Goal: Task Accomplishment & Management: Use online tool/utility

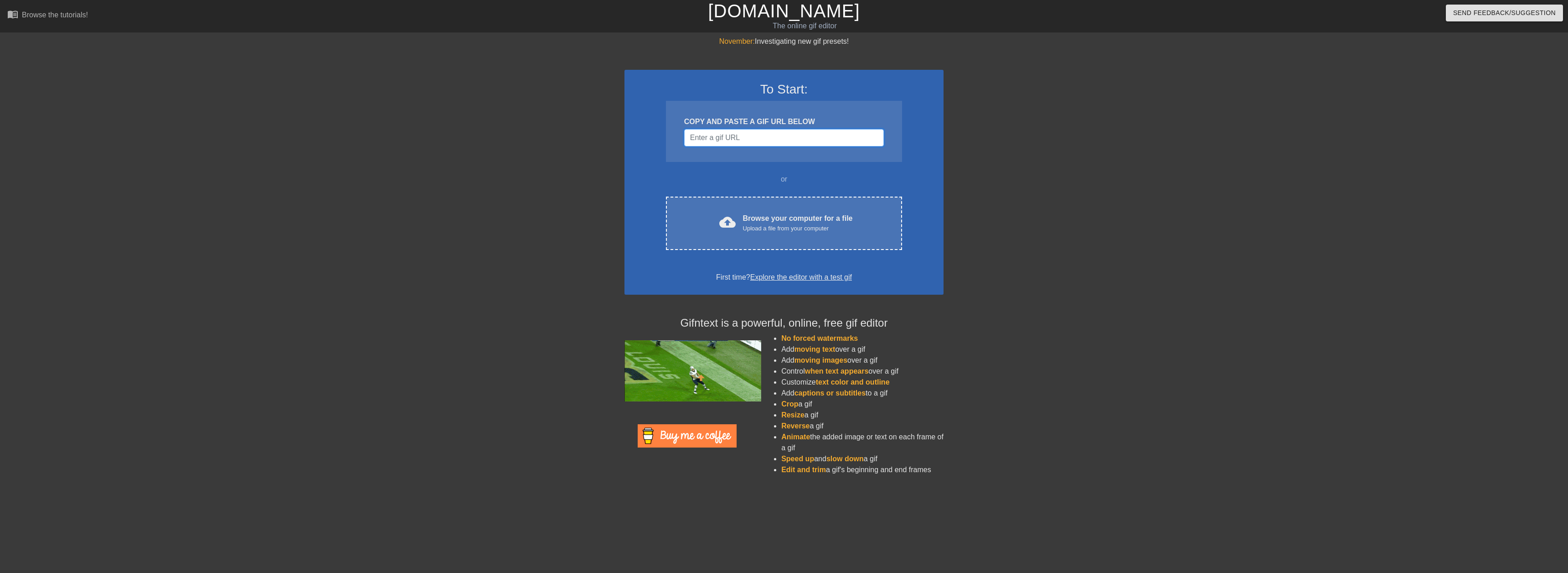
click at [772, 139] on input "Username" at bounding box center [784, 138] width 200 height 17
paste input "[URL][DOMAIN_NAME]"
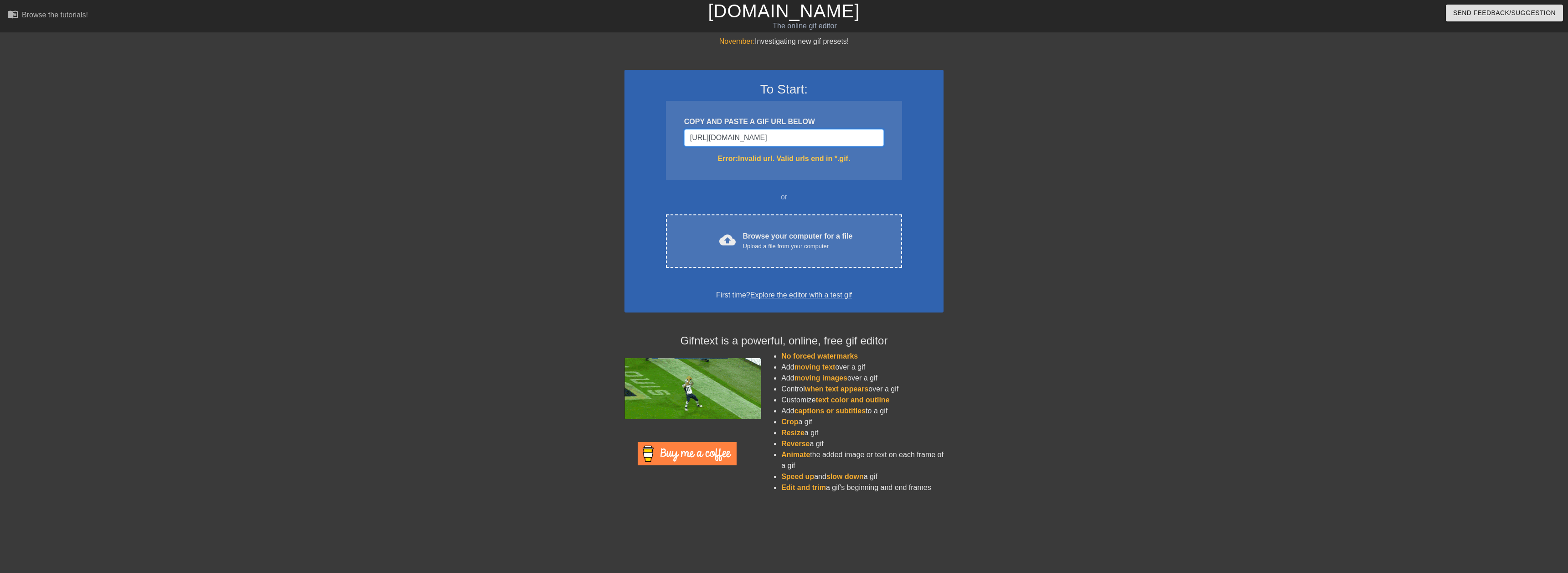
scroll to position [0, 113]
type input "[URL][DOMAIN_NAME]"
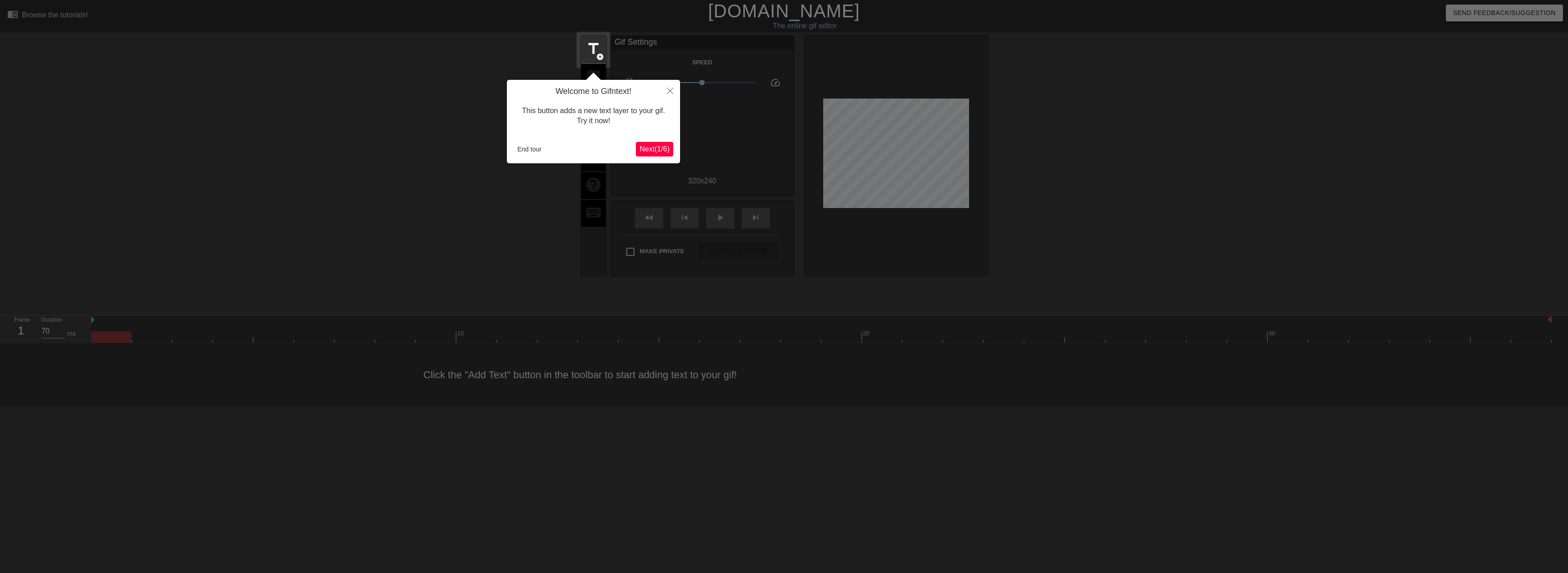
click at [660, 154] on button "Next ( 1 / 6 )" at bounding box center [654, 149] width 37 height 15
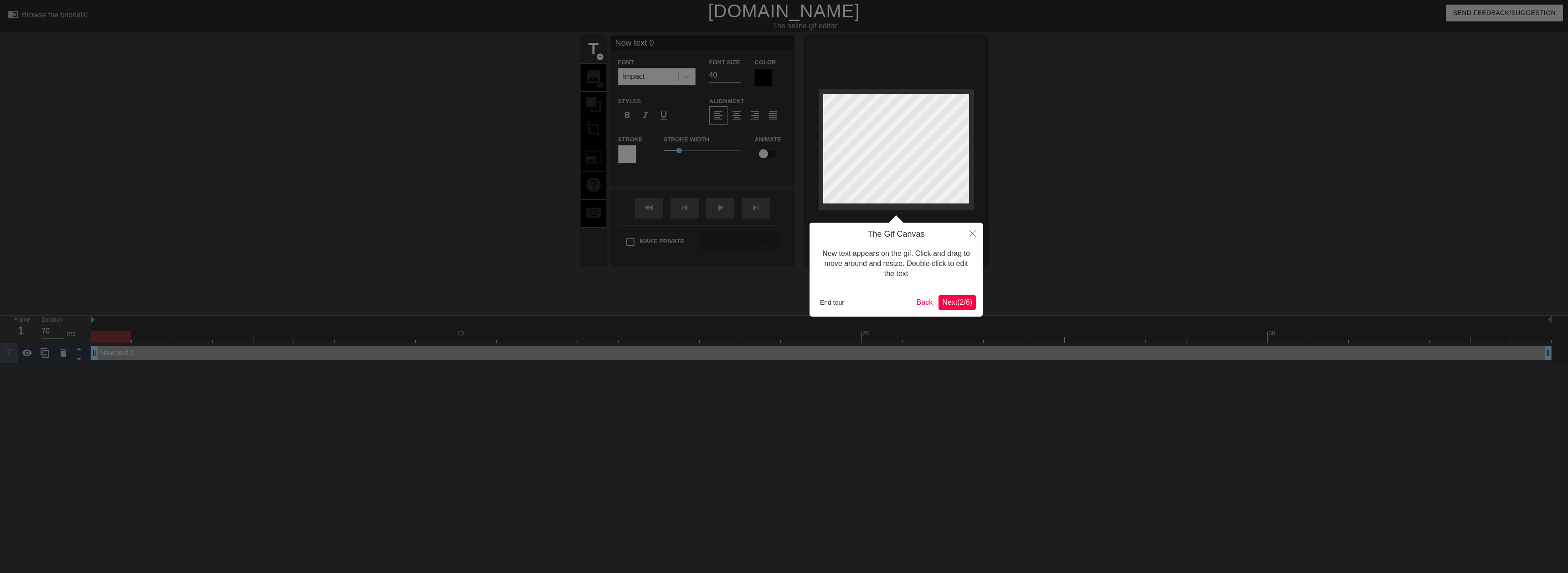
click at [957, 299] on span "Next ( 2 / 6 )" at bounding box center [957, 302] width 30 height 8
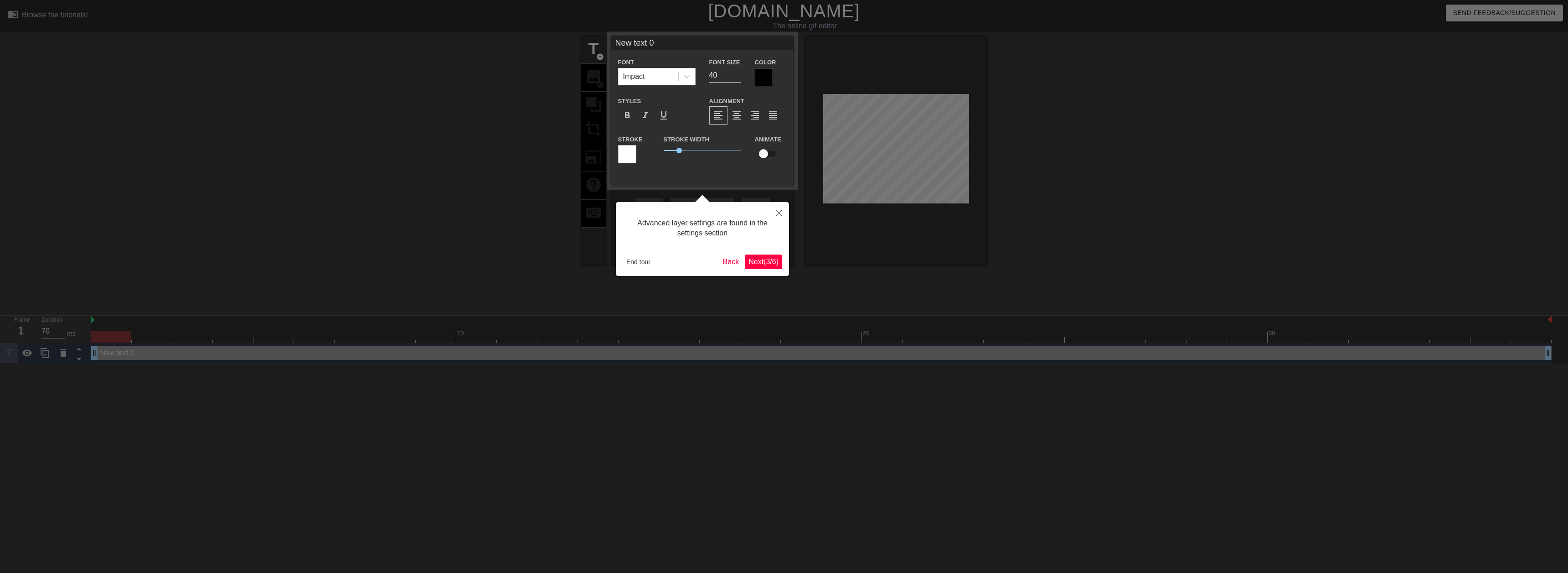
click at [769, 265] on span "Next ( 3 / 6 )" at bounding box center [763, 261] width 30 height 8
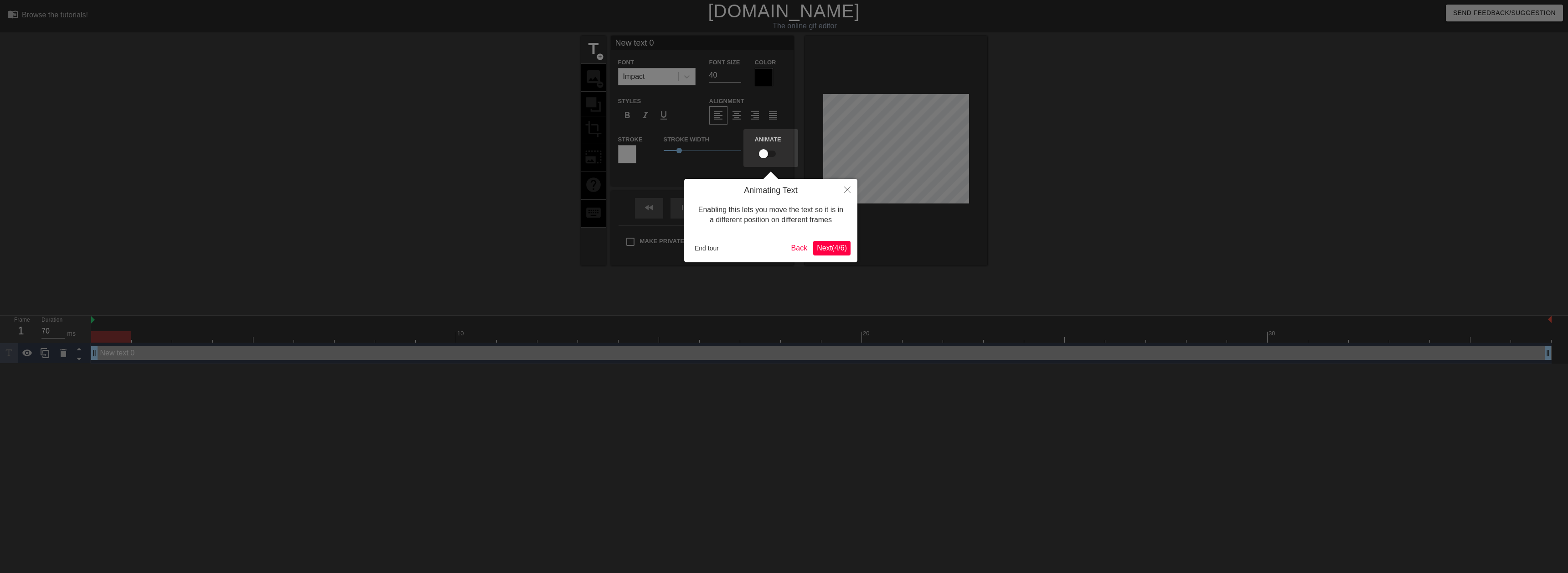
click at [830, 248] on span "Next ( 4 / 6 )" at bounding box center [831, 248] width 30 height 8
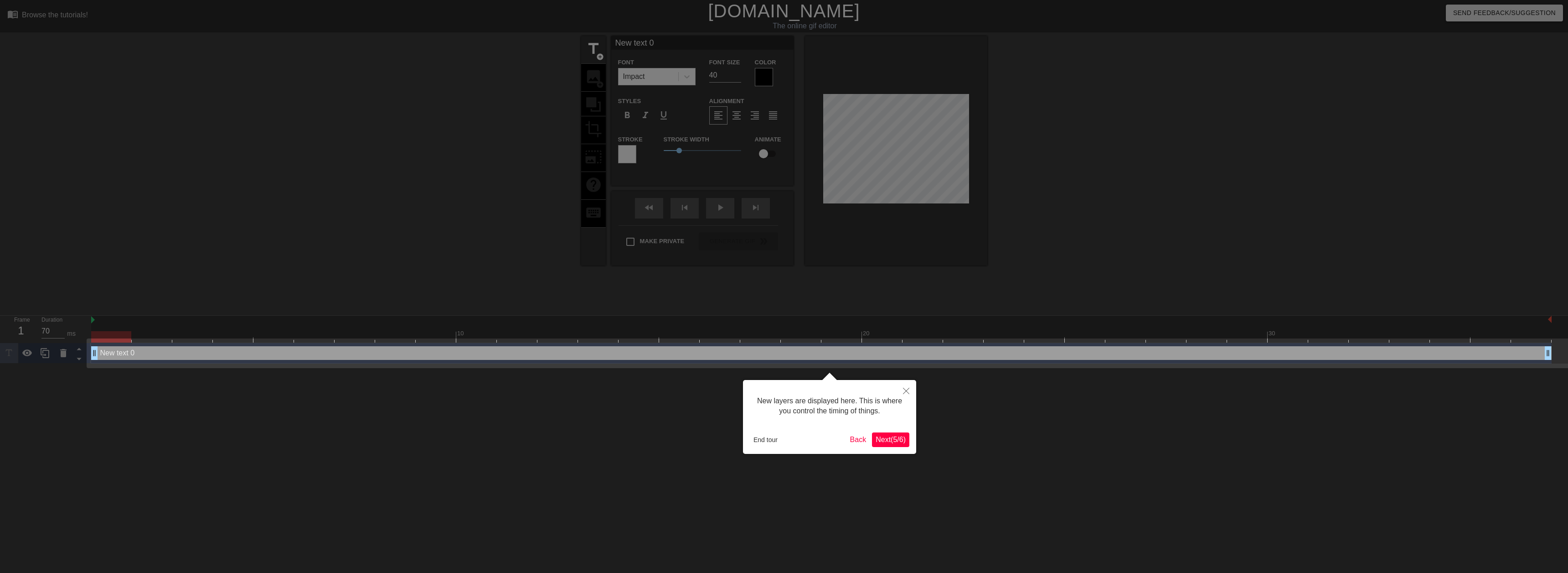
click at [897, 442] on span "Next ( 5 / 6 )" at bounding box center [891, 439] width 30 height 8
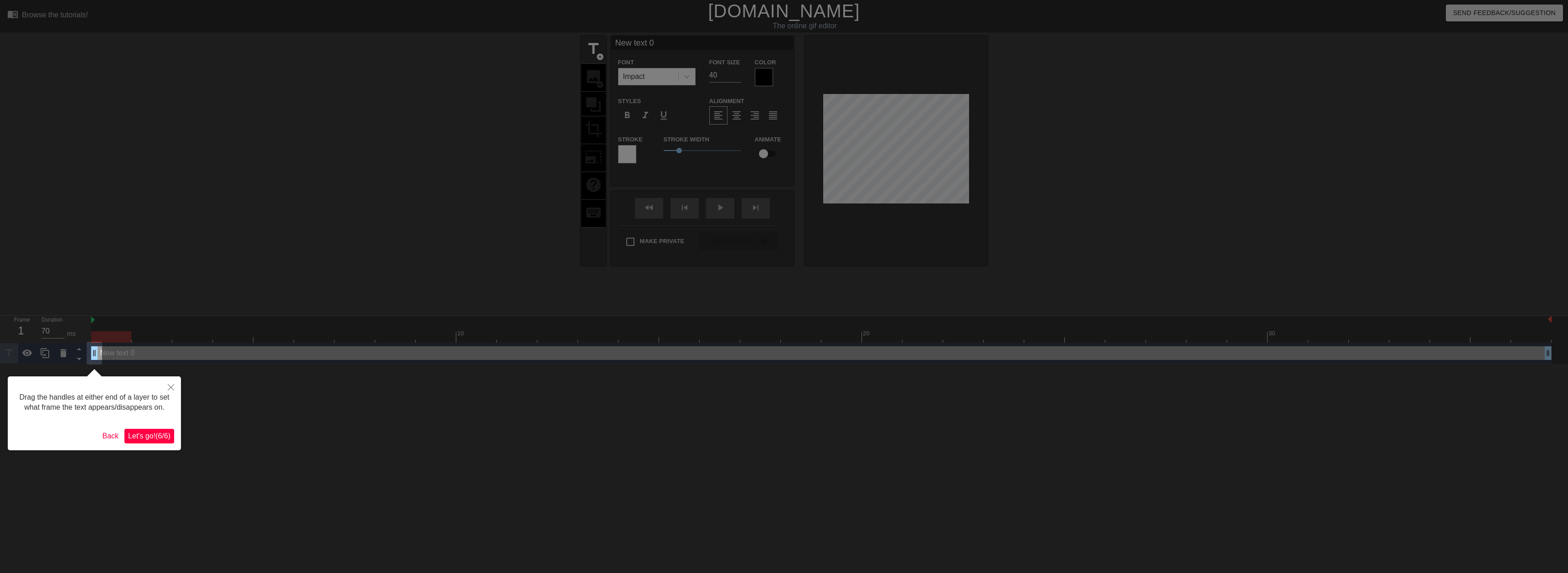
click at [154, 437] on span "Let's go! ( 6 / 6 )" at bounding box center [149, 435] width 43 height 8
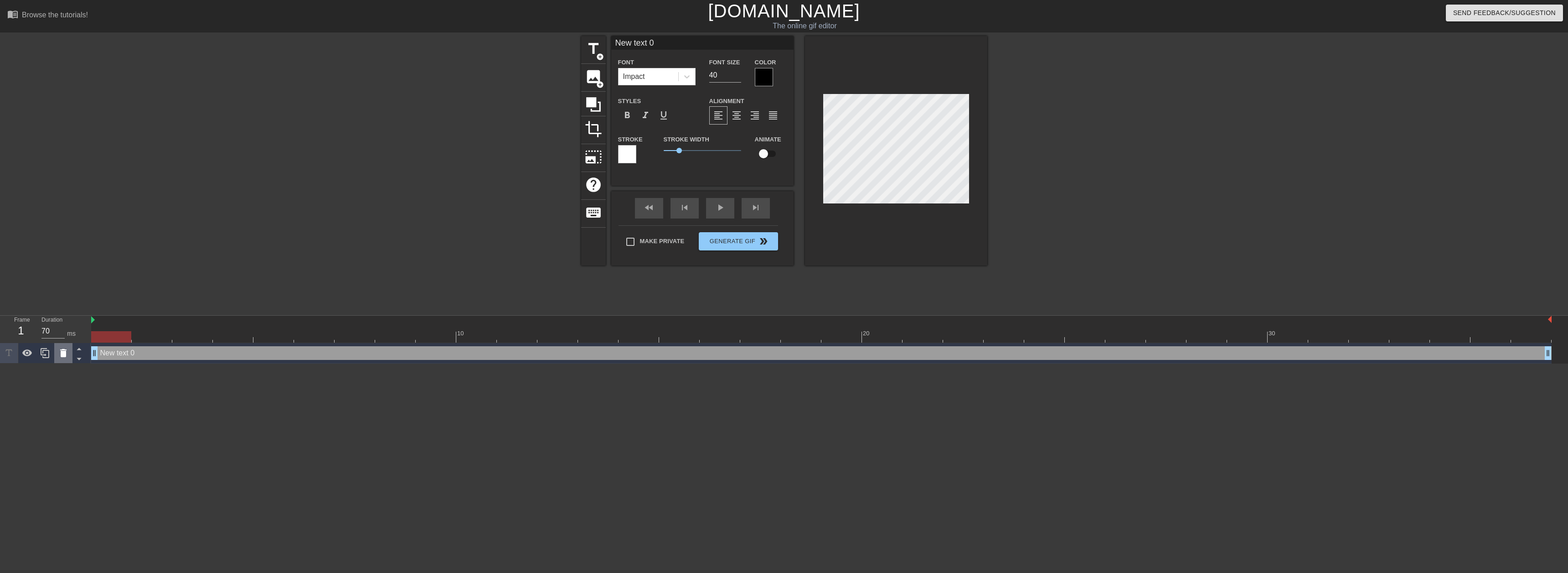
click at [60, 357] on icon at bounding box center [63, 353] width 11 height 11
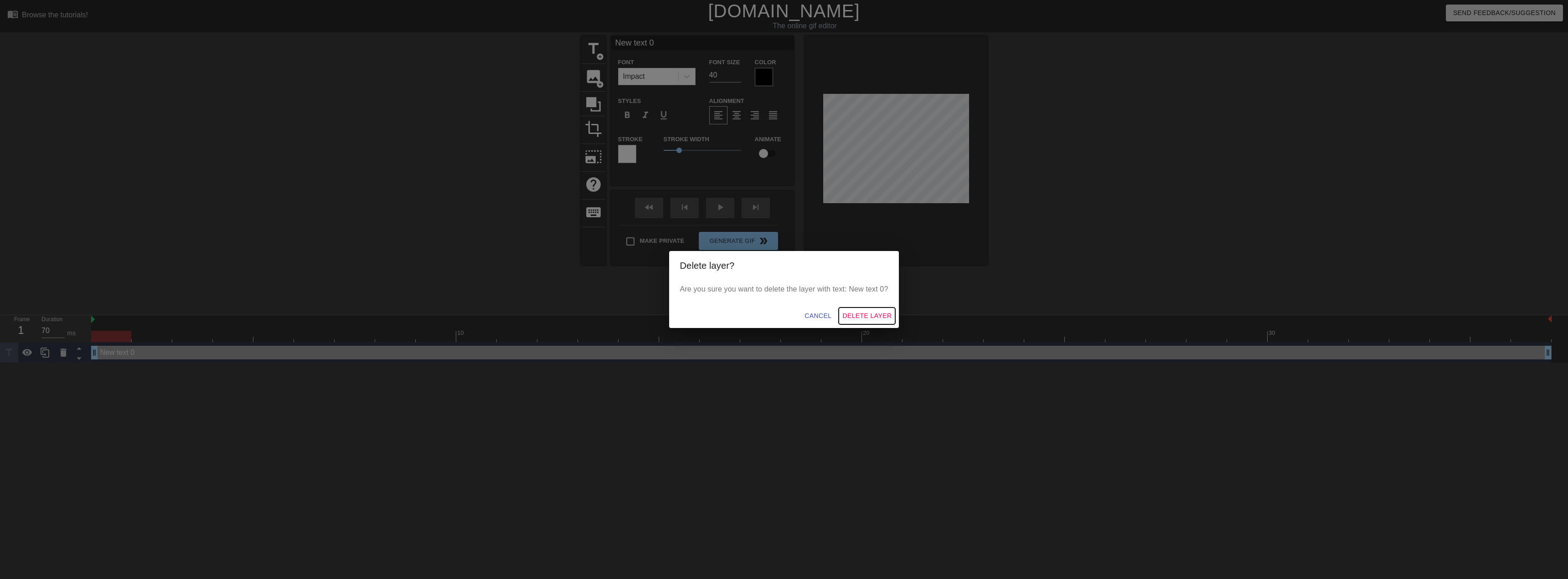
click at [886, 313] on span "Delete Layer" at bounding box center [867, 316] width 49 height 12
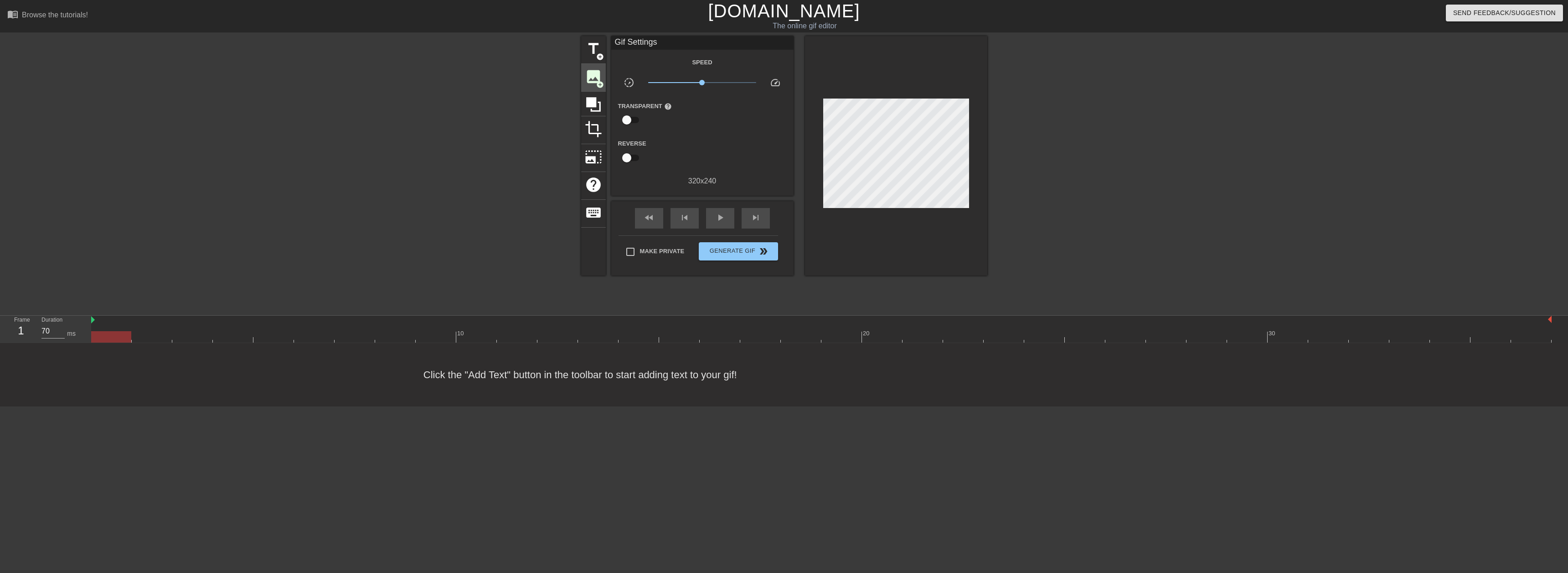
click at [607, 80] on div "title add_circle image add_circle crop photo_size_select_large help keyboard Gi…" at bounding box center [784, 155] width 406 height 239
click at [603, 77] on div "image add_circle" at bounding box center [593, 78] width 24 height 28
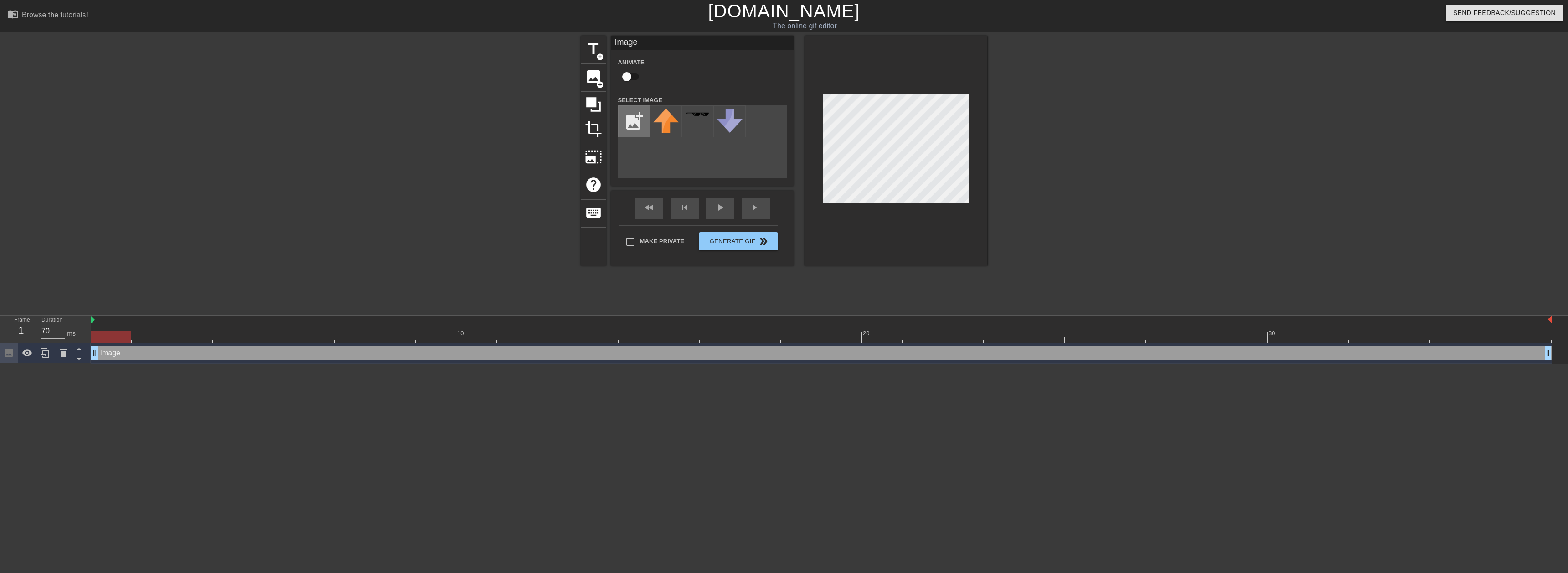
click at [628, 114] on input "file" at bounding box center [634, 121] width 31 height 31
type input "C:\fakepath\OWAAOldThumb.png"
click at [676, 119] on img at bounding box center [666, 116] width 26 height 15
click at [126, 339] on div at bounding box center [111, 337] width 40 height 12
drag, startPoint x: 349, startPoint y: 333, endPoint x: 309, endPoint y: 338, distance: 40.3
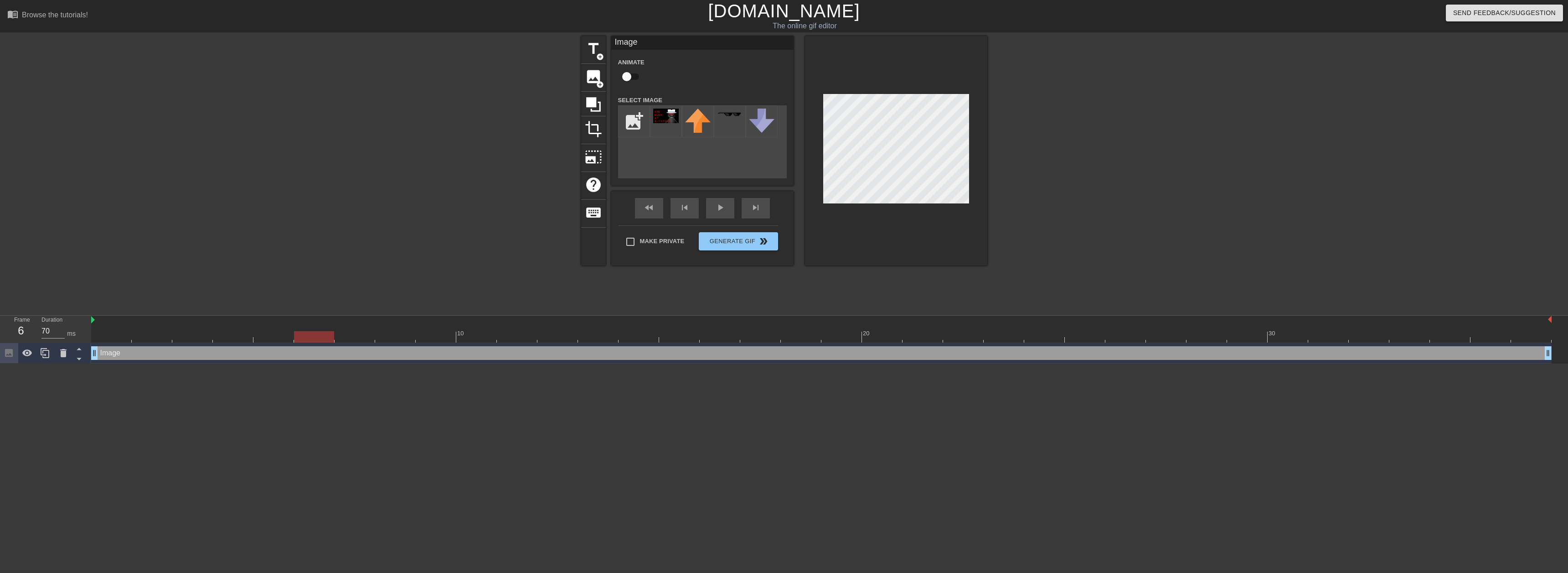
click at [309, 338] on div at bounding box center [314, 337] width 40 height 12
click at [319, 323] on div at bounding box center [821, 320] width 1460 height 9
drag, startPoint x: 93, startPoint y: 322, endPoint x: 273, endPoint y: 320, distance: 180.0
drag, startPoint x: 255, startPoint y: 316, endPoint x: 0, endPoint y: 297, distance: 255.7
click at [0, 297] on div "menu_book Browse the tutorials! [DOMAIN_NAME] The online gif editor Send Feedba…" at bounding box center [784, 181] width 1568 height 364
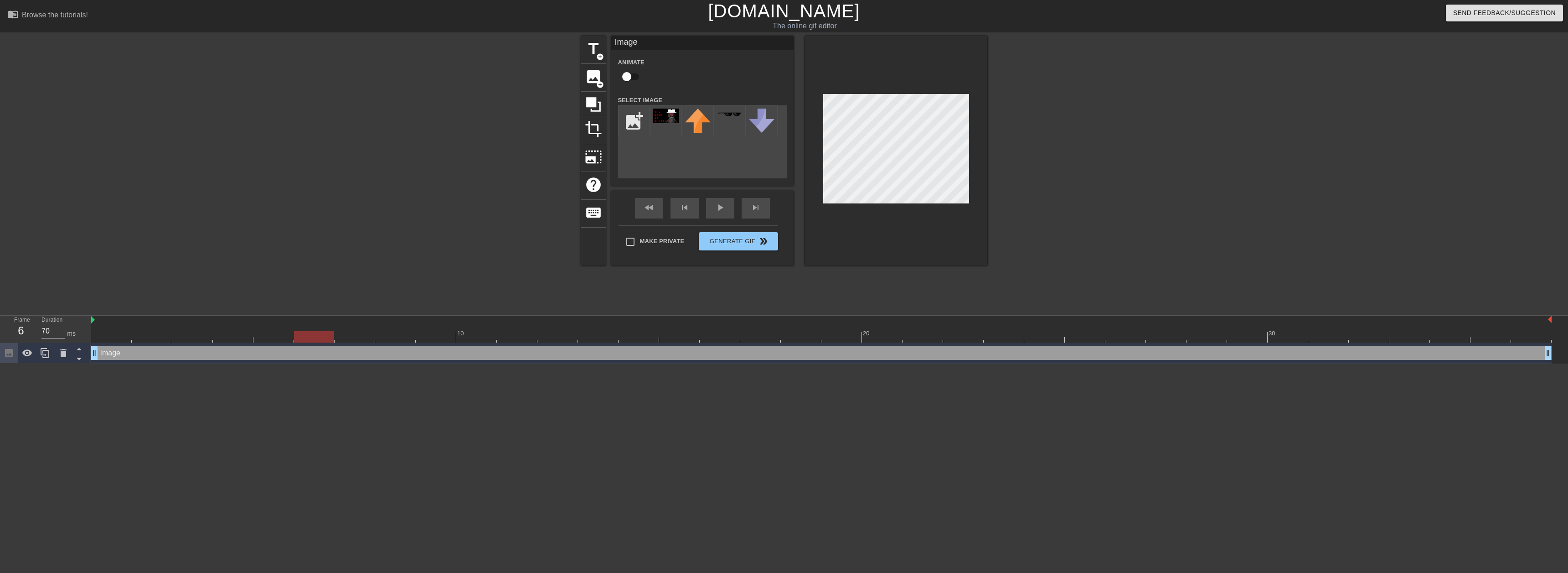
click at [327, 326] on div at bounding box center [314, 330] width 41 height 12
click at [319, 346] on div "Image drag_handle drag_handle" at bounding box center [821, 353] width 1460 height 13
click at [318, 351] on div "Image drag_handle drag_handle" at bounding box center [821, 353] width 1460 height 13
click at [332, 330] on div at bounding box center [314, 330] width 41 height 12
click at [598, 83] on span "add_circle" at bounding box center [600, 85] width 8 height 8
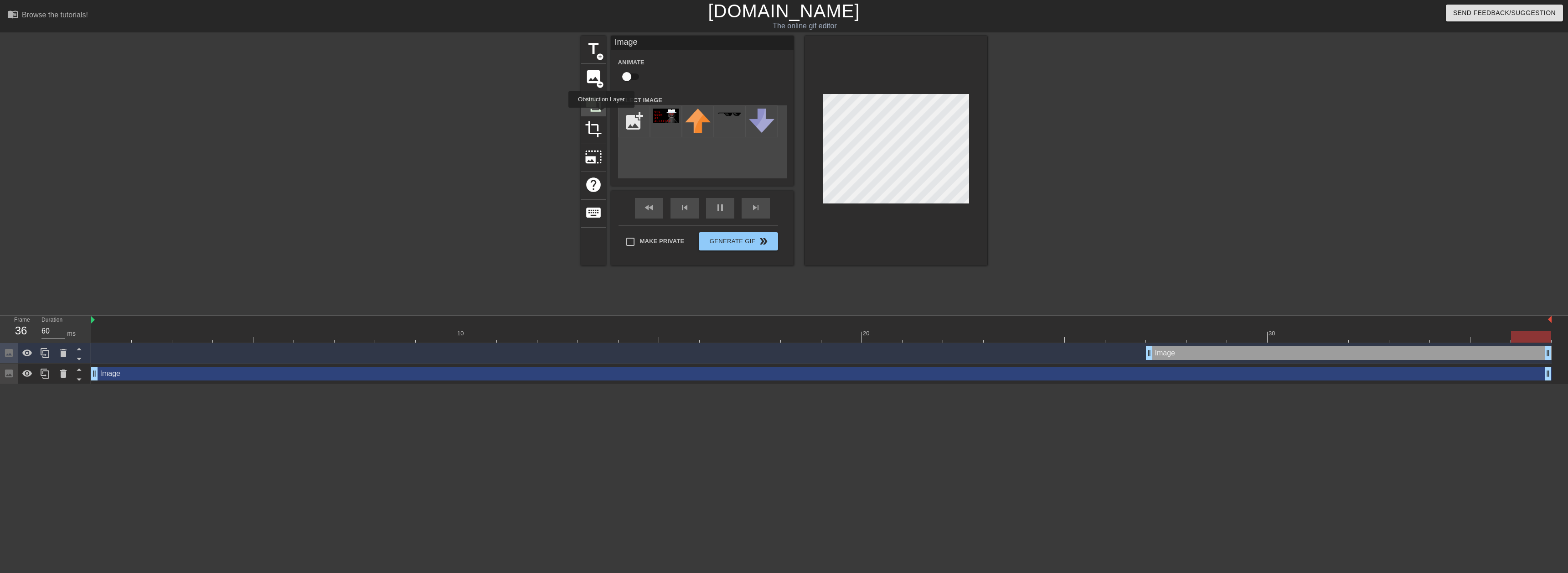
click at [601, 114] on div at bounding box center [593, 104] width 24 height 24
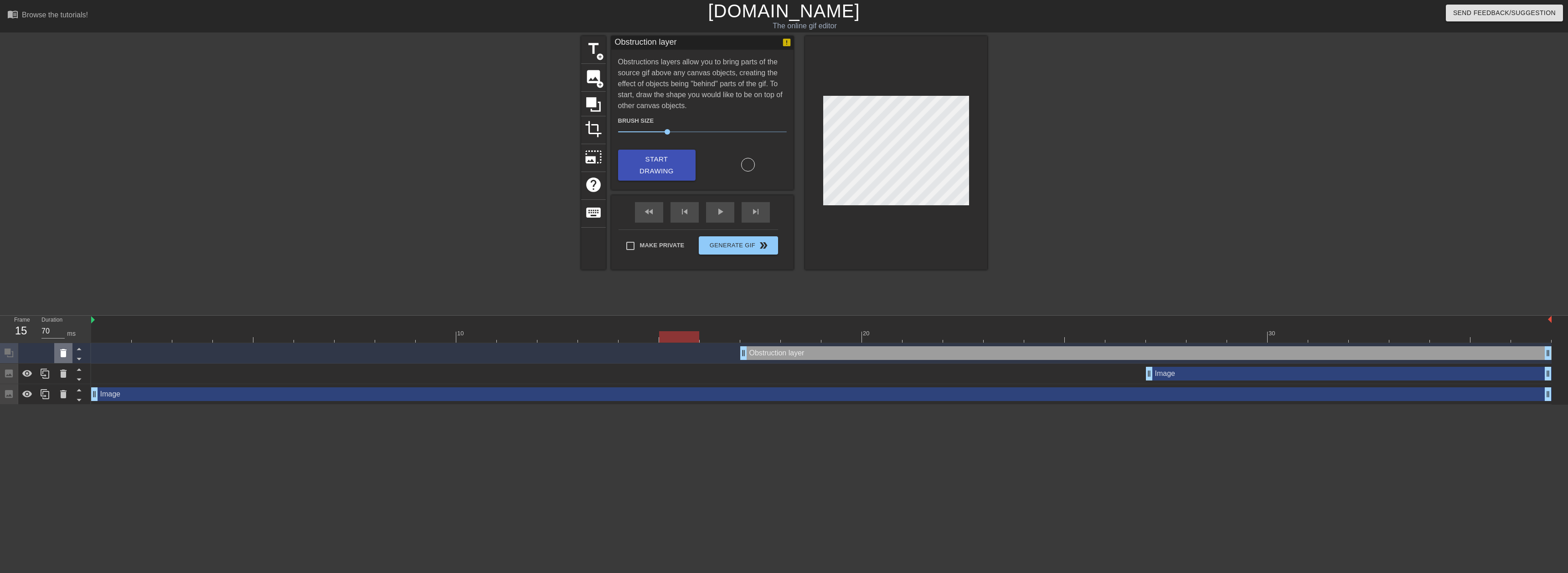
click at [65, 356] on icon at bounding box center [63, 353] width 6 height 8
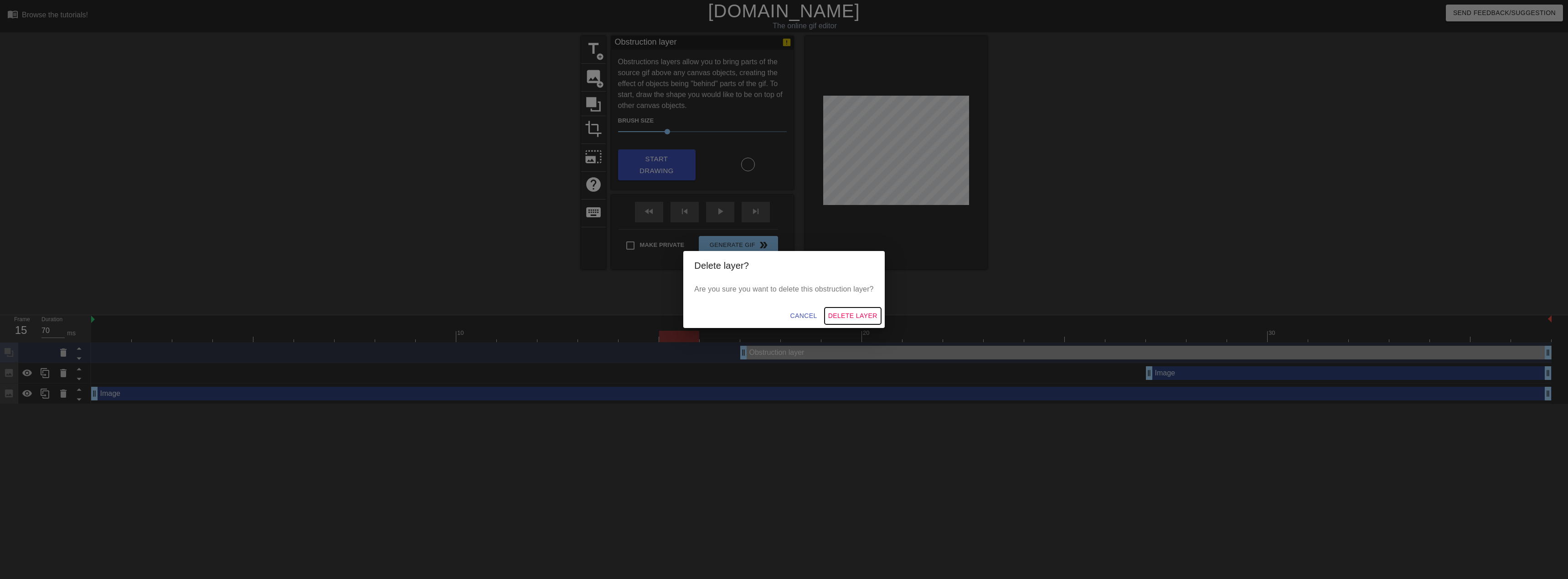
click at [849, 316] on span "Delete Layer" at bounding box center [853, 316] width 49 height 12
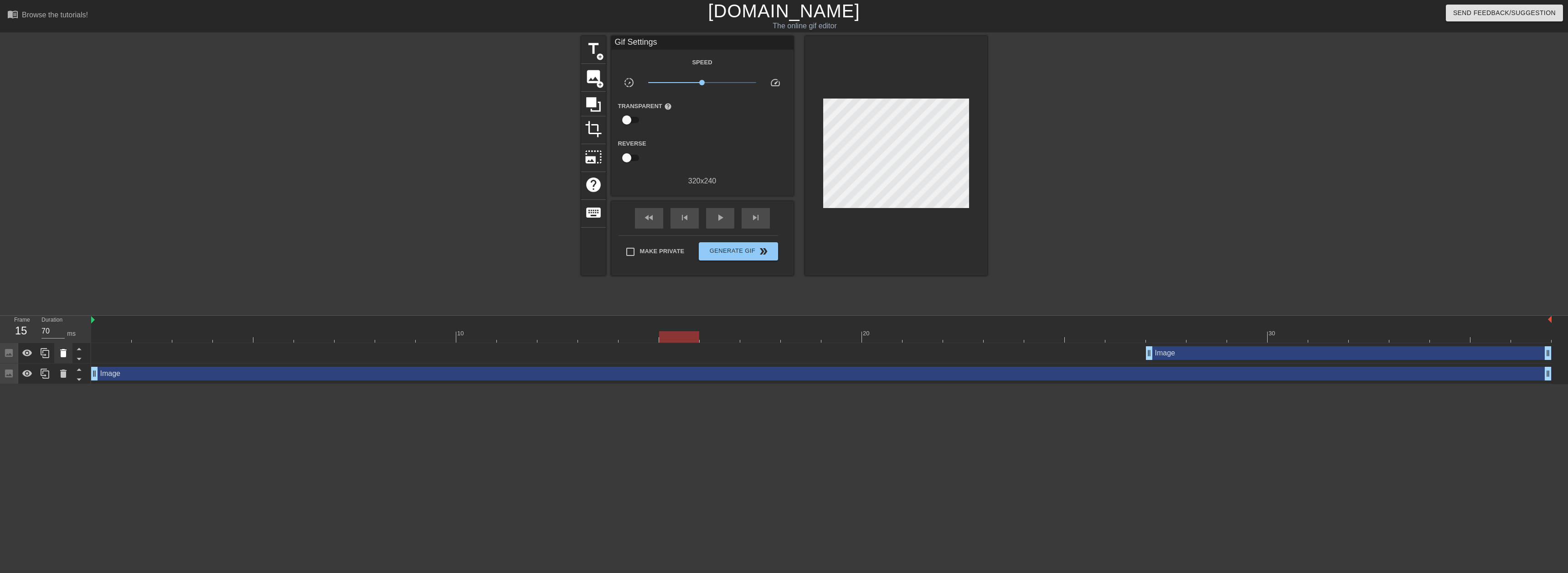
click at [62, 350] on icon at bounding box center [63, 353] width 6 height 8
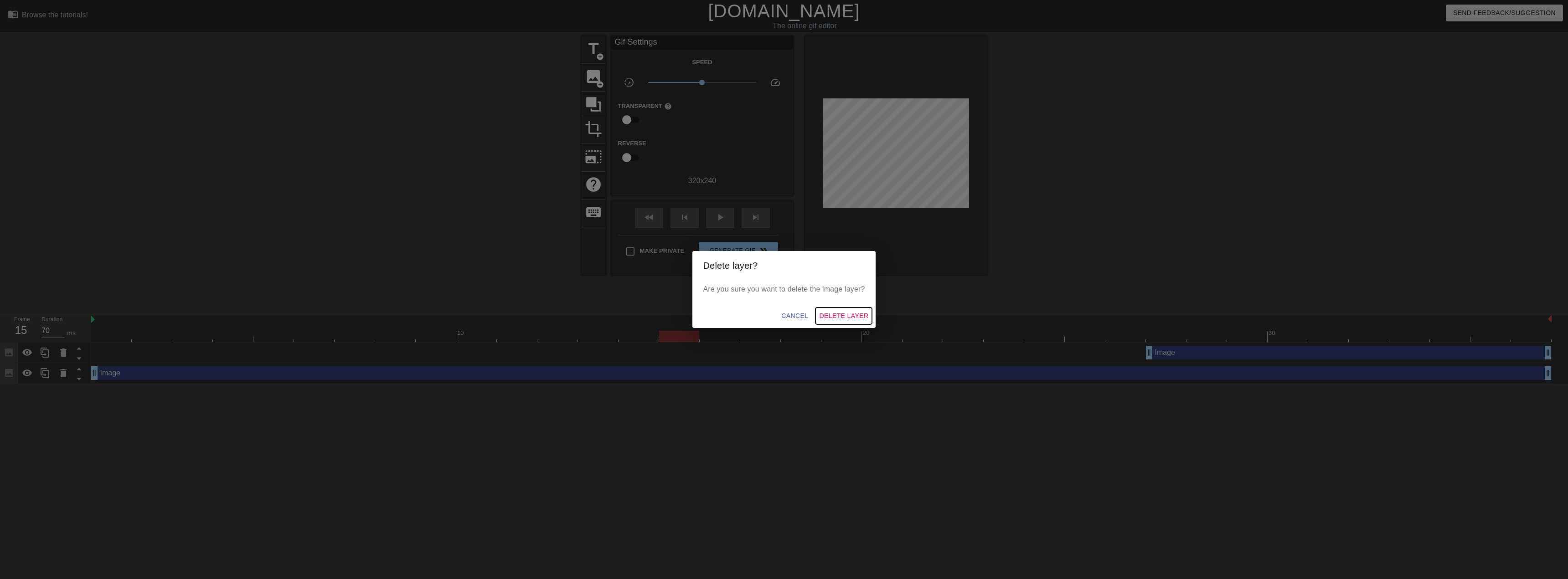
click at [841, 317] on span "Delete Layer" at bounding box center [844, 316] width 49 height 12
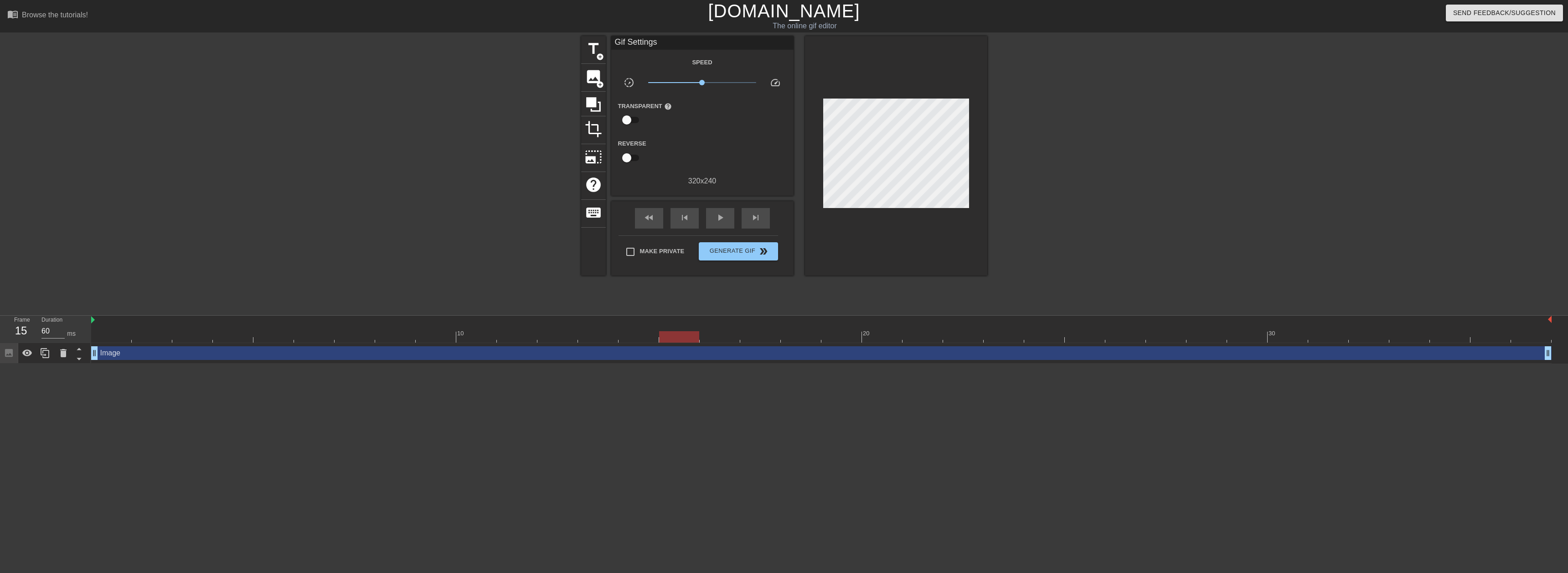
click at [651, 340] on div at bounding box center [821, 337] width 1460 height 12
drag, startPoint x: 611, startPoint y: 338, endPoint x: 10, endPoint y: 366, distance: 601.7
click at [10, 364] on html "menu_book Browse the tutorials! [DOMAIN_NAME] The online gif editor Send Feedba…" at bounding box center [784, 181] width 1568 height 364
click at [603, 125] on div "crop" at bounding box center [593, 130] width 24 height 28
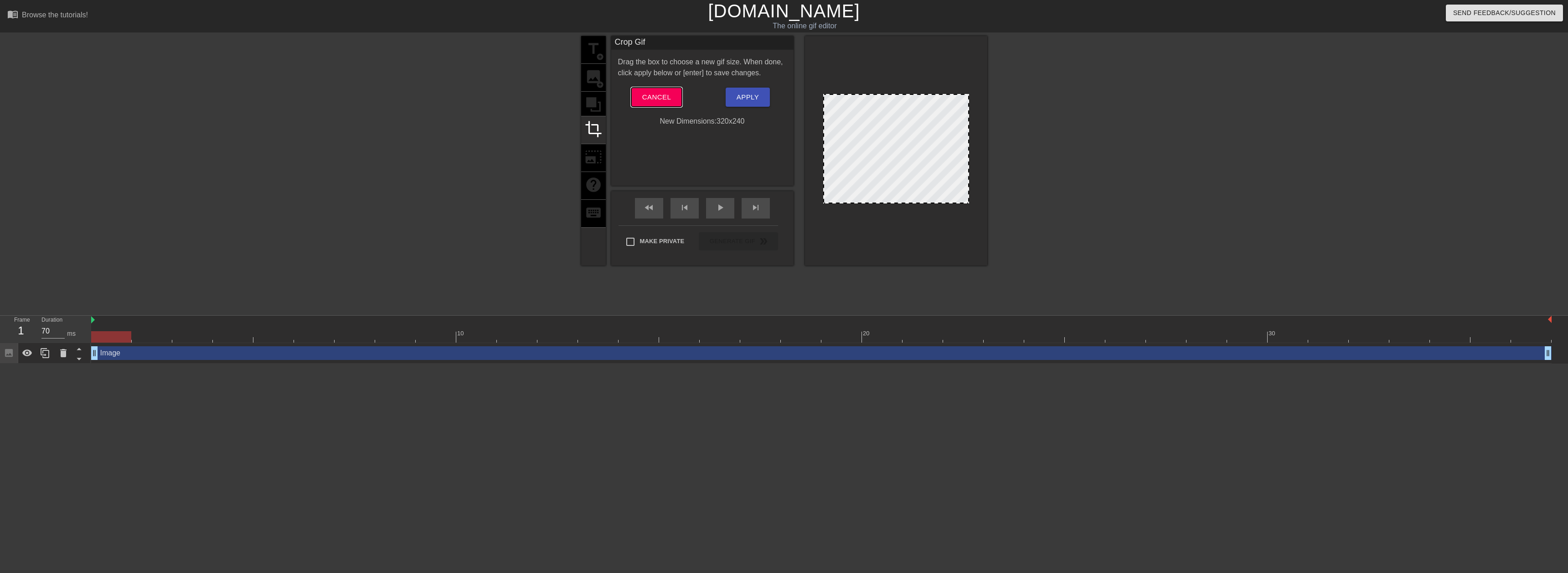
click at [665, 97] on span "Cancel" at bounding box center [656, 97] width 29 height 12
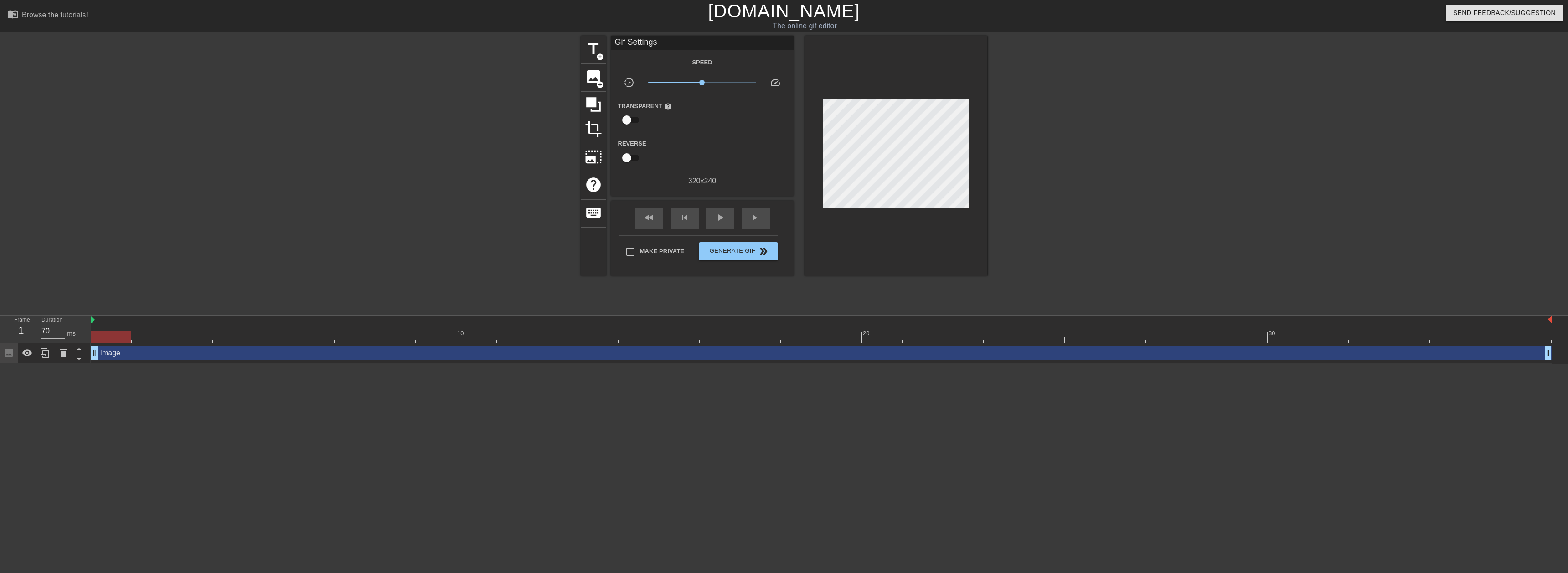
click at [149, 359] on div "Image drag_handle drag_handle" at bounding box center [821, 353] width 1460 height 13
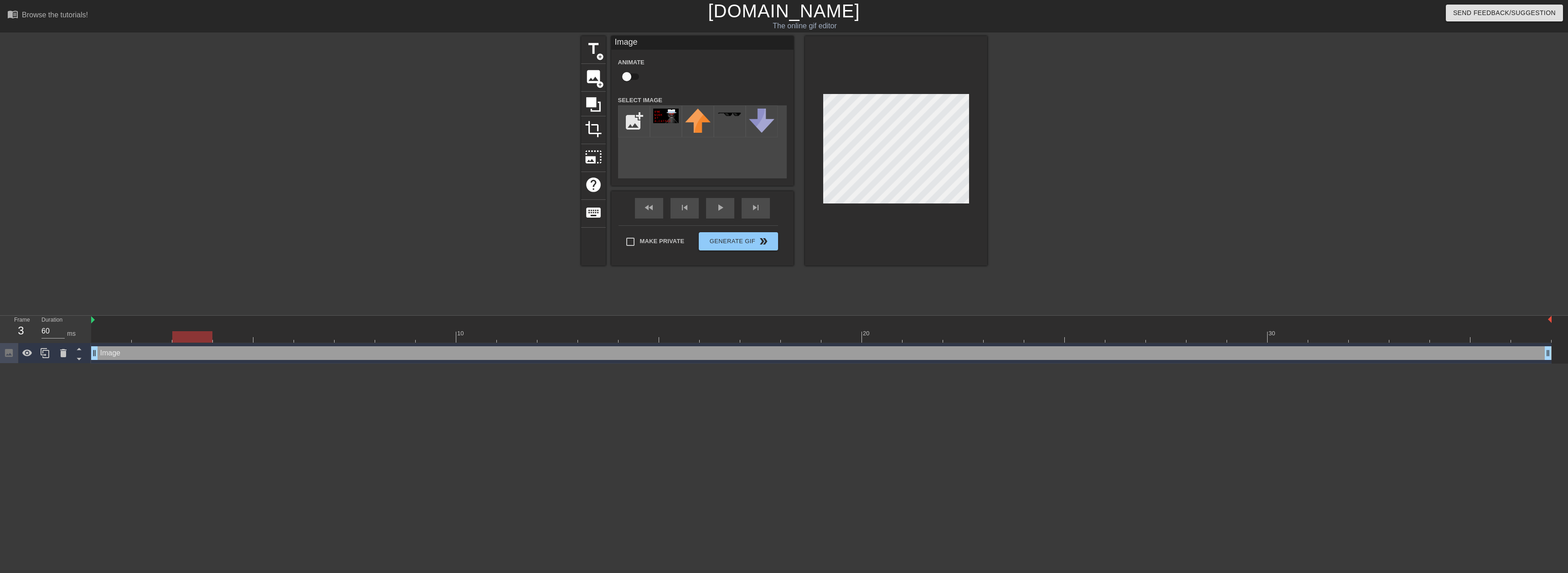
type input "70"
drag, startPoint x: 624, startPoint y: 337, endPoint x: 161, endPoint y: 298, distance: 464.6
click at [172, 339] on div at bounding box center [192, 337] width 40 height 12
click at [621, 74] on input "checkbox" at bounding box center [626, 77] width 52 height 17
click at [609, 68] on input "checkbox" at bounding box center [635, 77] width 52 height 17
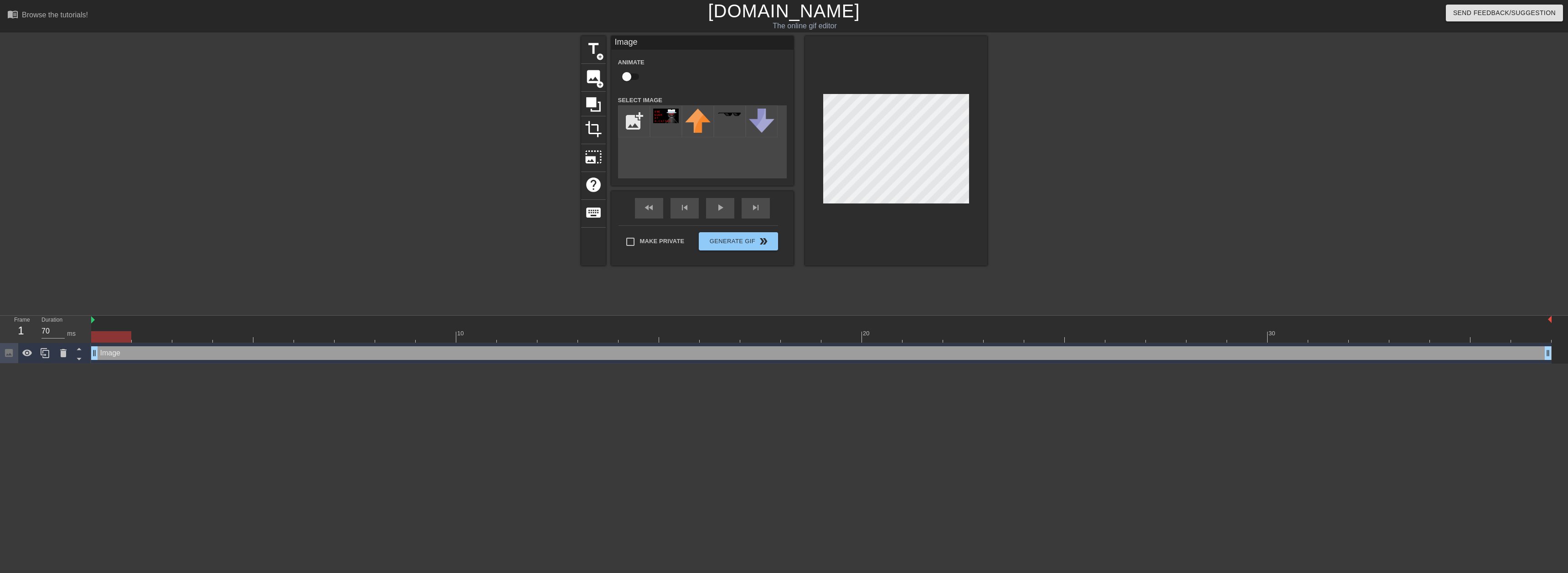
click at [601, 68] on input "checkbox" at bounding box center [626, 77] width 52 height 17
checkbox input "true"
click at [377, 331] on div at bounding box center [377, 333] width 2 height 9
drag, startPoint x: 377, startPoint y: 331, endPoint x: 356, endPoint y: 327, distance: 21.4
click at [356, 327] on div "10 20 30" at bounding box center [821, 332] width 1460 height 15
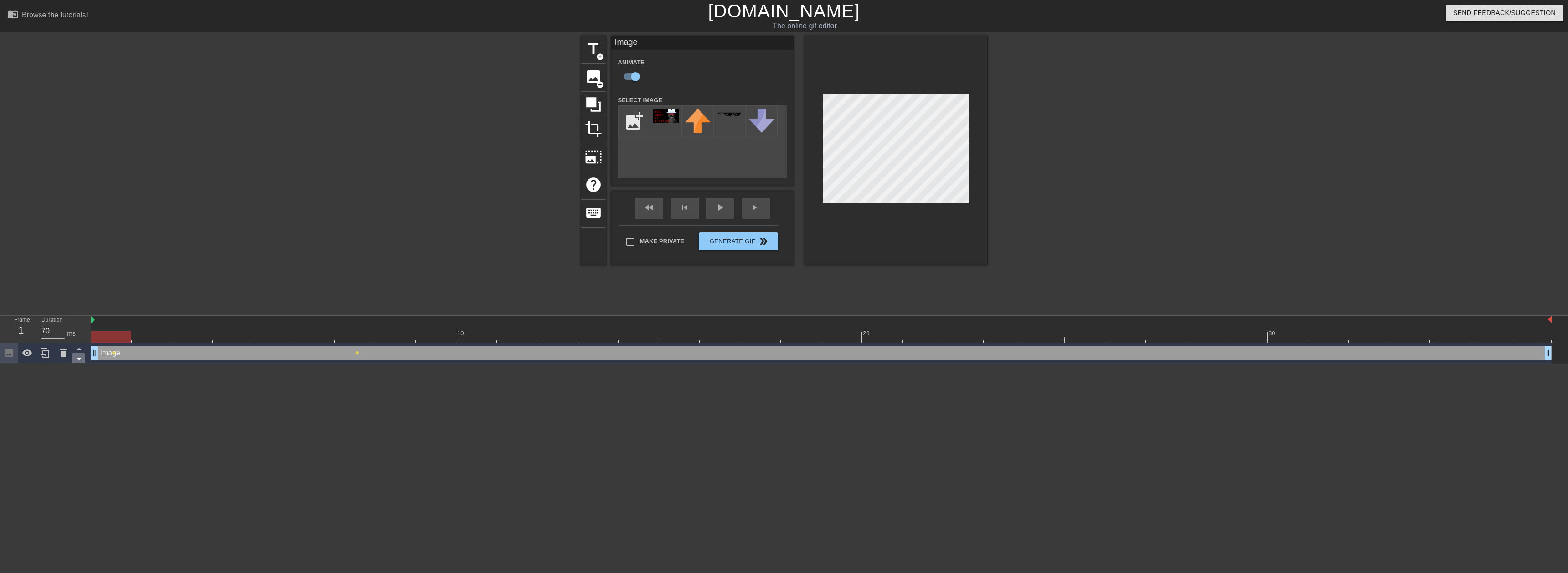
drag, startPoint x: 352, startPoint y: 339, endPoint x: 74, endPoint y: 357, distance: 278.6
click at [74, 357] on div "Frame 1 Duration 70 ms 10 20 30 Image drag_handle drag_handle lens lens" at bounding box center [784, 339] width 1568 height 48
drag, startPoint x: 385, startPoint y: 336, endPoint x: 371, endPoint y: 336, distance: 14.0
click at [371, 336] on div at bounding box center [355, 337] width 40 height 12
drag, startPoint x: 359, startPoint y: 337, endPoint x: 384, endPoint y: 337, distance: 25.0
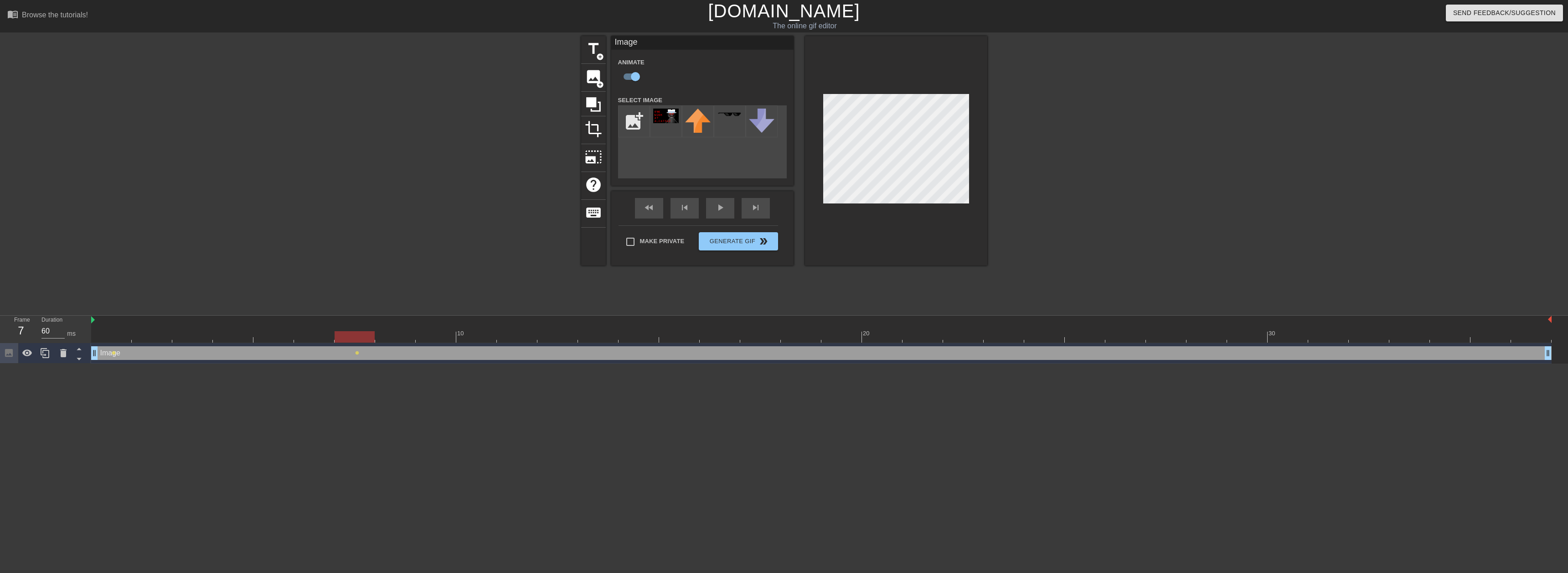
click at [375, 337] on div at bounding box center [355, 337] width 40 height 12
drag, startPoint x: 390, startPoint y: 341, endPoint x: 383, endPoint y: 340, distance: 7.1
click at [383, 340] on div at bounding box center [395, 337] width 40 height 12
drag, startPoint x: 383, startPoint y: 338, endPoint x: 379, endPoint y: 333, distance: 6.4
click at [379, 334] on div at bounding box center [395, 337] width 40 height 12
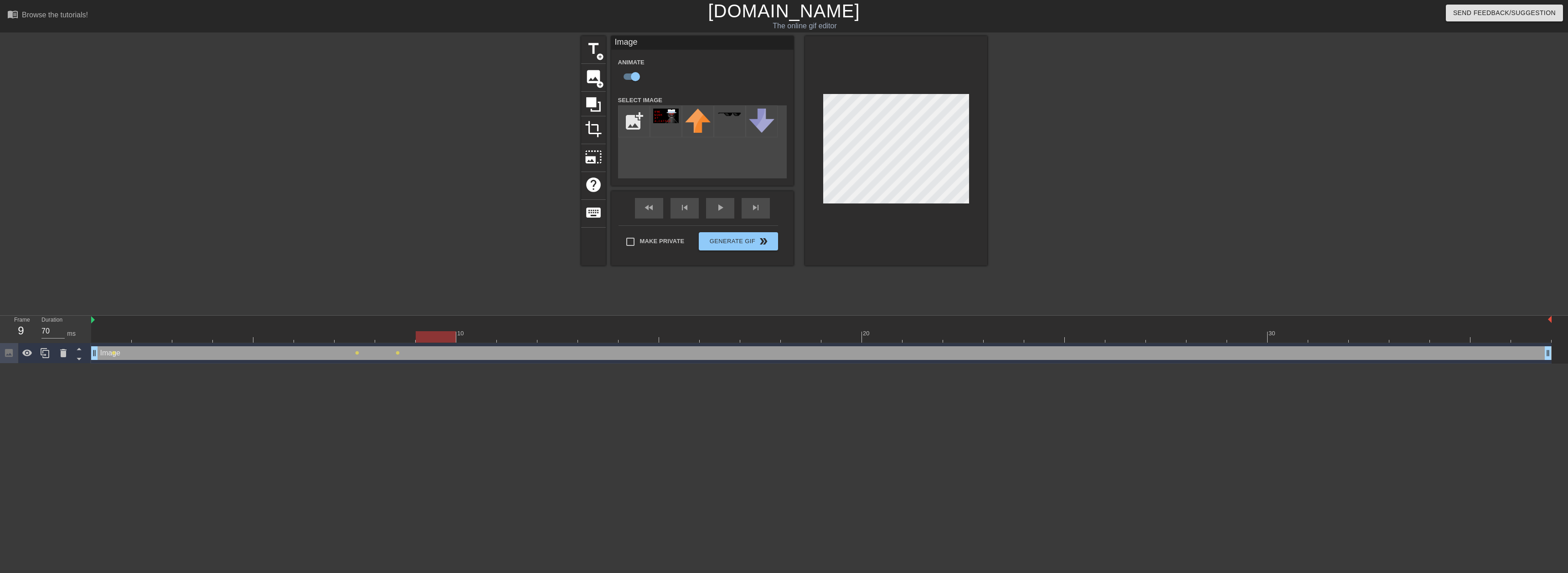
drag, startPoint x: 407, startPoint y: 339, endPoint x: 420, endPoint y: 340, distance: 13.0
click at [420, 340] on div at bounding box center [436, 337] width 40 height 12
drag, startPoint x: 444, startPoint y: 336, endPoint x: 441, endPoint y: 340, distance: 5.0
click at [441, 340] on div at bounding box center [436, 337] width 40 height 12
click at [444, 339] on div at bounding box center [436, 337] width 40 height 12
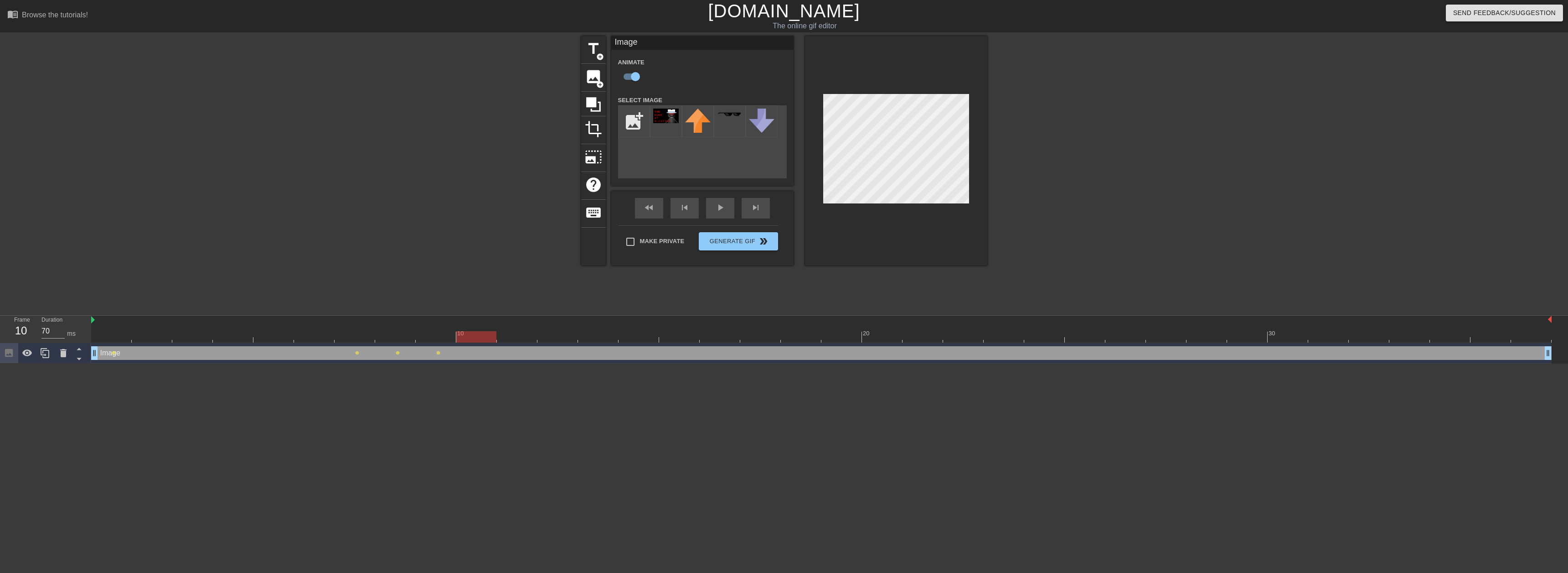
drag, startPoint x: 444, startPoint y: 339, endPoint x: 543, endPoint y: 283, distance: 113.7
click at [463, 337] on div at bounding box center [477, 337] width 40 height 12
drag, startPoint x: 478, startPoint y: 336, endPoint x: 502, endPoint y: 333, distance: 24.2
click at [502, 333] on div at bounding box center [517, 337] width 40 height 12
click at [950, 72] on div at bounding box center [896, 150] width 183 height 230
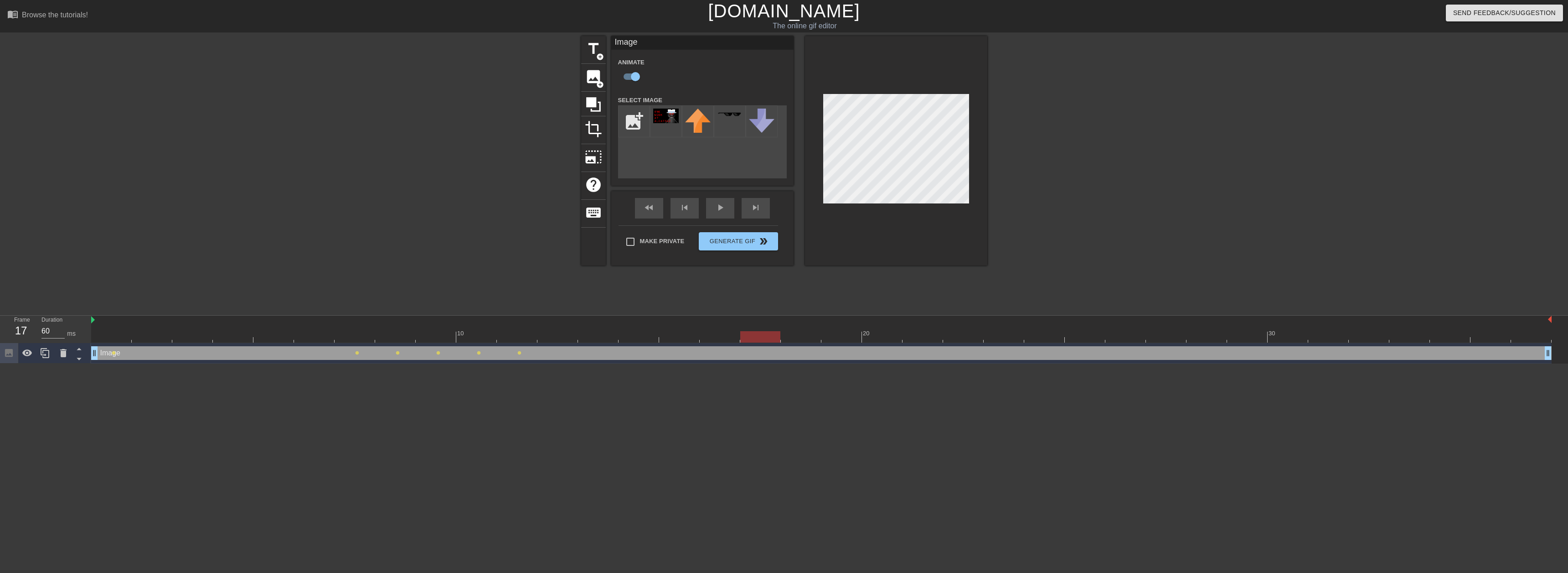
drag, startPoint x: 522, startPoint y: 335, endPoint x: 747, endPoint y: 320, distance: 225.5
click at [747, 320] on div "10 20 30" at bounding box center [821, 329] width 1460 height 27
click at [746, 339] on div at bounding box center [760, 337] width 40 height 12
click at [718, 351] on div "Image drag_handle drag_handle" at bounding box center [821, 353] width 1460 height 13
drag, startPoint x: 634, startPoint y: 353, endPoint x: 626, endPoint y: 355, distance: 8.2
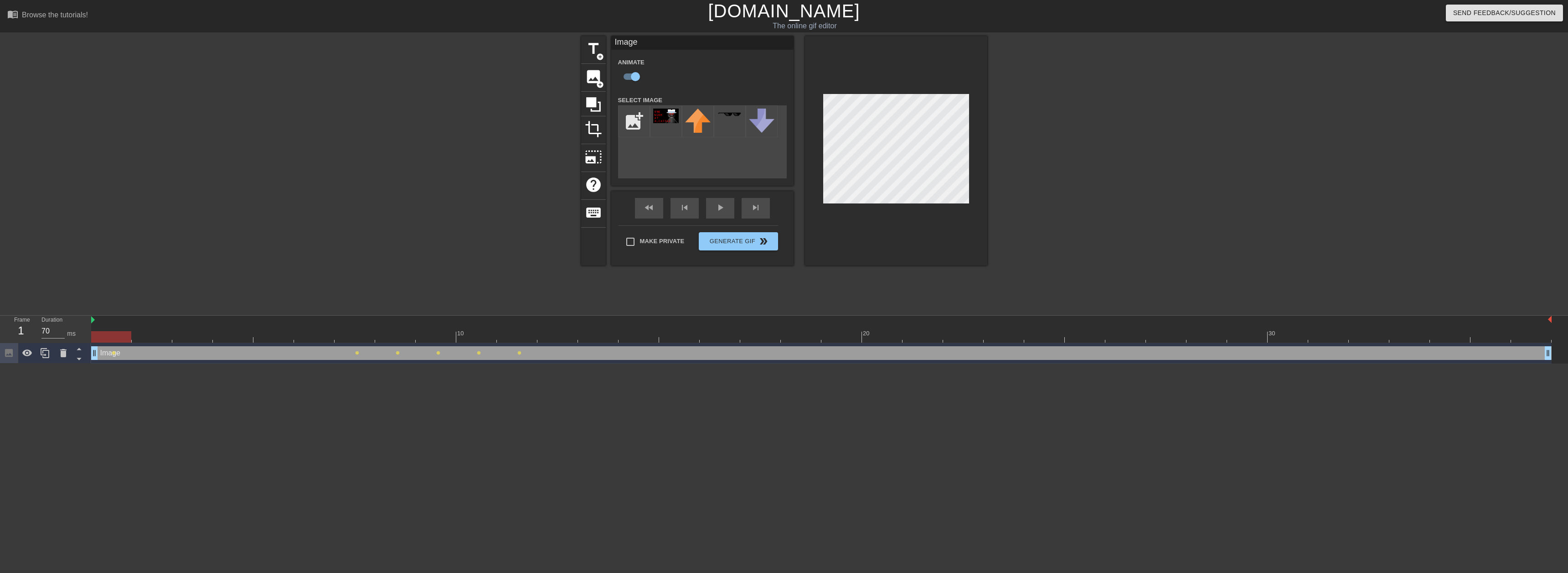
click at [626, 355] on div "Image drag_handle drag_handle" at bounding box center [821, 353] width 1460 height 13
click at [437, 337] on div at bounding box center [821, 337] width 1460 height 12
click at [371, 342] on div at bounding box center [821, 337] width 1460 height 12
drag, startPoint x: 366, startPoint y: 342, endPoint x: 0, endPoint y: 352, distance: 366.1
click at [0, 352] on div "Frame 3 Duration 70 ms 10 20 30 Image drag_handle drag_handle lens lens lens le…" at bounding box center [784, 339] width 1568 height 48
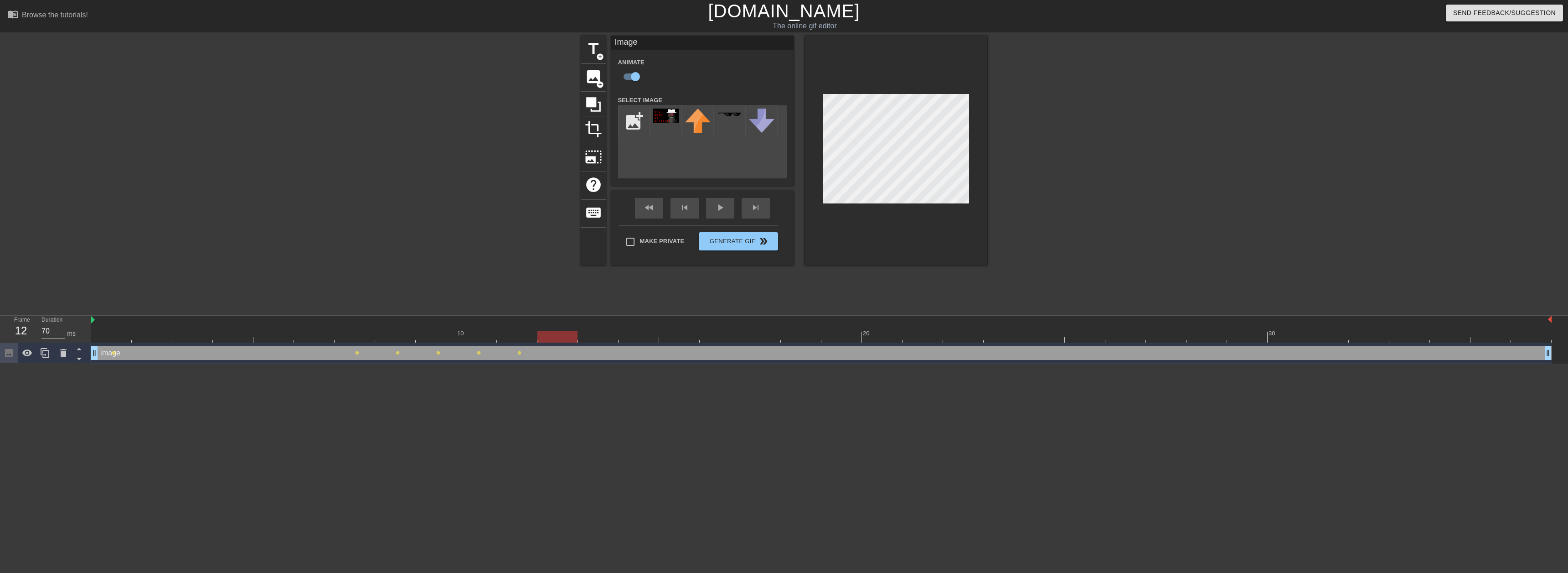
click at [545, 356] on div "Image drag_handle drag_handle" at bounding box center [821, 353] width 1460 height 13
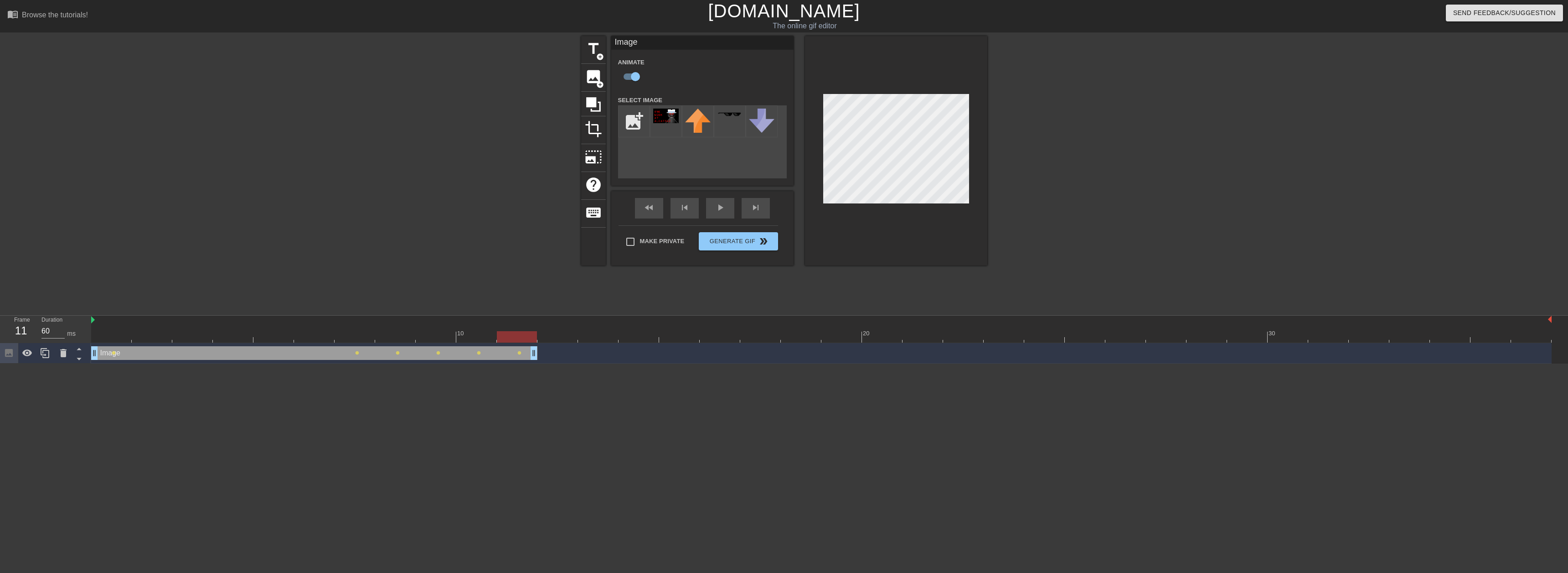
drag, startPoint x: 1549, startPoint y: 353, endPoint x: 548, endPoint y: 334, distance: 1001.2
click at [548, 334] on div "10 20 30 Image drag_handle drag_handle lens lens lens lens lens lens" at bounding box center [830, 339] width 1477 height 48
click at [654, 110] on img at bounding box center [666, 116] width 26 height 15
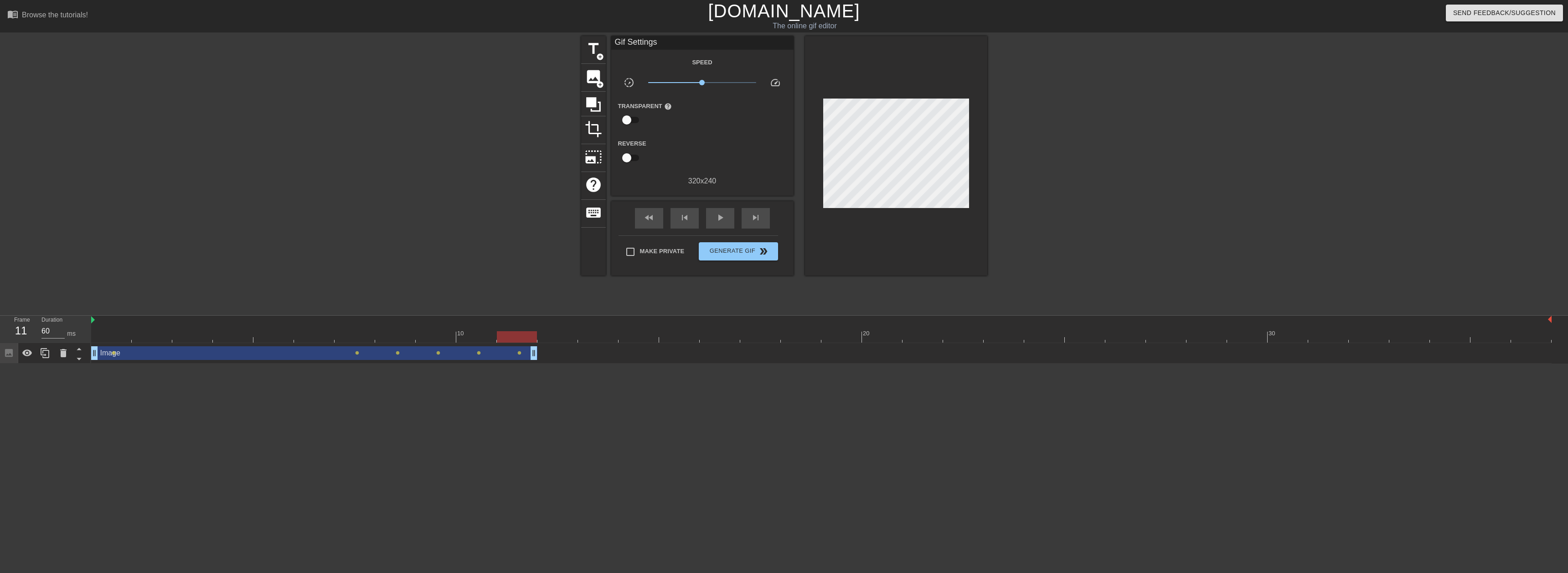
click at [596, 353] on div "Image drag_handle drag_handle lens lens lens lens lens lens" at bounding box center [821, 353] width 1460 height 13
click at [591, 341] on div at bounding box center [821, 337] width 1460 height 12
type input "60"
drag, startPoint x: 591, startPoint y: 340, endPoint x: 751, endPoint y: 334, distance: 160.1
click at [751, 334] on div at bounding box center [760, 337] width 40 height 12
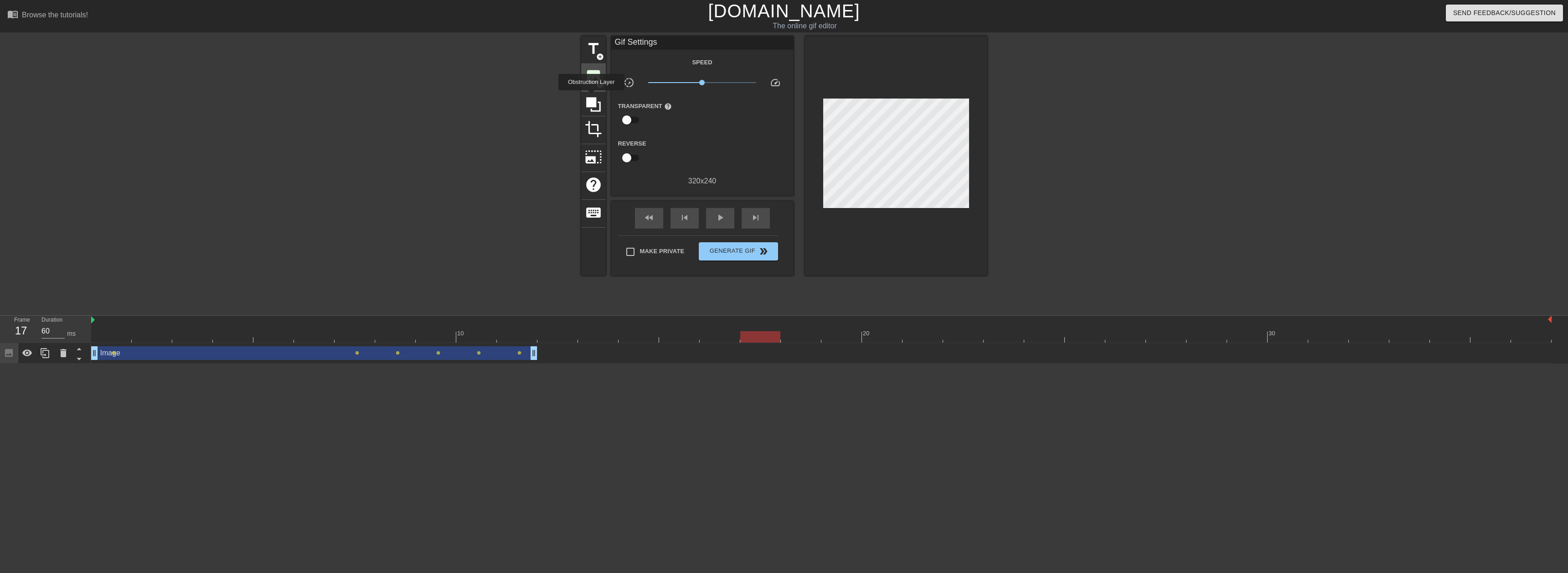
click at [597, 90] on div "image add_circle" at bounding box center [593, 78] width 24 height 28
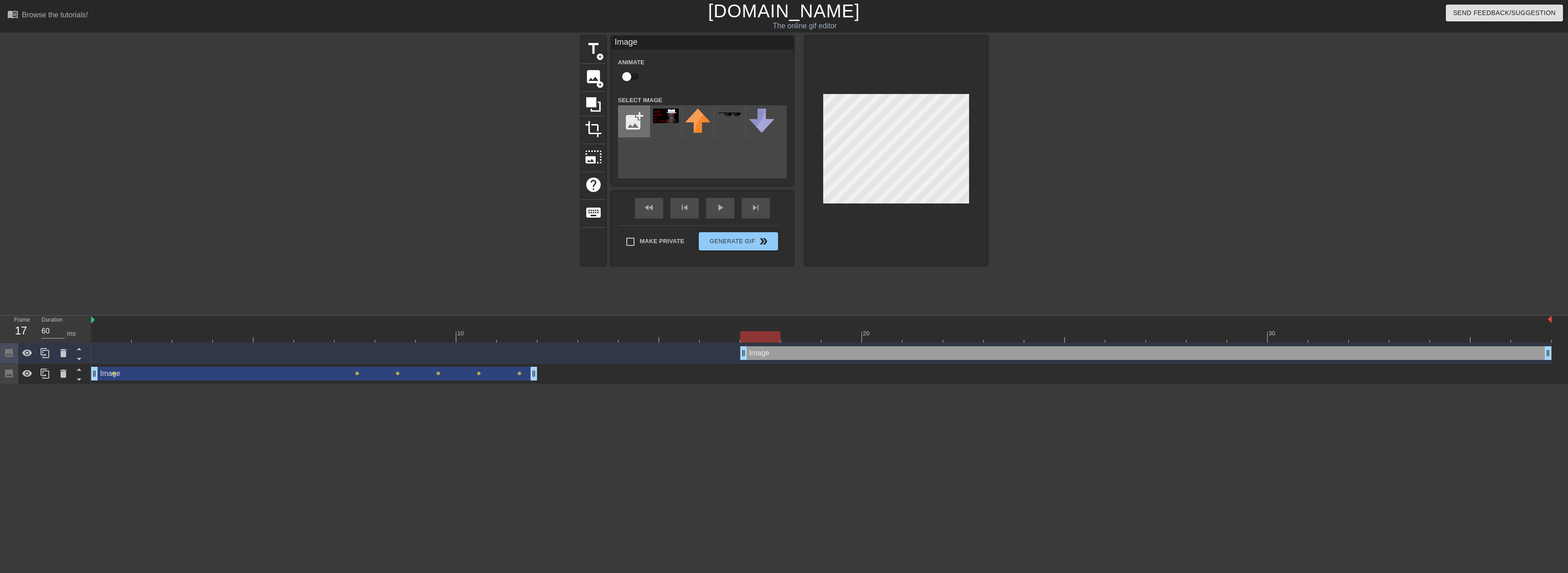
click at [632, 119] on input "file" at bounding box center [634, 121] width 31 height 31
click at [661, 124] on div at bounding box center [666, 121] width 32 height 32
click at [634, 76] on input "checkbox" at bounding box center [626, 77] width 52 height 17
checkbox input "true"
drag, startPoint x: 756, startPoint y: 339, endPoint x: 822, endPoint y: 247, distance: 113.2
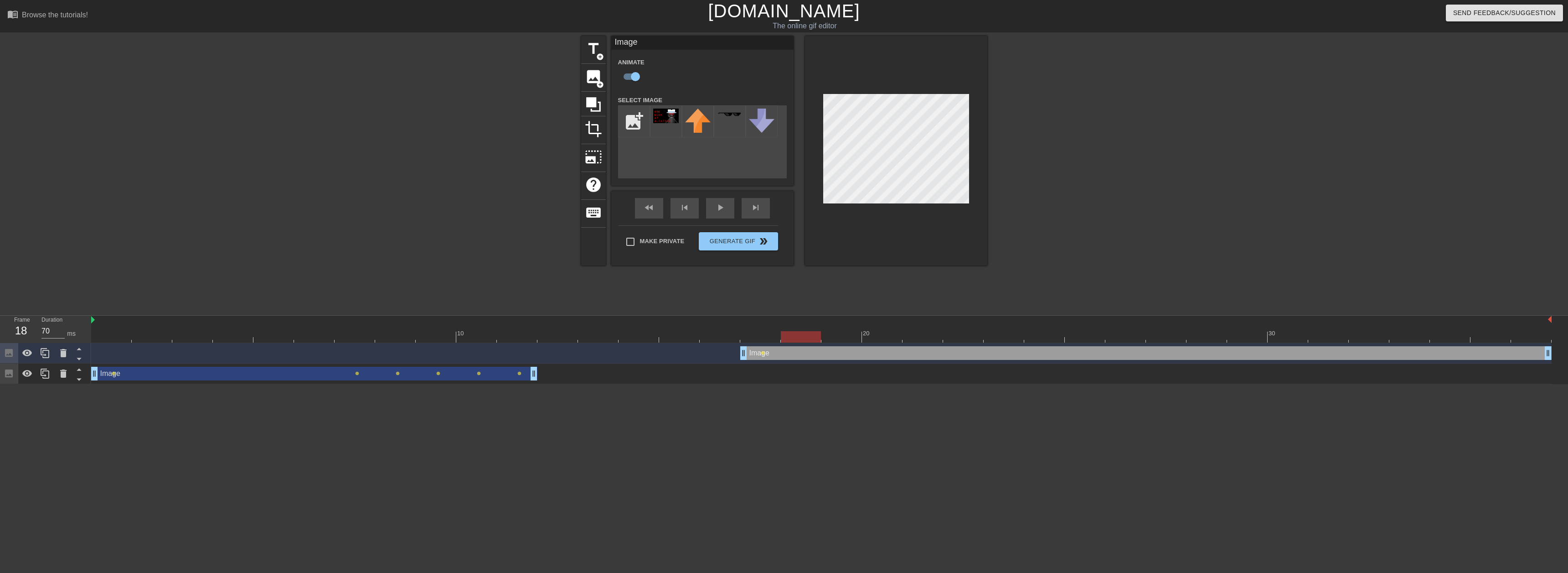
click at [793, 337] on div at bounding box center [801, 337] width 40 height 12
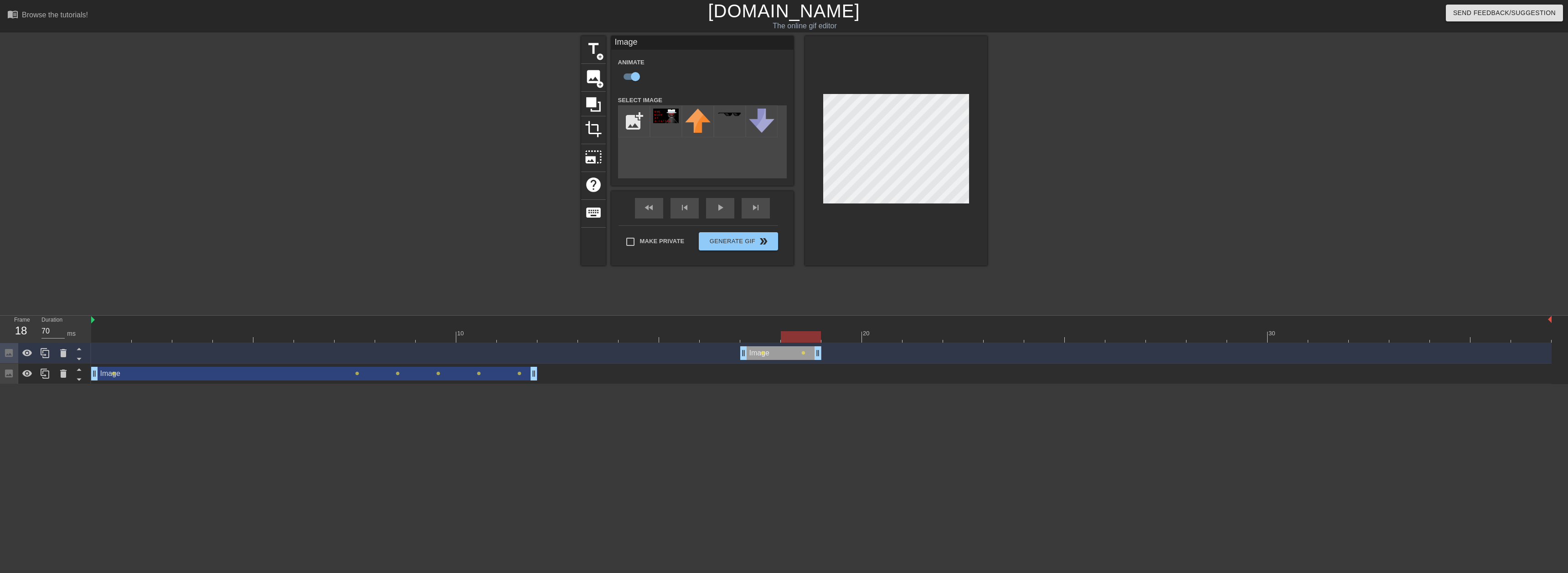
drag, startPoint x: 1550, startPoint y: 351, endPoint x: 829, endPoint y: 353, distance: 721.0
click at [829, 353] on div "Image drag_handle drag_handle lens lens" at bounding box center [821, 353] width 1460 height 13
click at [707, 326] on div at bounding box center [719, 330] width 41 height 12
click at [705, 339] on div at bounding box center [719, 337] width 40 height 12
click at [633, 127] on input "file" at bounding box center [634, 121] width 31 height 31
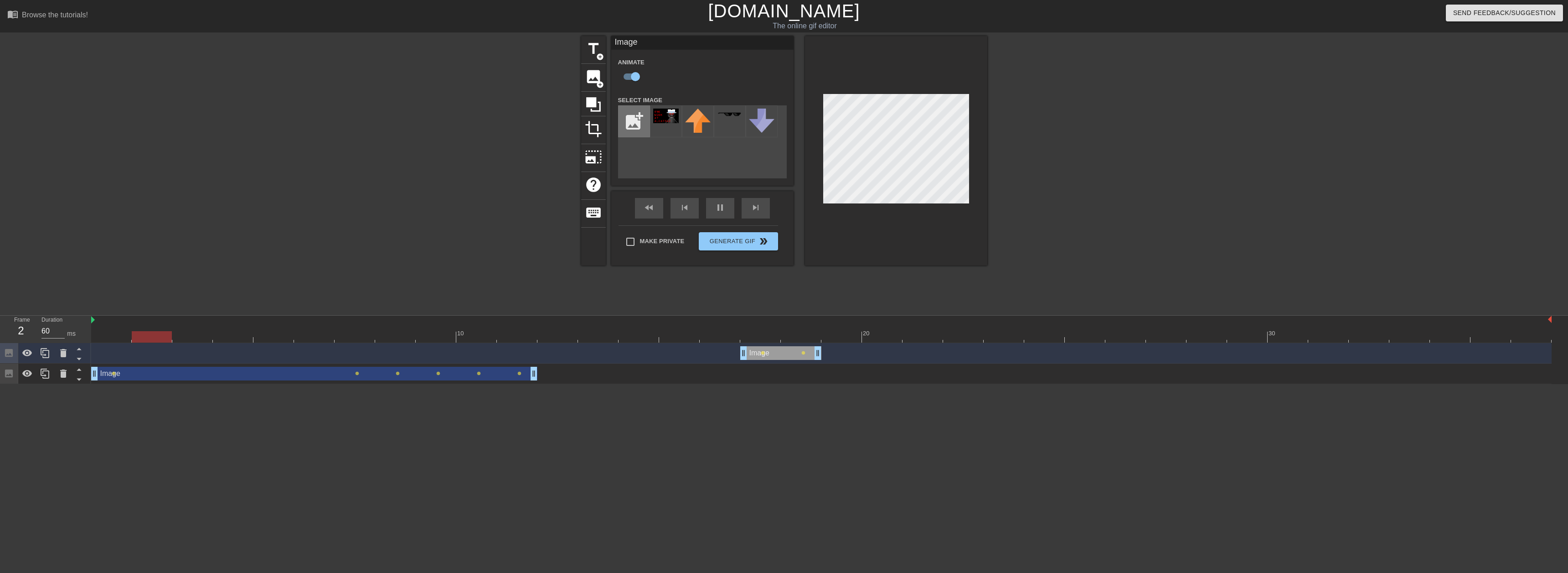
type input "70"
type input "C:\fakepath\ALCATRAZCHECKMATER.png"
click at [618, 106] on input "file" at bounding box center [634, 121] width 31 height 31
type input "60"
click at [1032, 329] on div at bounding box center [1045, 330] width 41 height 12
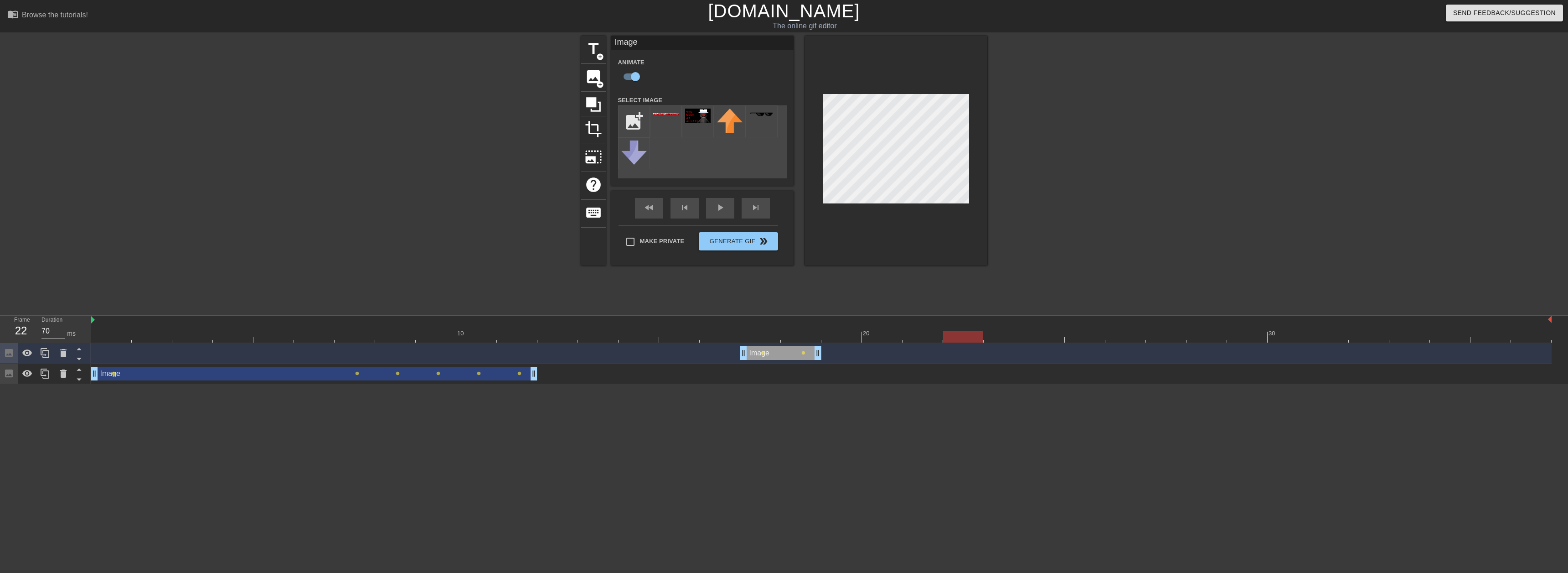
drag, startPoint x: 1031, startPoint y: 330, endPoint x: 944, endPoint y: 337, distance: 87.3
click at [944, 337] on div "10 20 30" at bounding box center [821, 329] width 1460 height 27
click at [669, 118] on div at bounding box center [666, 121] width 32 height 32
click at [687, 99] on div "Animate Select Image add_photo_alternate" at bounding box center [702, 118] width 169 height 122
click at [698, 119] on img at bounding box center [698, 116] width 26 height 15
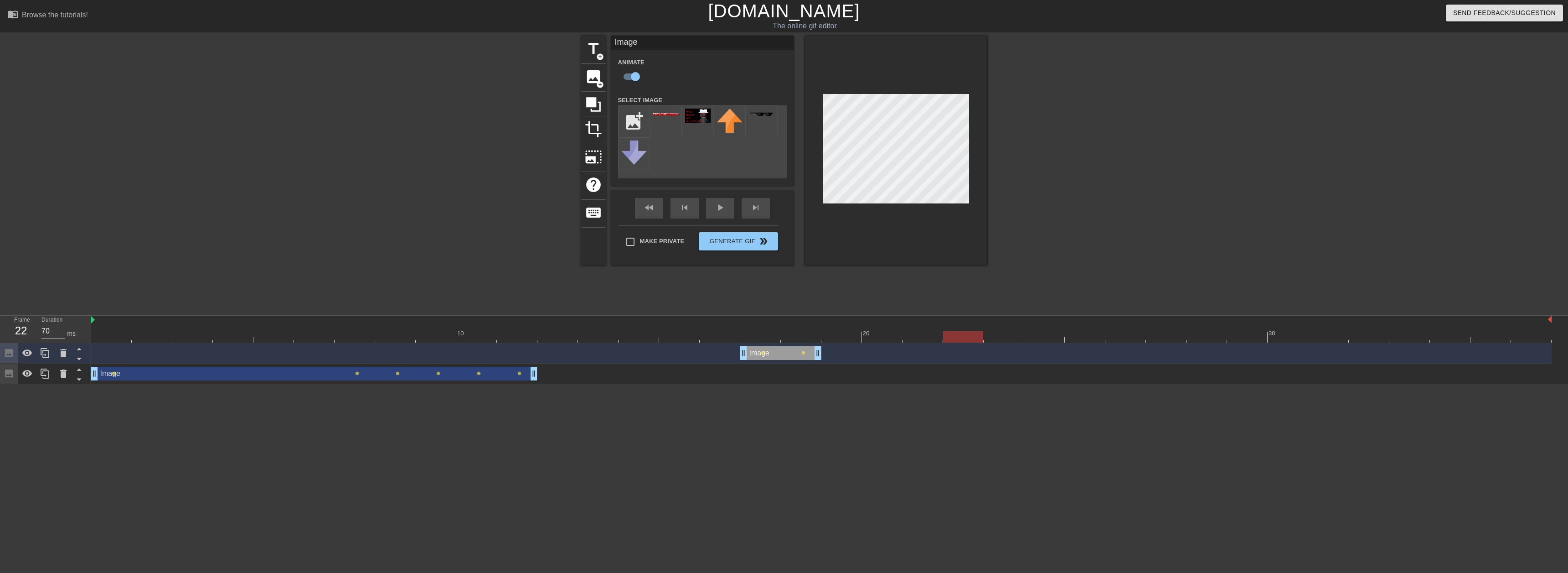
click at [953, 373] on div "Image drag_handle drag_handle lens lens lens lens lens lens" at bounding box center [821, 373] width 1460 height 13
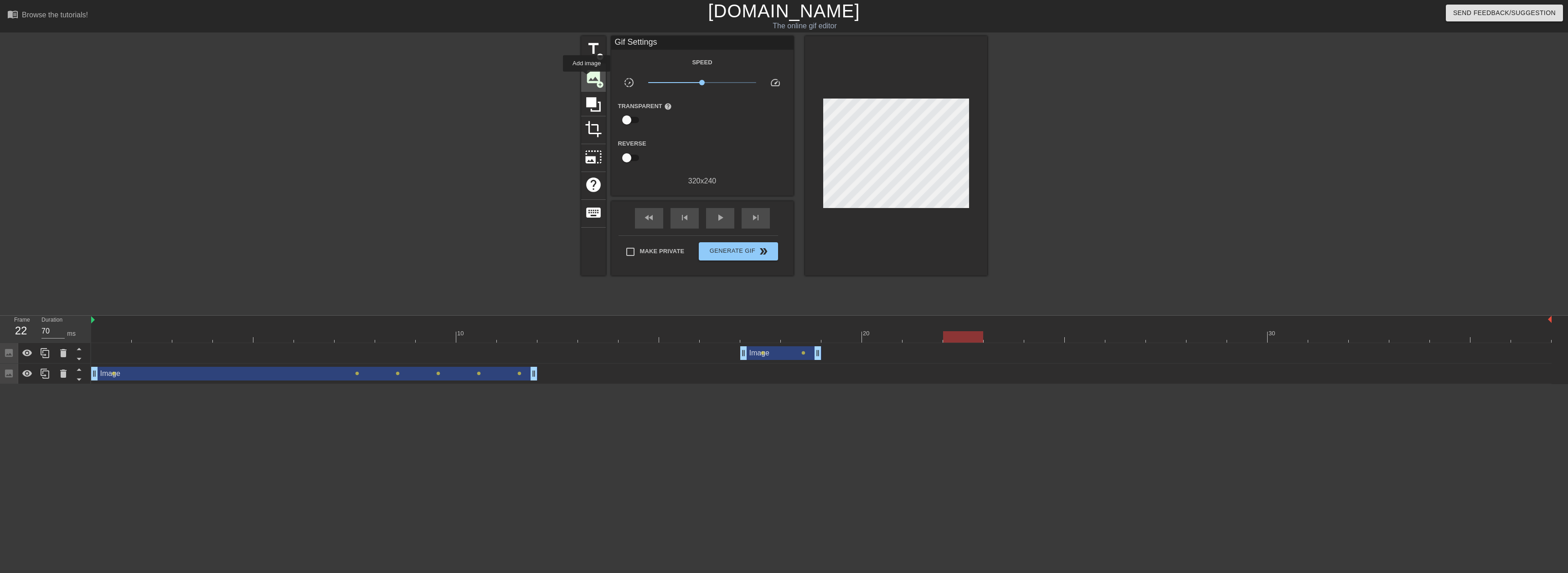
click at [587, 77] on span "image" at bounding box center [593, 77] width 17 height 17
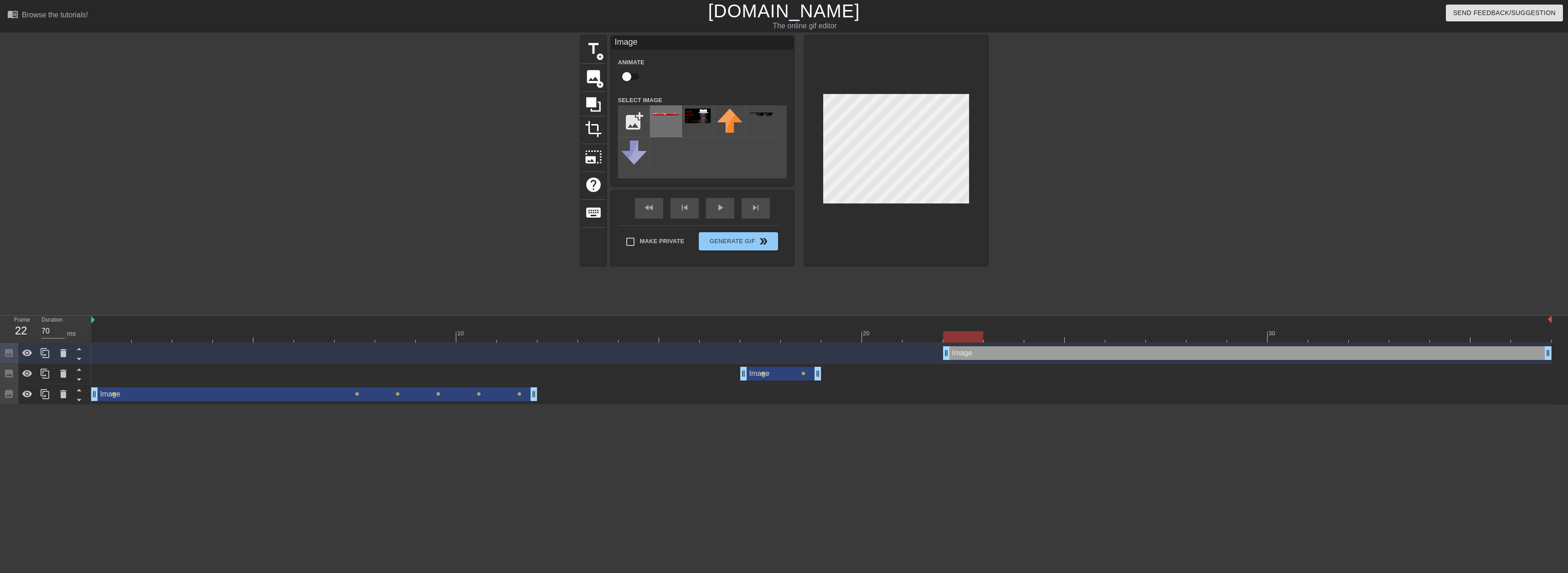
click at [673, 132] on div at bounding box center [666, 121] width 32 height 32
click at [982, 198] on div at bounding box center [896, 150] width 183 height 230
click at [973, 119] on div at bounding box center [896, 150] width 183 height 230
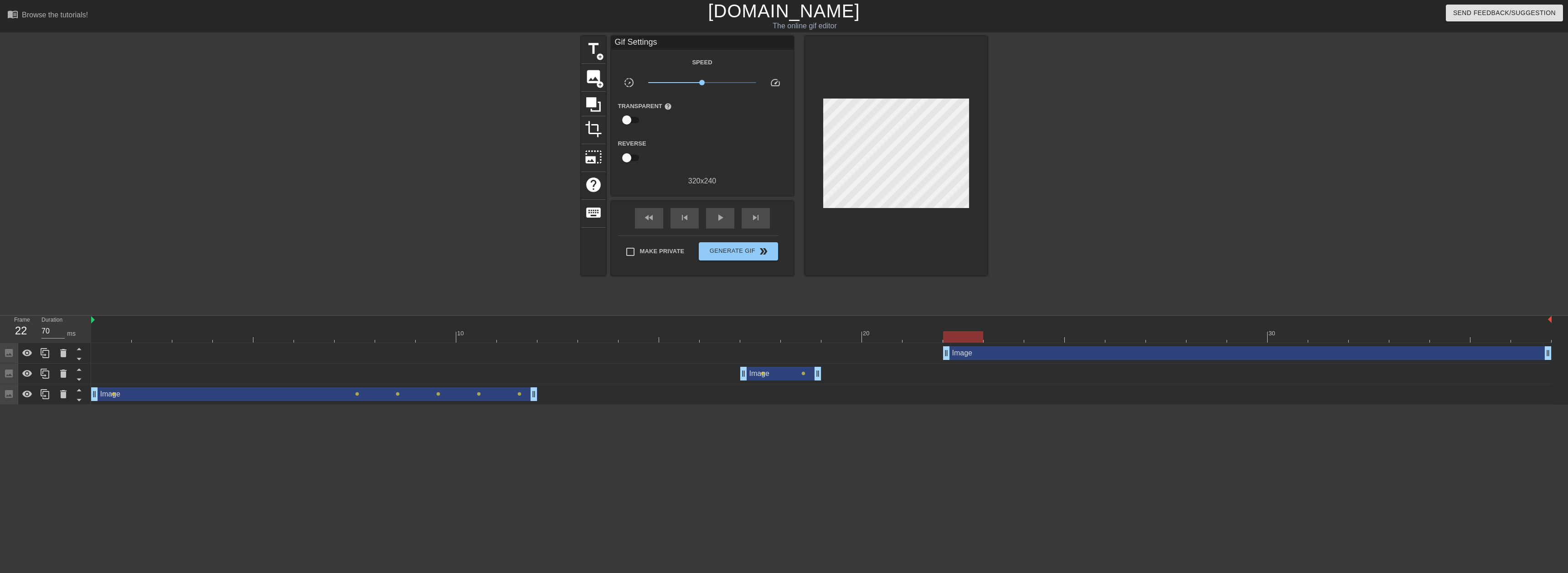
click at [967, 97] on div at bounding box center [896, 155] width 183 height 239
click at [986, 348] on div "Image drag_handle drag_handle" at bounding box center [1247, 353] width 609 height 13
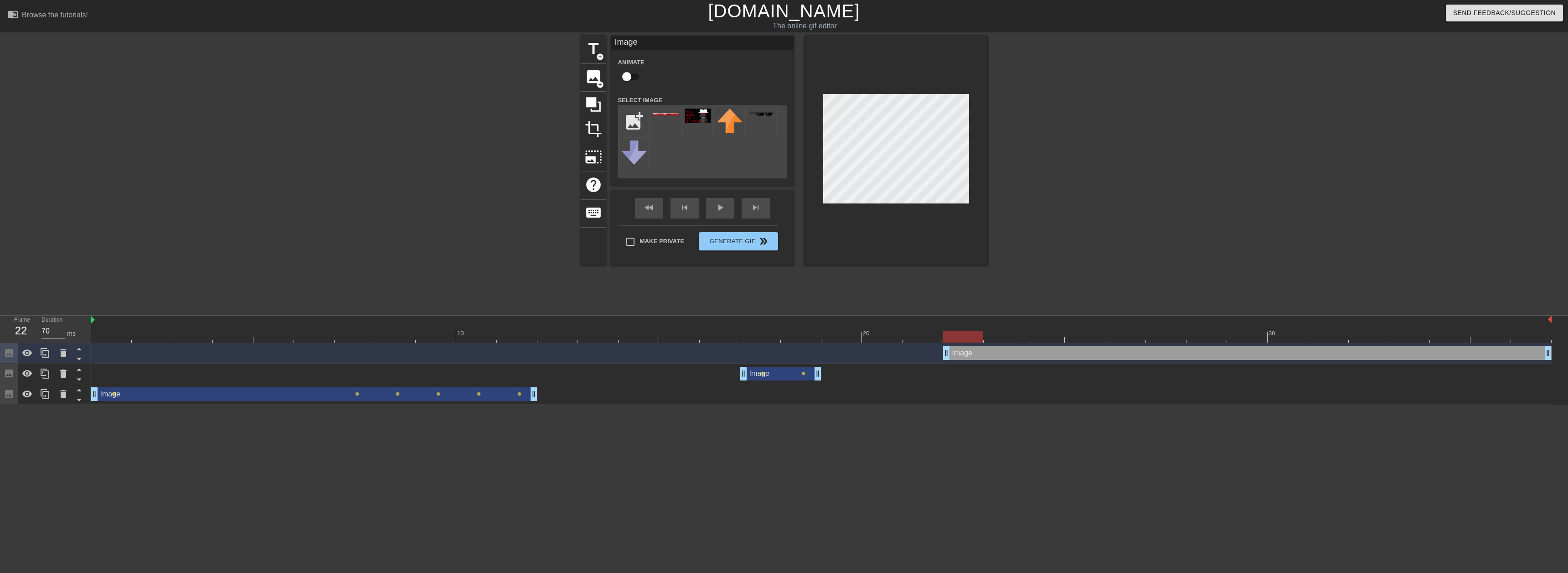
click at [944, 330] on div at bounding box center [945, 333] width 2 height 9
click at [942, 337] on div at bounding box center [821, 337] width 1460 height 12
click at [950, 337] on div at bounding box center [963, 337] width 40 height 12
click at [956, 339] on div at bounding box center [963, 337] width 40 height 12
type input "60"
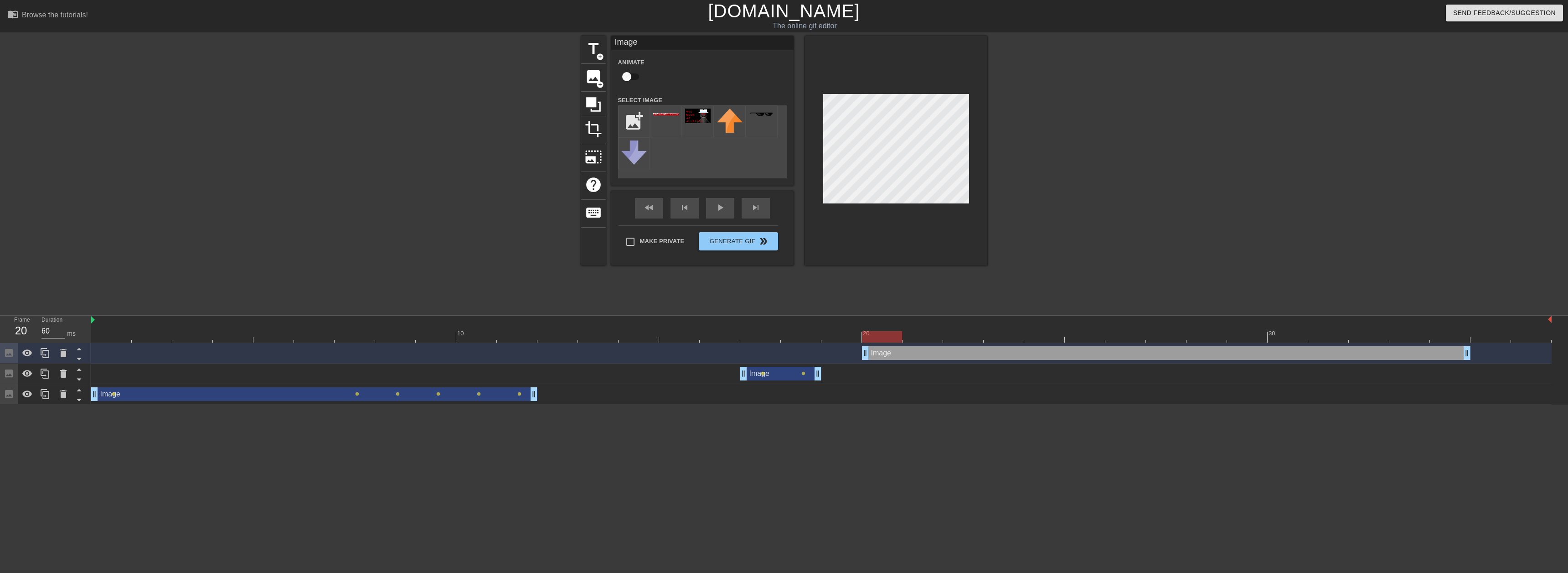
drag, startPoint x: 961, startPoint y: 356, endPoint x: 894, endPoint y: 357, distance: 67.0
click at [894, 357] on div "Image drag_handle drag_handle" at bounding box center [1166, 353] width 609 height 13
click at [631, 72] on input "checkbox" at bounding box center [626, 77] width 52 height 17
checkbox input "true"
click at [908, 93] on div at bounding box center [896, 150] width 183 height 230
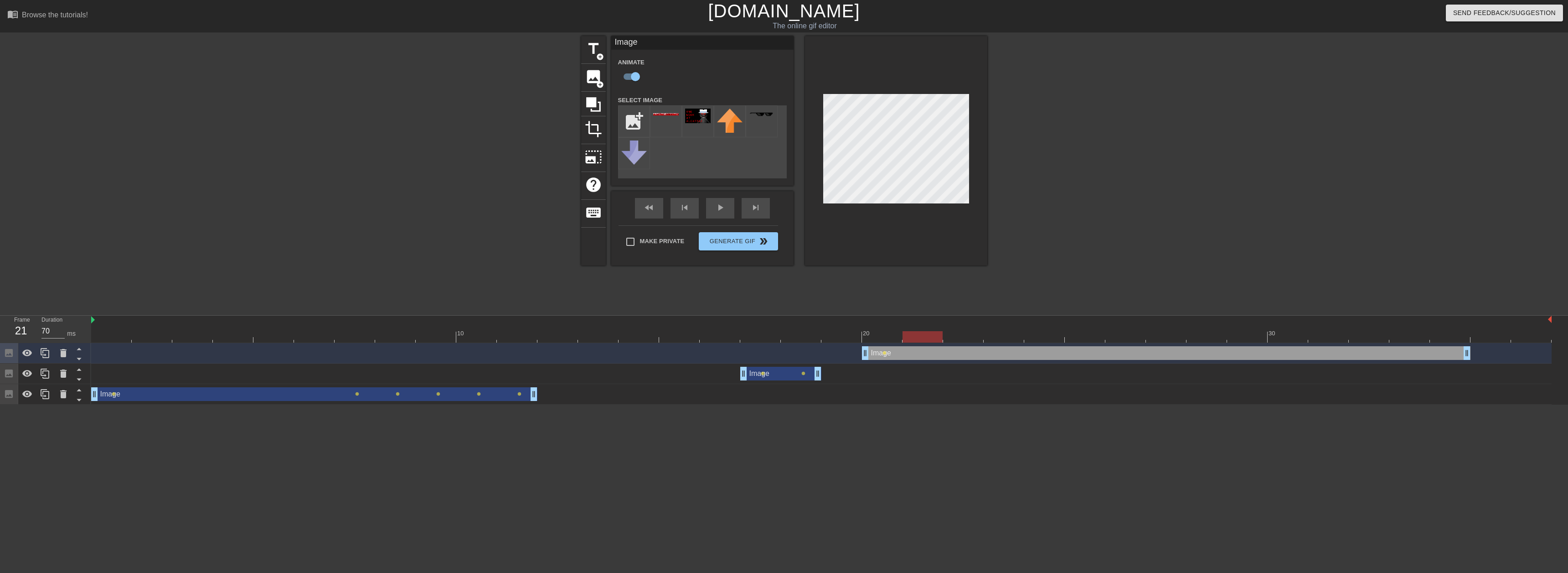
drag, startPoint x: 883, startPoint y: 337, endPoint x: 914, endPoint y: 329, distance: 32.0
click at [909, 332] on div at bounding box center [923, 337] width 40 height 12
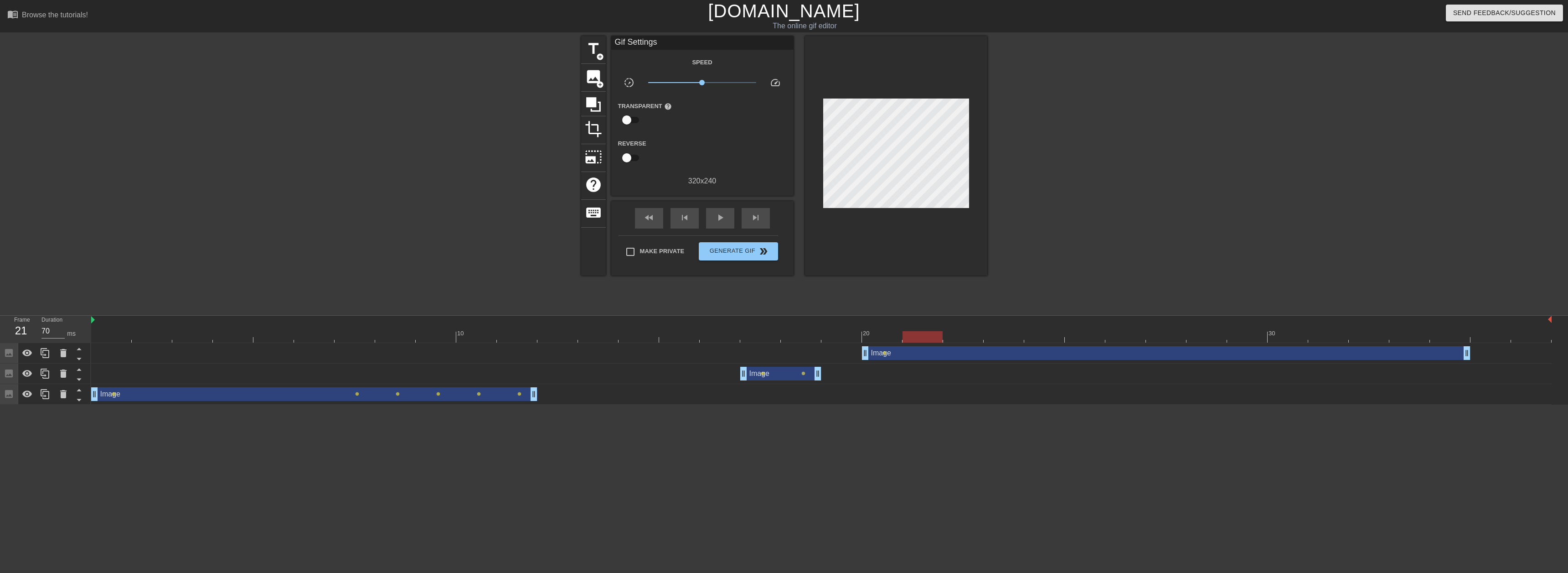
click at [916, 96] on div at bounding box center [896, 155] width 183 height 239
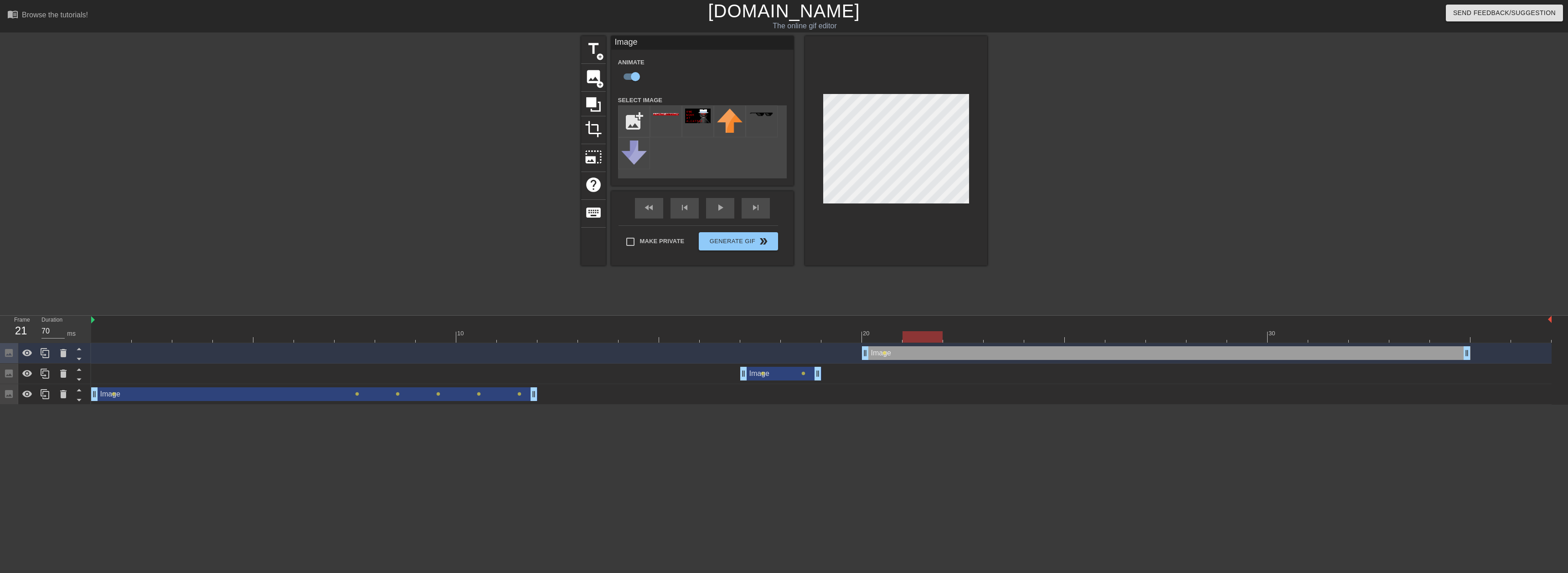
click at [916, 96] on div at bounding box center [896, 150] width 183 height 230
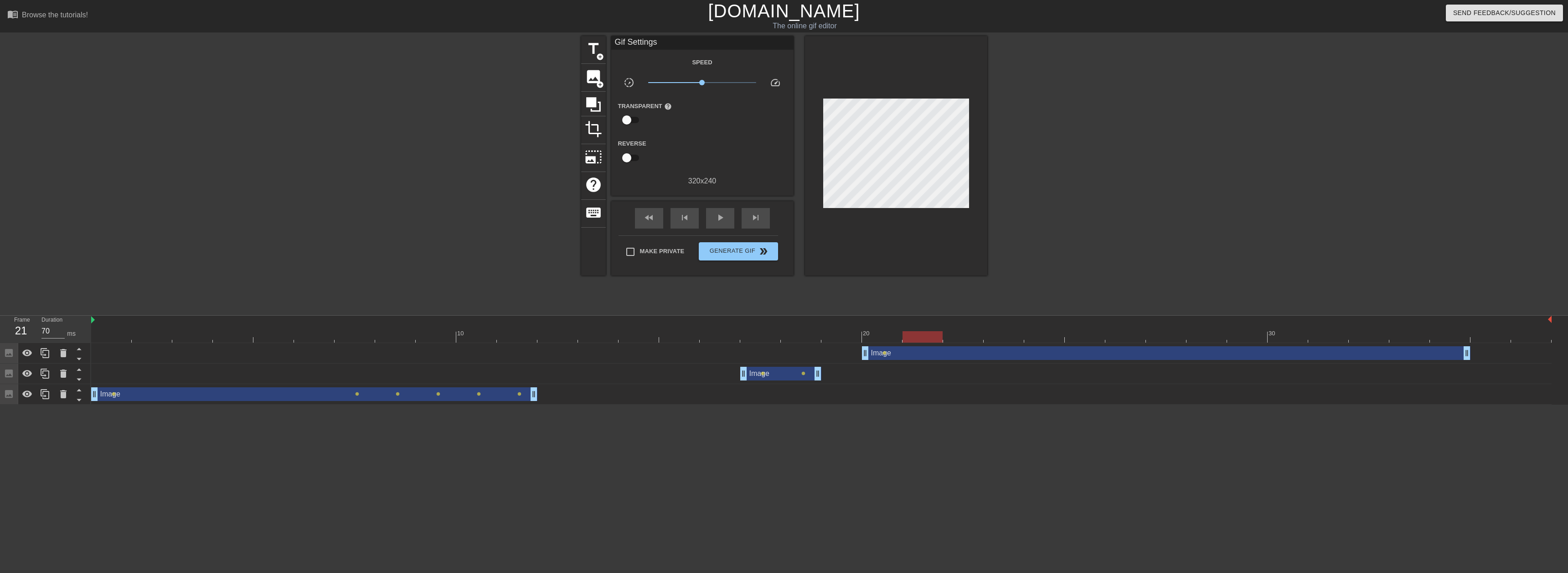
click at [916, 96] on div at bounding box center [896, 155] width 183 height 239
click at [916, 97] on div at bounding box center [896, 155] width 183 height 239
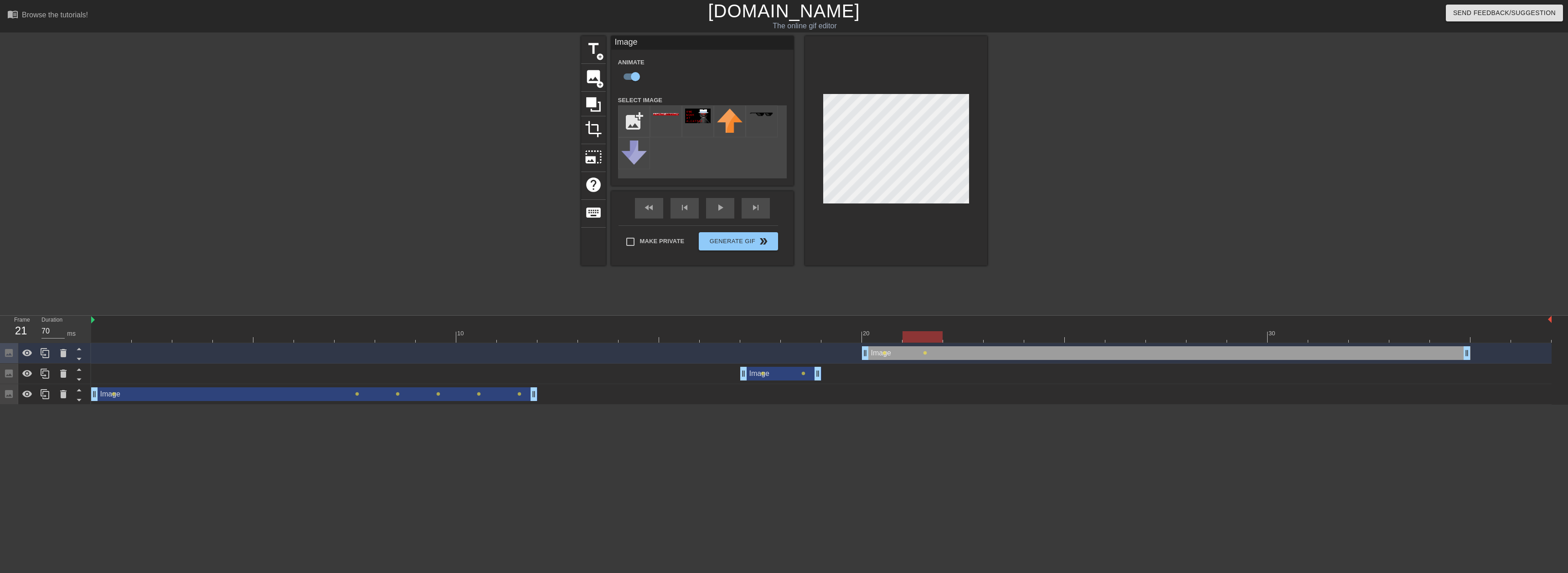
drag, startPoint x: 924, startPoint y: 330, endPoint x: 932, endPoint y: 334, distance: 8.9
click at [940, 329] on div at bounding box center [923, 330] width 41 height 12
drag, startPoint x: 932, startPoint y: 336, endPoint x: 950, endPoint y: 316, distance: 26.9
click at [953, 329] on div "10 20 30" at bounding box center [821, 329] width 1460 height 27
drag, startPoint x: 968, startPoint y: 333, endPoint x: 824, endPoint y: 334, distance: 144.0
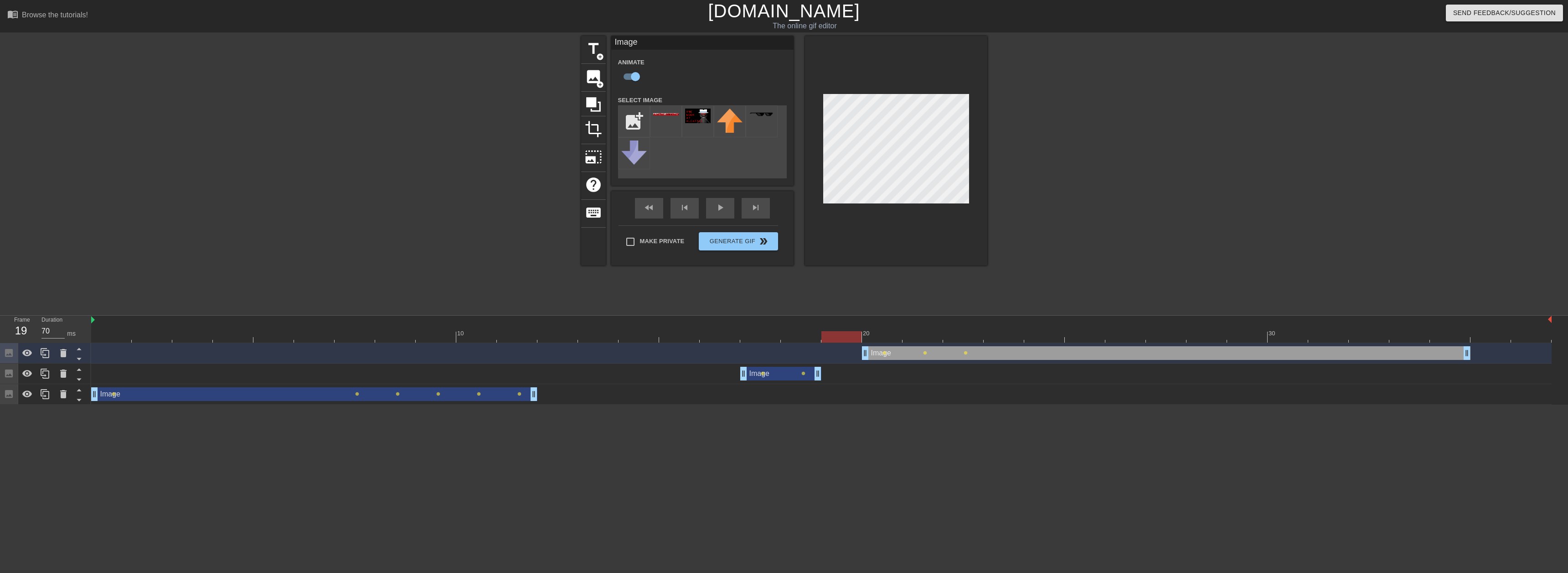
click at [827, 336] on div at bounding box center [841, 337] width 40 height 12
drag, startPoint x: 1468, startPoint y: 354, endPoint x: 1558, endPoint y: 359, distance: 90.1
click at [1558, 359] on div "Image drag_handle drag_handle lens lens lens Image drag_handle drag_handle lens…" at bounding box center [830, 373] width 1477 height 62
drag, startPoint x: 926, startPoint y: 336, endPoint x: 952, endPoint y: 337, distance: 26.0
click at [952, 337] on div at bounding box center [963, 337] width 40 height 12
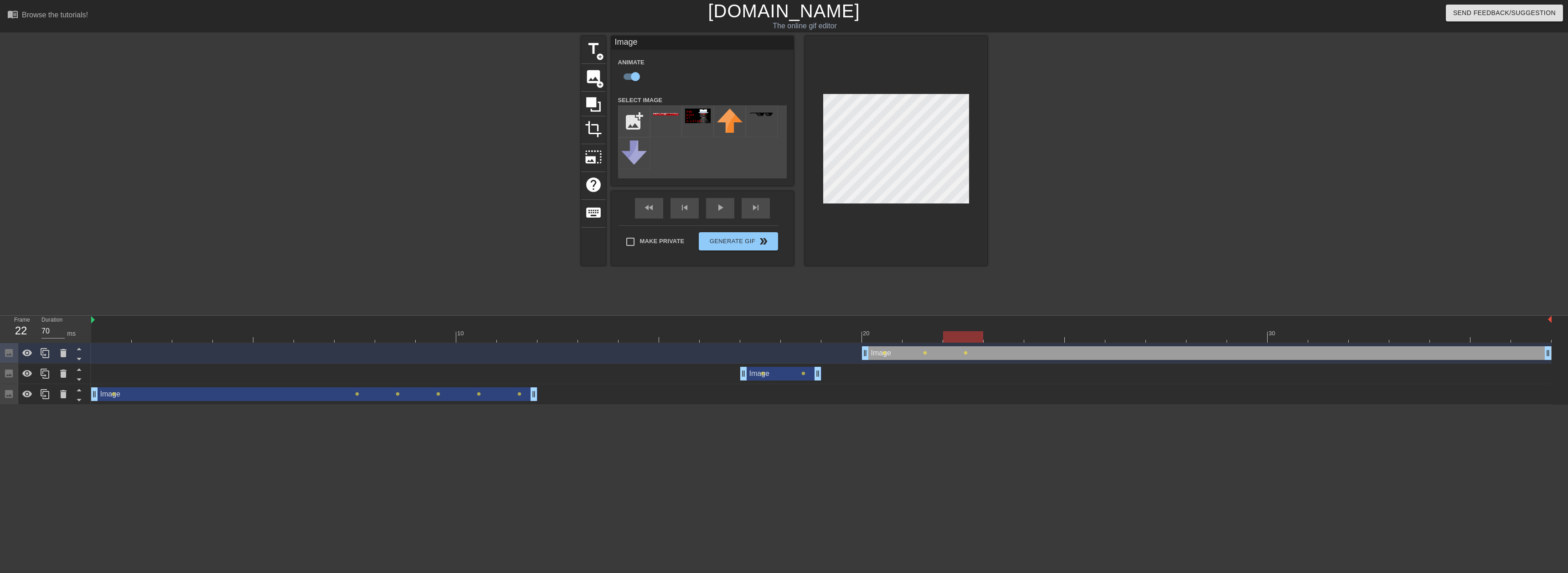
click at [972, 108] on div at bounding box center [896, 150] width 183 height 230
drag, startPoint x: 928, startPoint y: 342, endPoint x: 919, endPoint y: 340, distance: 9.2
click at [920, 340] on div at bounding box center [821, 337] width 1460 height 12
drag, startPoint x: 917, startPoint y: 339, endPoint x: 839, endPoint y: 339, distance: 78.0
click at [862, 339] on div at bounding box center [882, 337] width 40 height 12
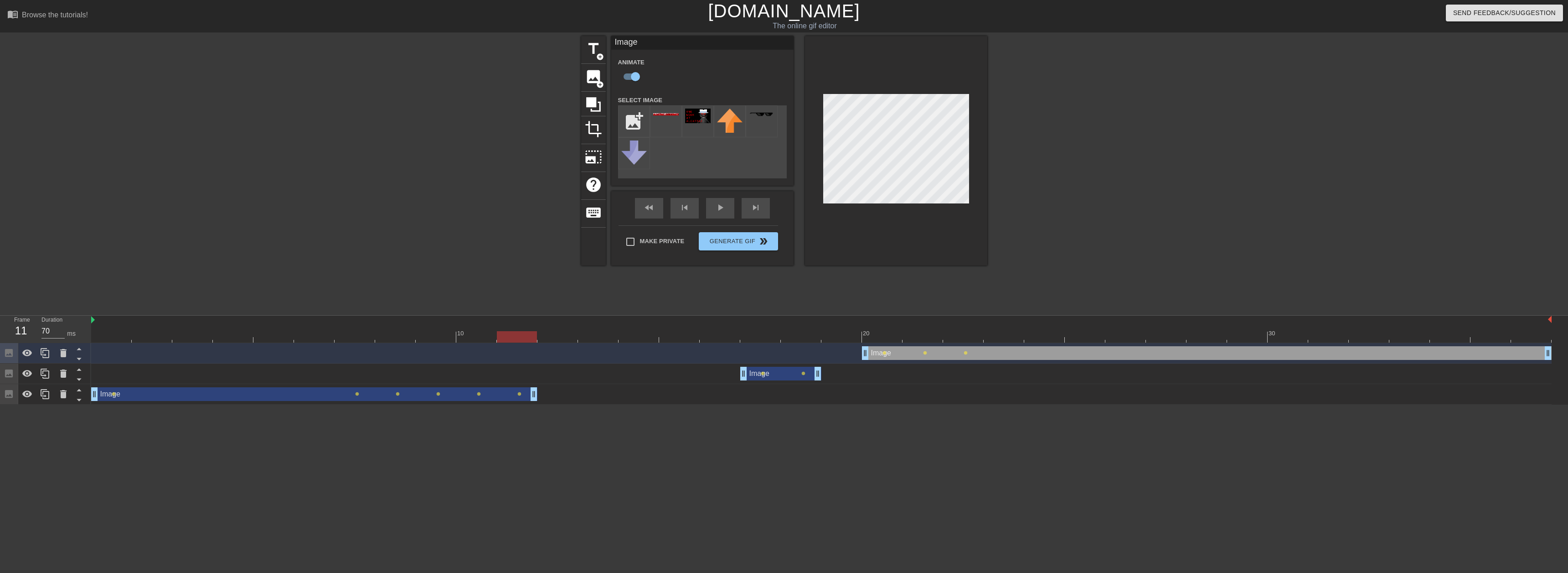
click at [962, 334] on div at bounding box center [821, 337] width 1460 height 12
click at [922, 333] on div at bounding box center [821, 337] width 1460 height 12
click at [922, 333] on div at bounding box center [923, 337] width 40 height 12
click at [841, 337] on div at bounding box center [821, 337] width 1460 height 12
click at [594, 50] on span "title" at bounding box center [593, 49] width 17 height 17
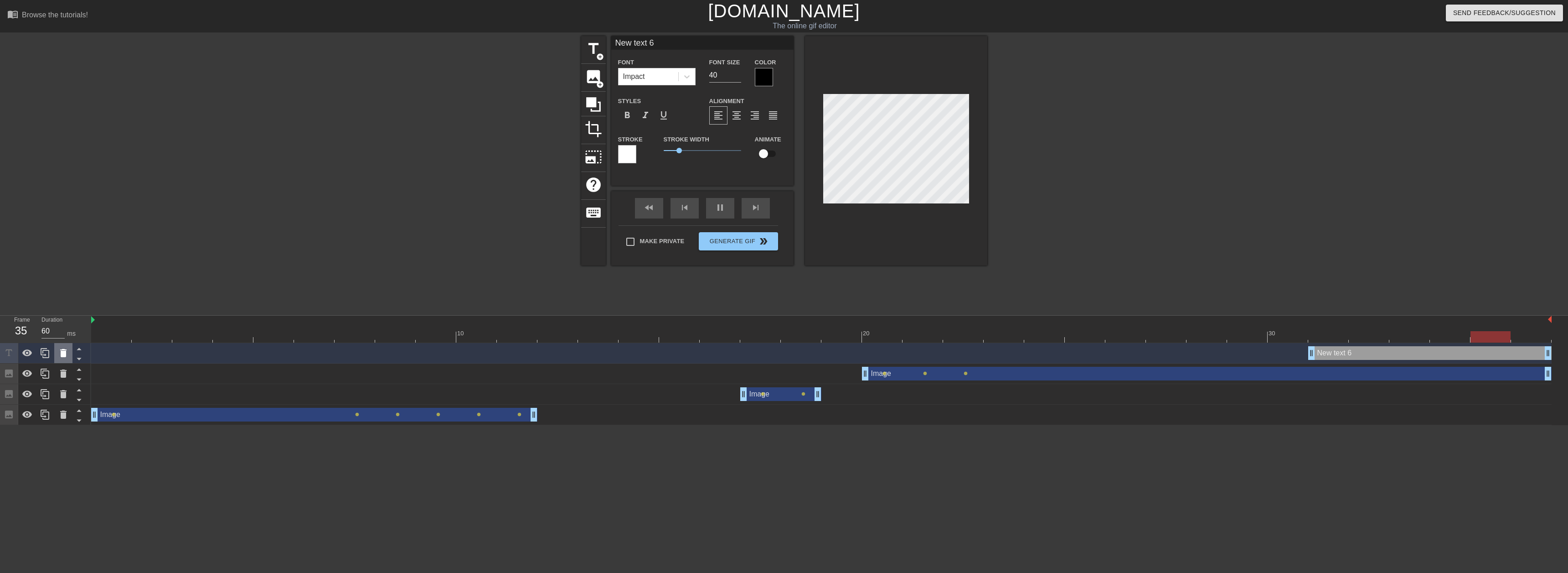
click at [57, 354] on div at bounding box center [63, 353] width 18 height 20
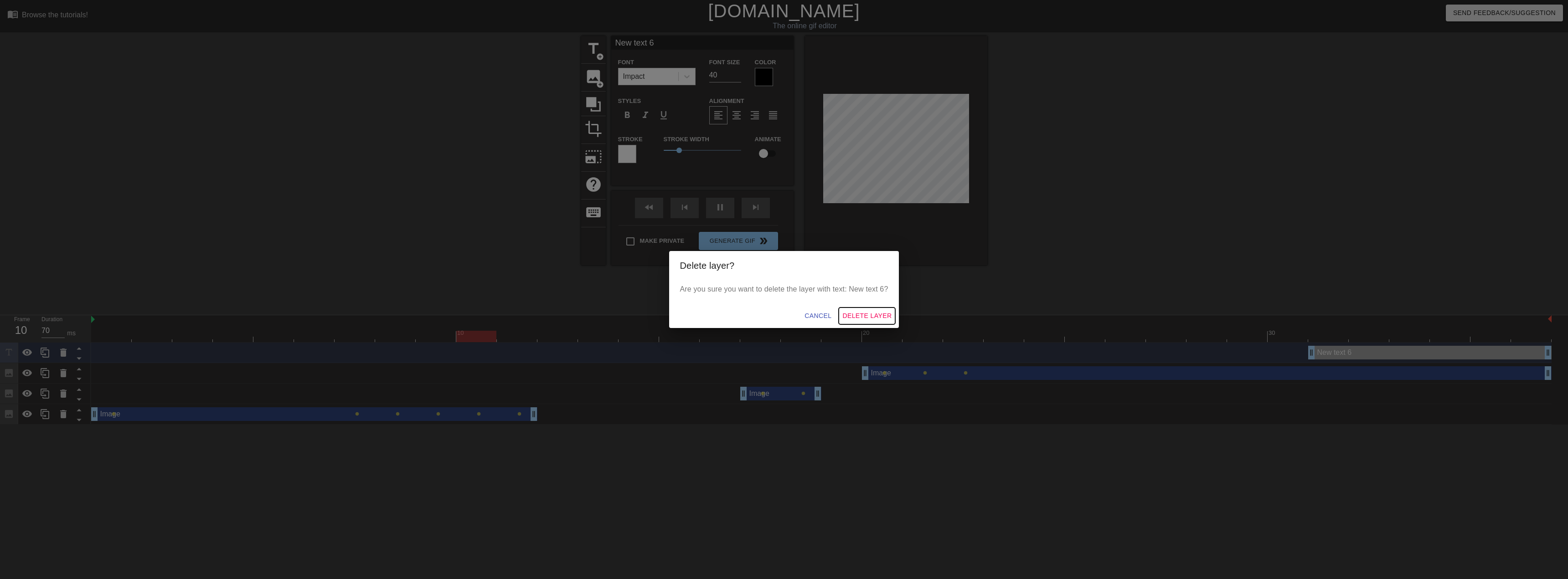
click at [867, 321] on span "Delete Layer" at bounding box center [867, 316] width 49 height 12
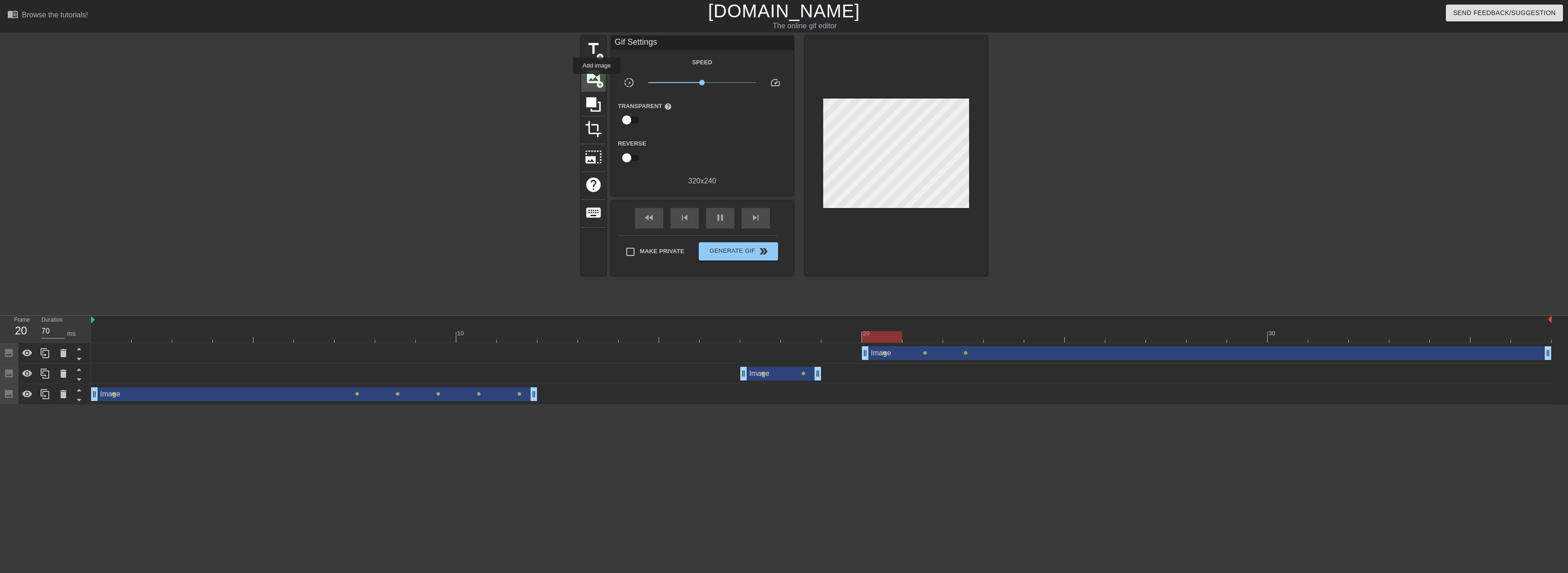
click at [597, 81] on span "add_circle" at bounding box center [600, 85] width 8 height 8
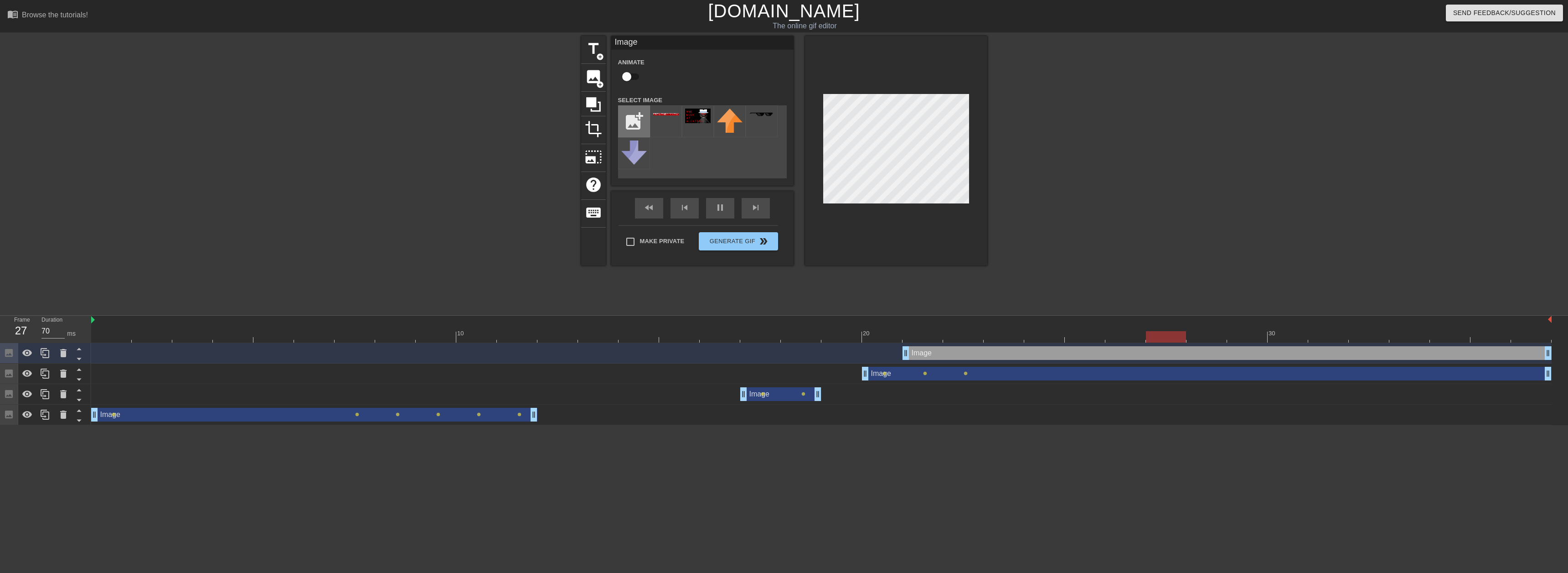
click at [642, 119] on input "file" at bounding box center [634, 121] width 31 height 31
type input "70"
type input "C:\fakepath\alcapone.png"
click at [618, 106] on input "file" at bounding box center [634, 121] width 31 height 31
type input "70"
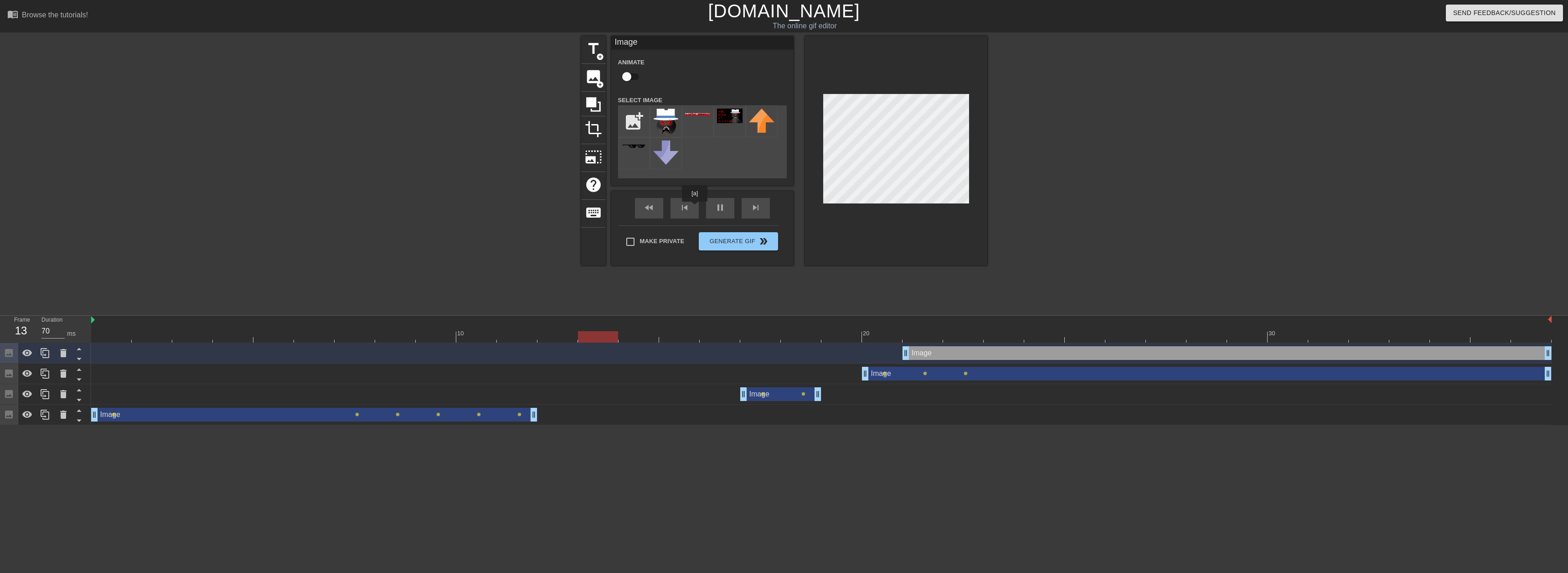
click at [359, 359] on div "Image drag_handle drag_handle" at bounding box center [821, 353] width 1460 height 13
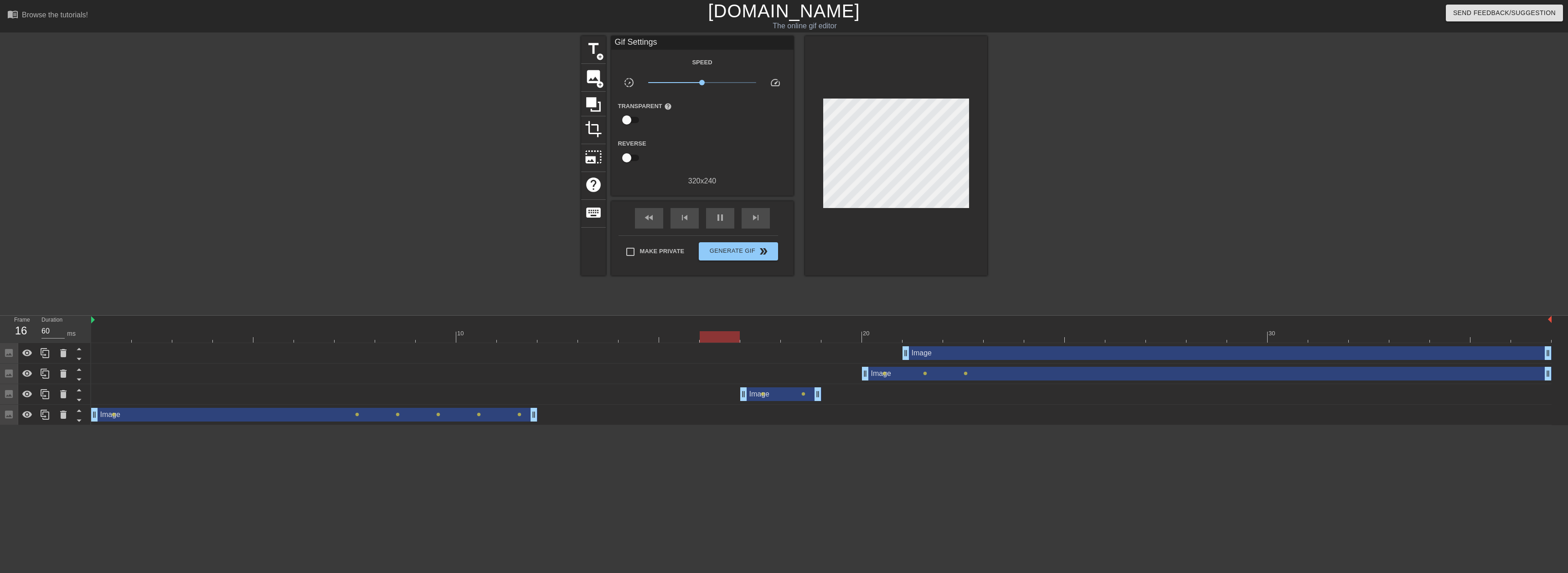
type input "70"
click at [363, 340] on div at bounding box center [821, 337] width 1460 height 12
click at [1008, 358] on div "Image drag_handle drag_handle" at bounding box center [1227, 353] width 649 height 13
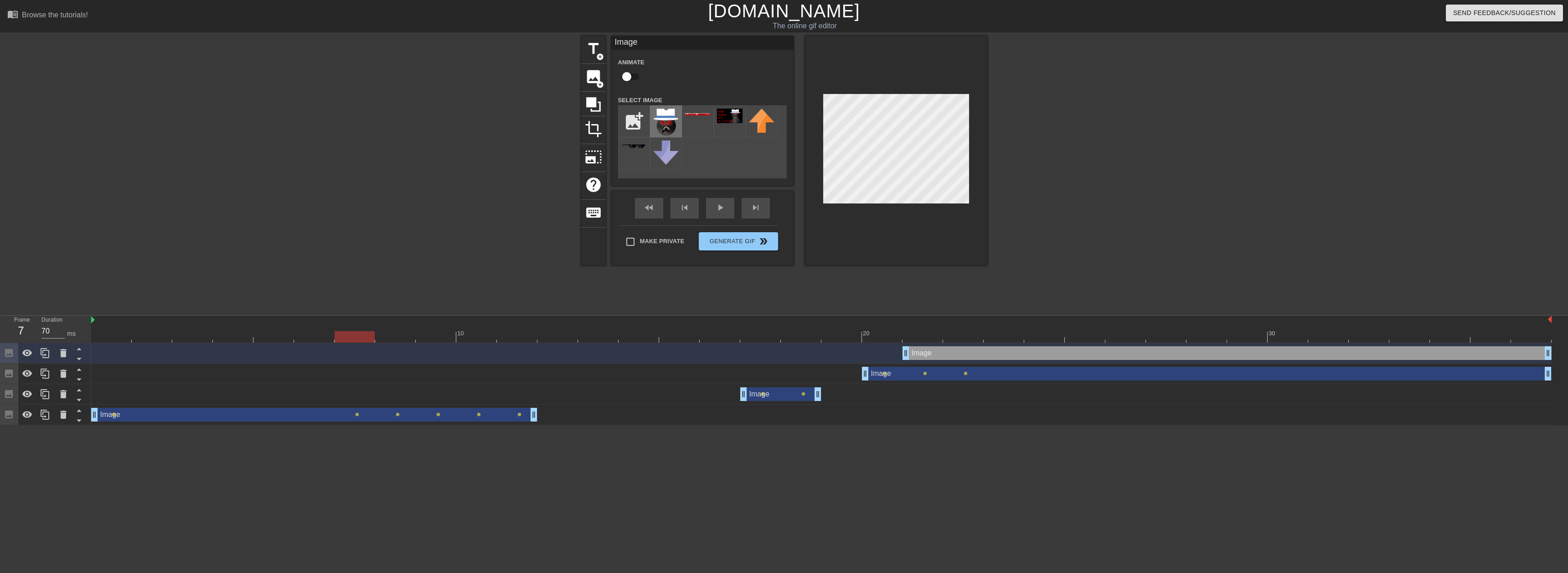
click at [669, 127] on img at bounding box center [666, 122] width 26 height 27
checkbox input "true"
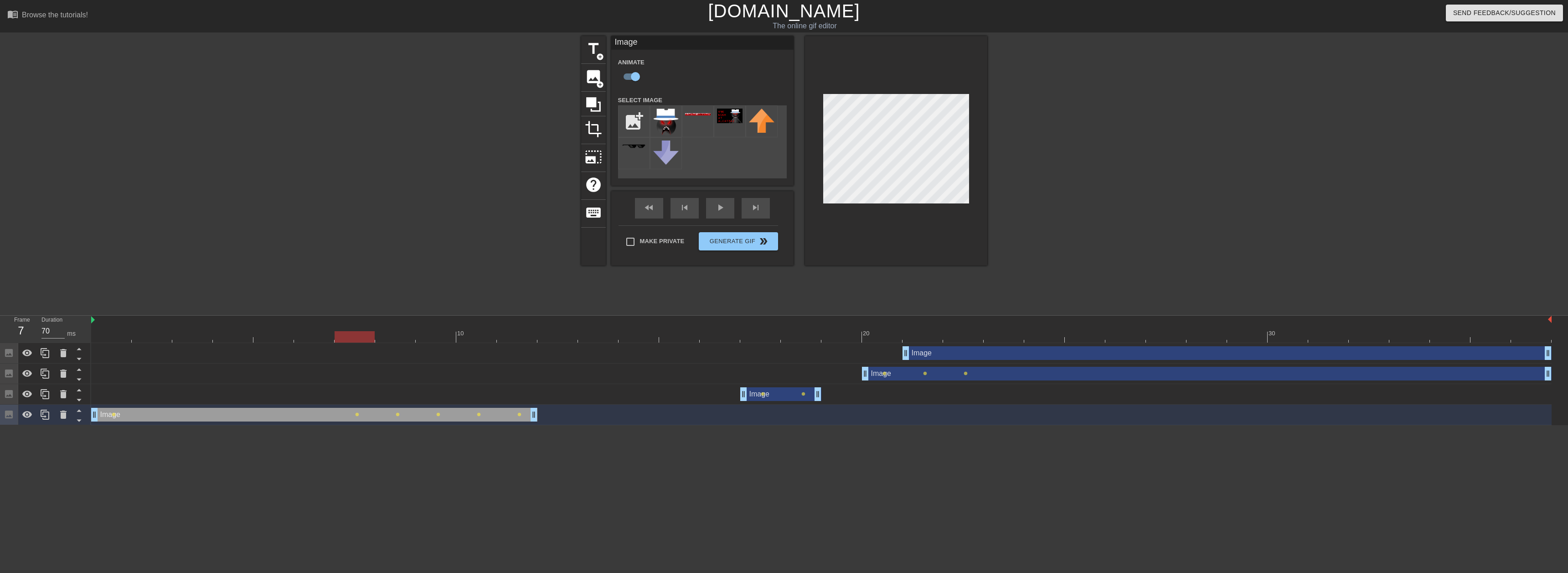
click at [340, 338] on div at bounding box center [821, 337] width 1460 height 12
type input "60"
drag, startPoint x: 340, startPoint y: 338, endPoint x: 1138, endPoint y: 342, distance: 798.0
click at [1138, 342] on div at bounding box center [1125, 337] width 40 height 12
click at [1136, 350] on div "Image drag_handle drag_handle" at bounding box center [1227, 353] width 649 height 13
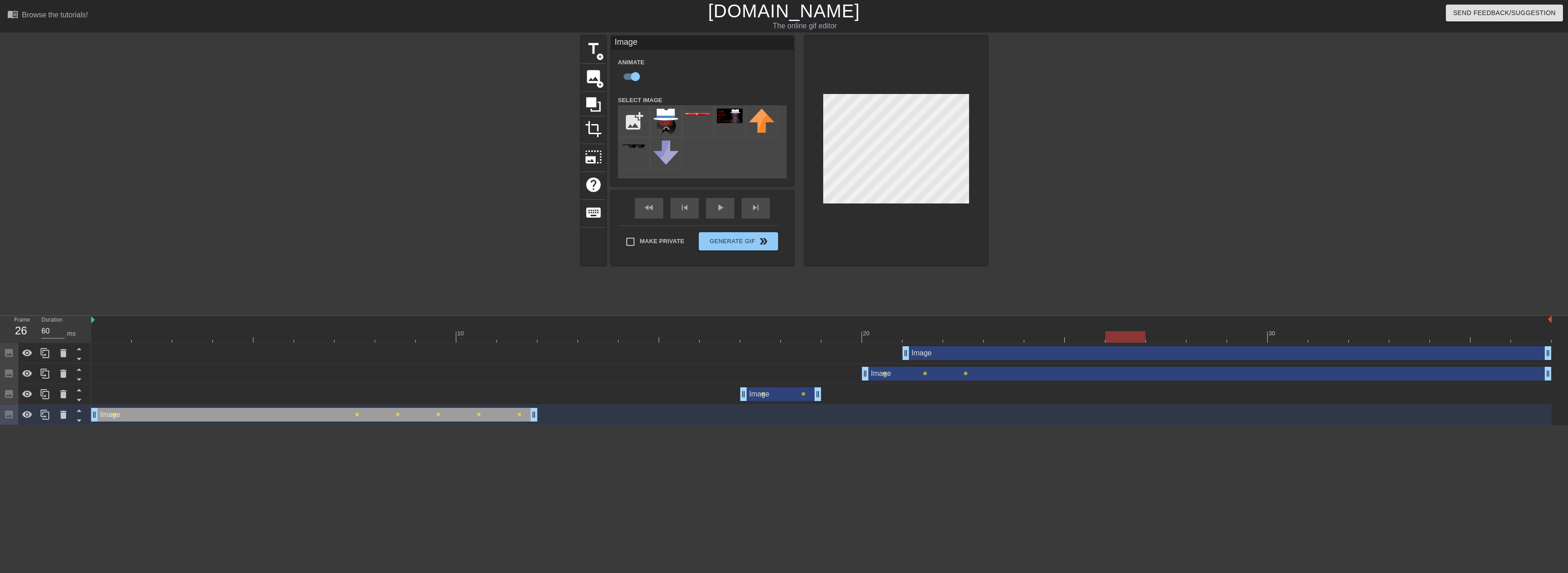
checkbox input "false"
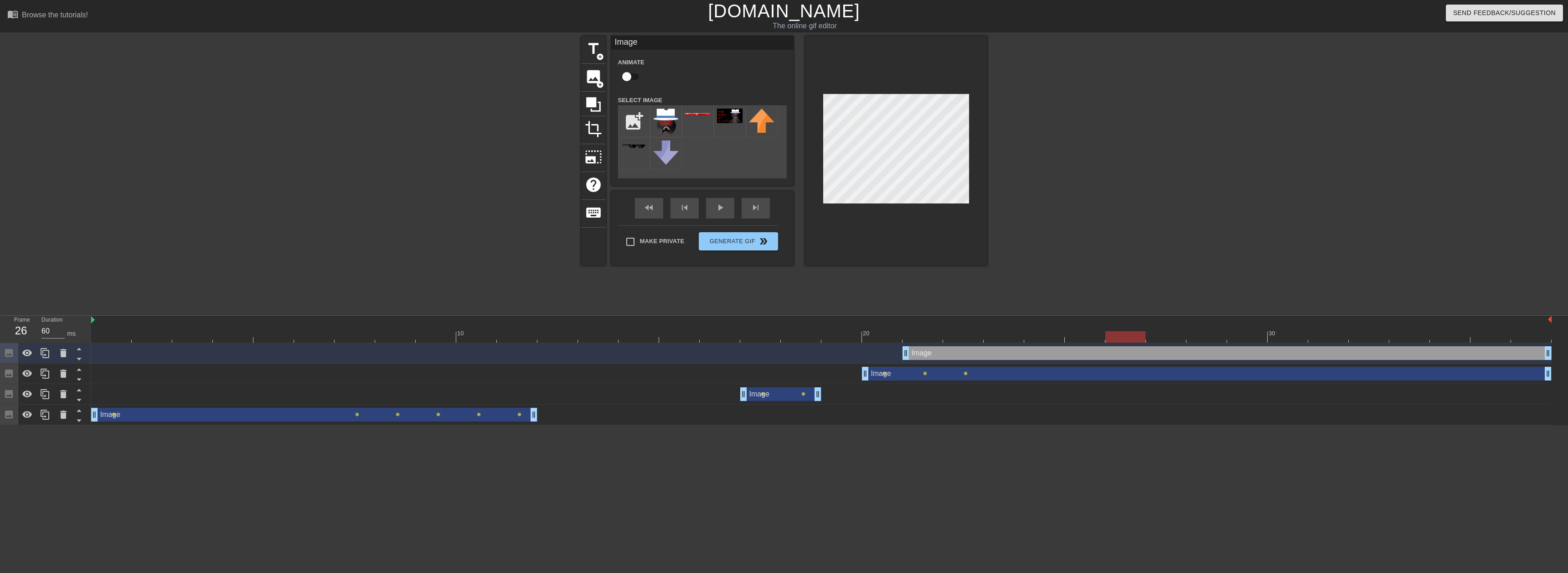
click at [891, 204] on div at bounding box center [896, 150] width 183 height 230
drag, startPoint x: 905, startPoint y: 354, endPoint x: 1028, endPoint y: 350, distance: 123.1
click at [974, 332] on div at bounding box center [821, 337] width 1460 height 12
click at [876, 336] on div at bounding box center [821, 337] width 1460 height 12
type input "60"
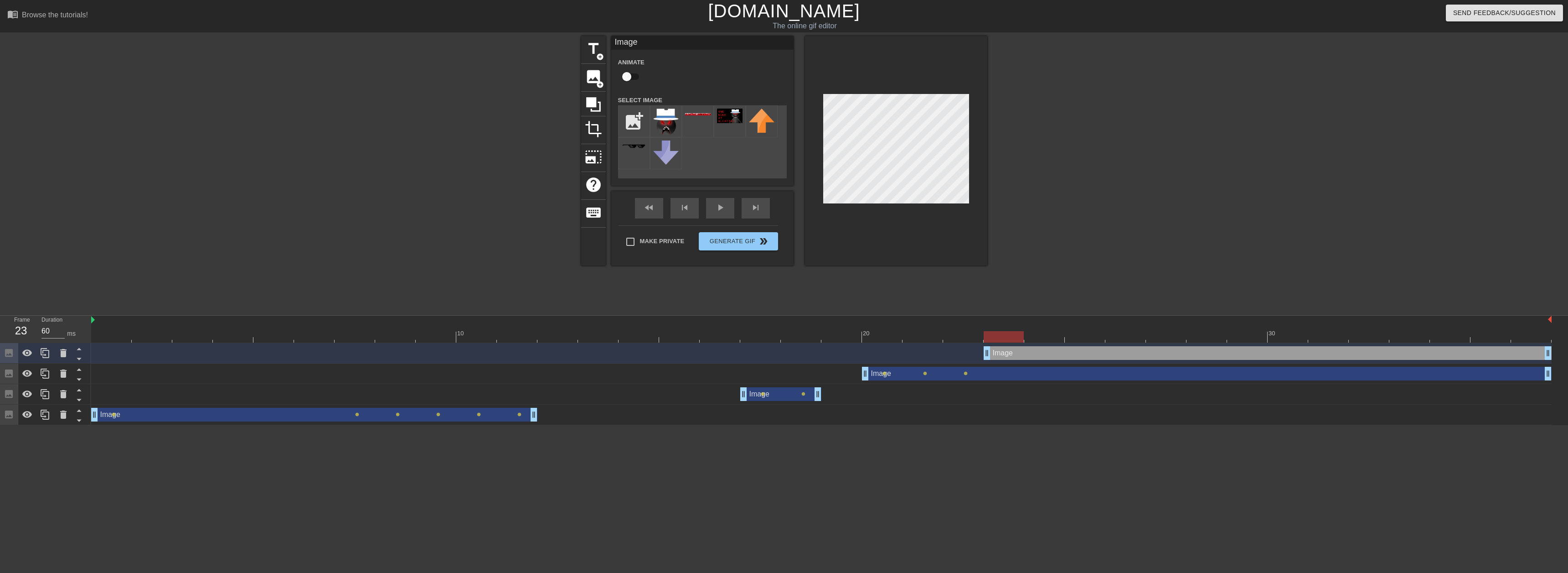
drag, startPoint x: 1027, startPoint y: 353, endPoint x: 1004, endPoint y: 354, distance: 23.0
drag, startPoint x: 985, startPoint y: 351, endPoint x: 1003, endPoint y: 348, distance: 18.2
click at [594, 79] on span "image" at bounding box center [593, 77] width 17 height 17
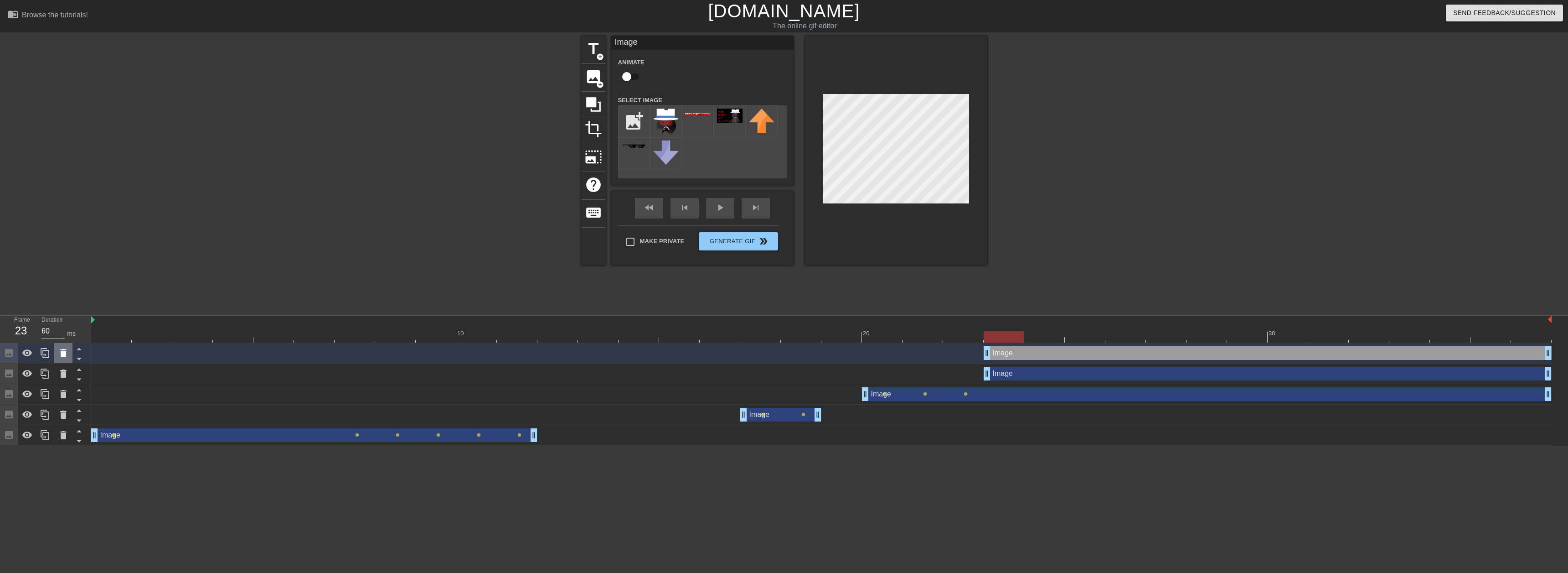
click at [63, 352] on icon at bounding box center [63, 353] width 6 height 8
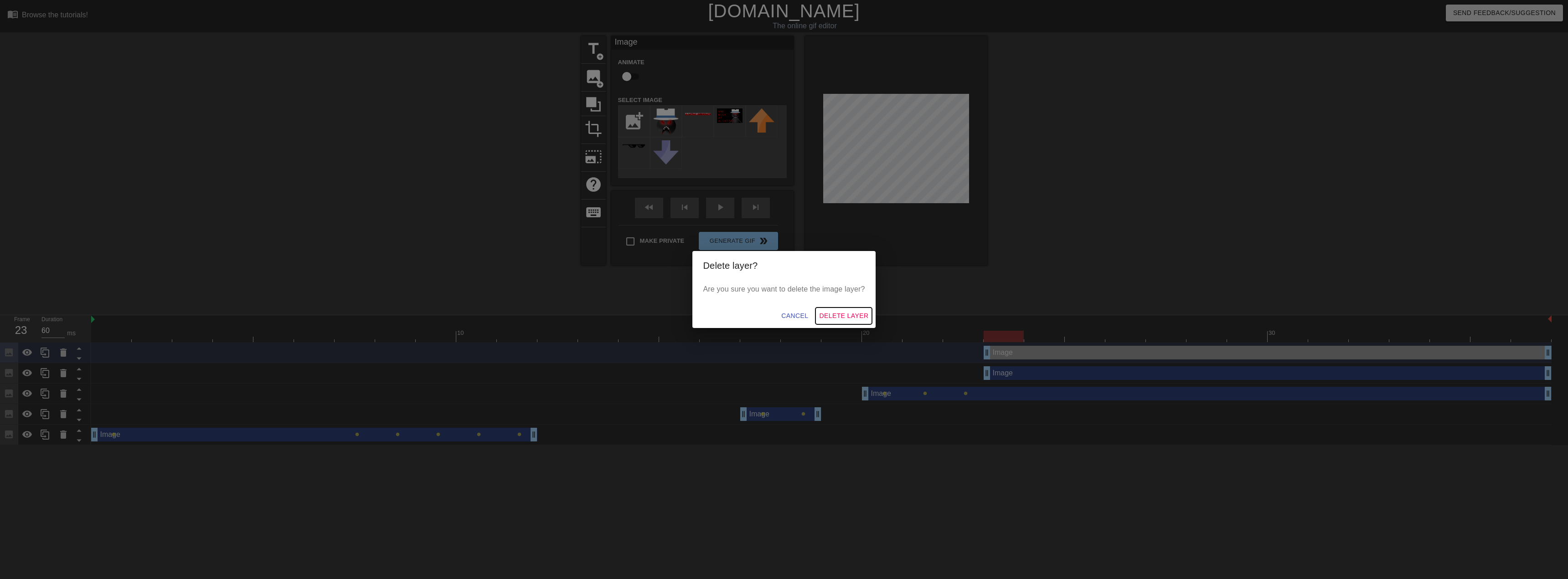
click at [828, 314] on span "Delete Layer" at bounding box center [844, 316] width 49 height 12
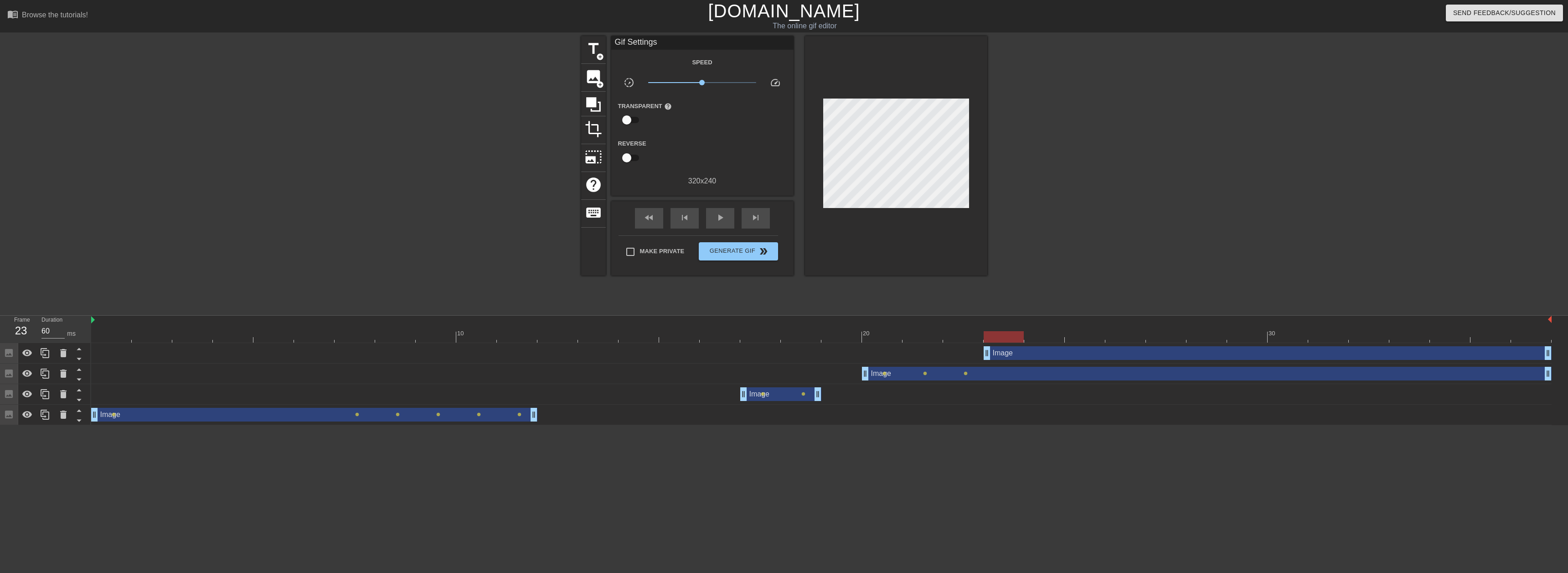
click at [1006, 338] on div at bounding box center [1004, 337] width 40 height 12
click at [1005, 350] on div "Image drag_handle drag_handle" at bounding box center [1267, 353] width 568 height 13
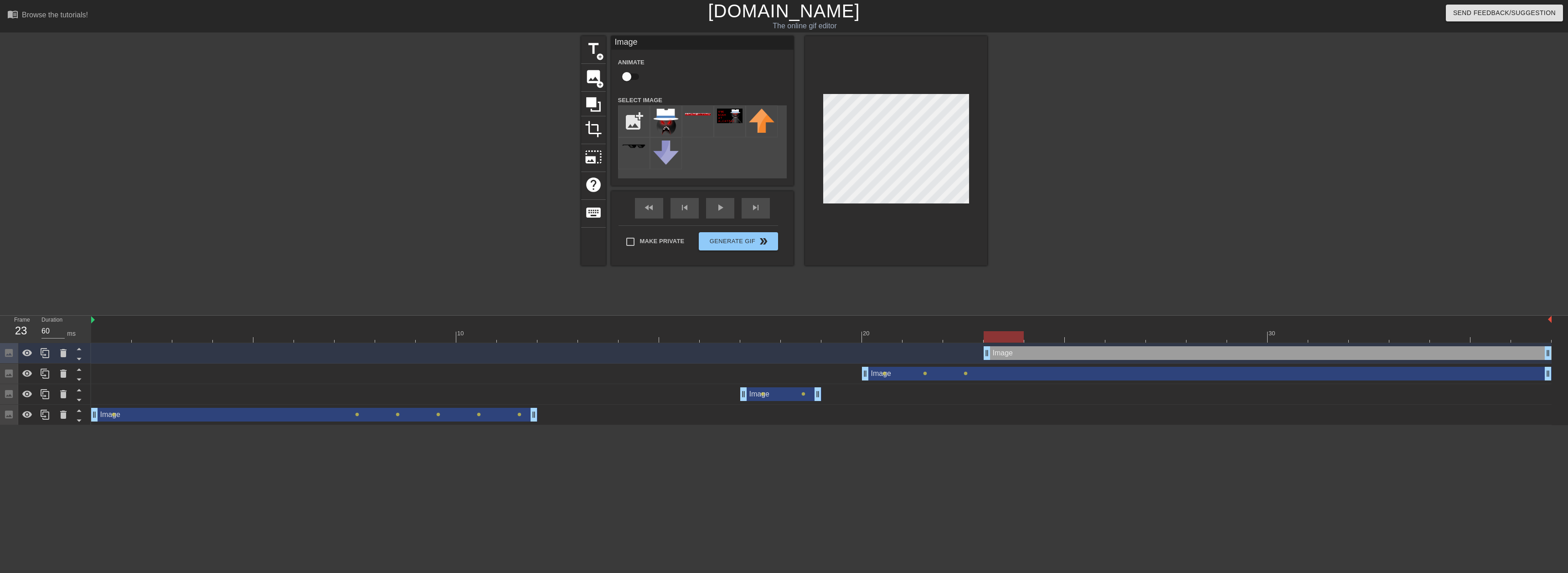
click at [637, 77] on input "checkbox" at bounding box center [626, 77] width 52 height 17
checkbox input "true"
click at [595, 100] on icon at bounding box center [593, 105] width 15 height 15
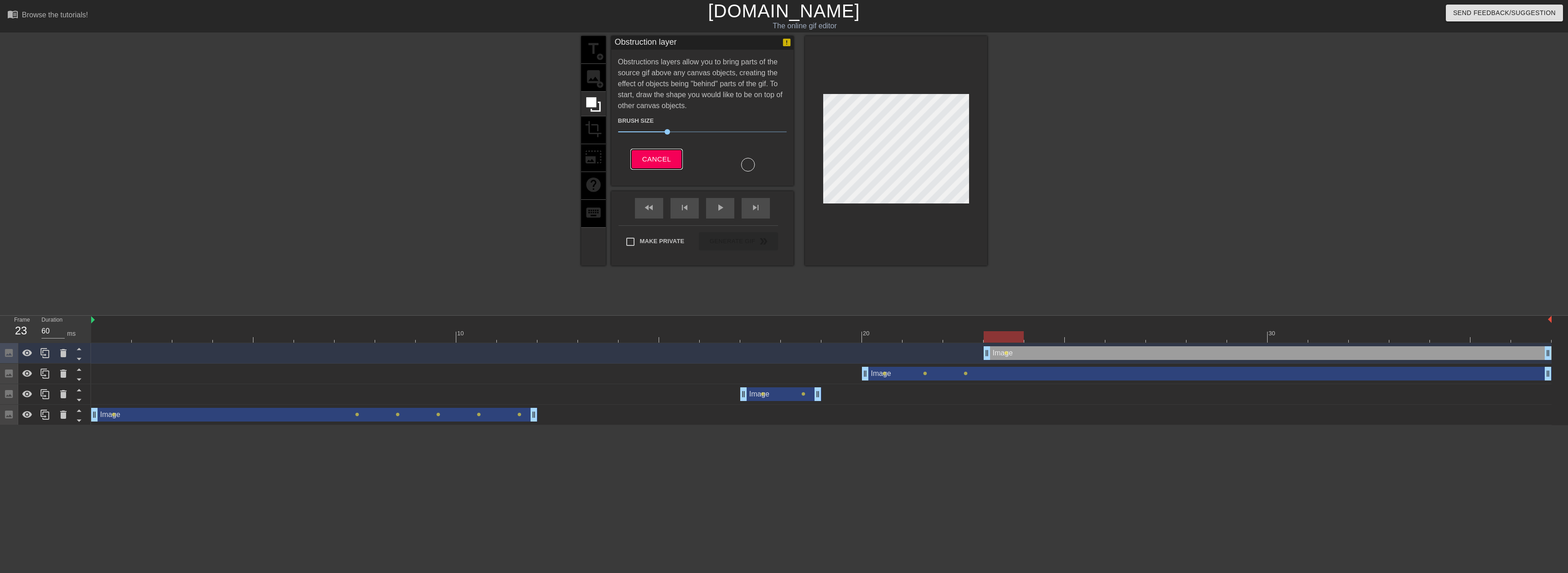
click at [650, 153] on span "Cancel" at bounding box center [656, 159] width 29 height 12
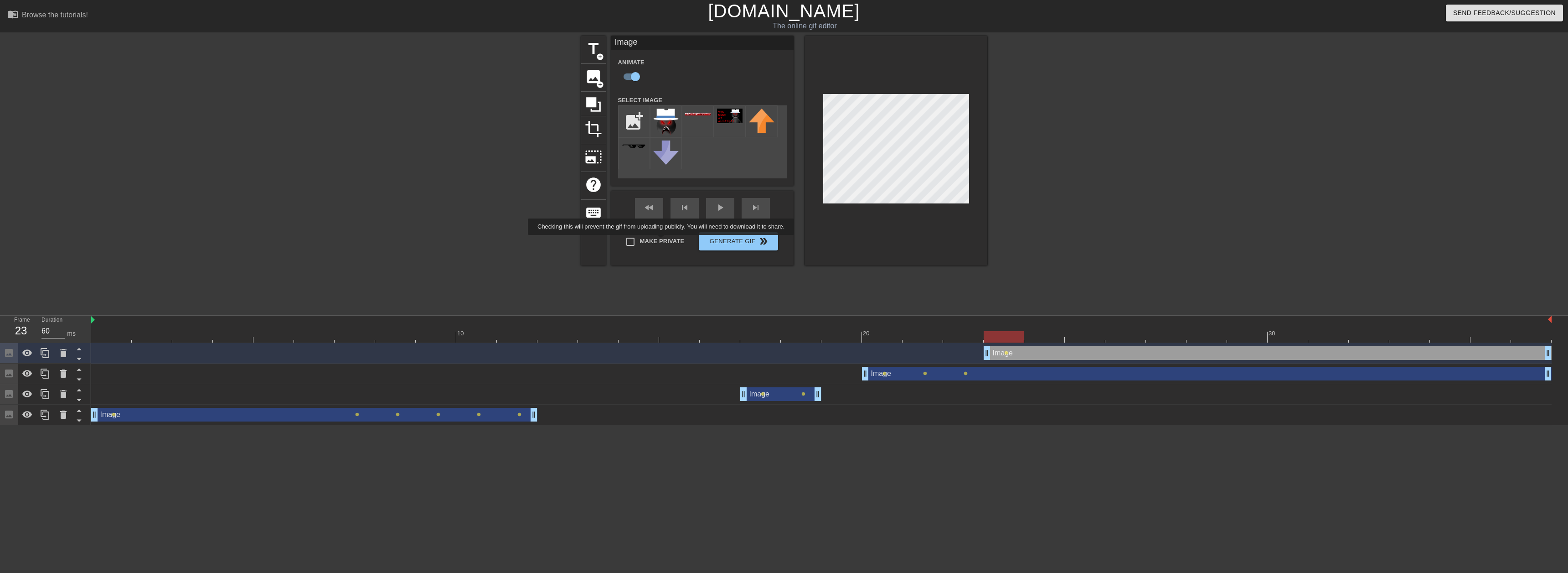
click at [662, 242] on label "Make Private" at bounding box center [653, 241] width 64 height 19
click at [640, 242] on input "Make Private" at bounding box center [630, 241] width 19 height 19
checkbox input "true"
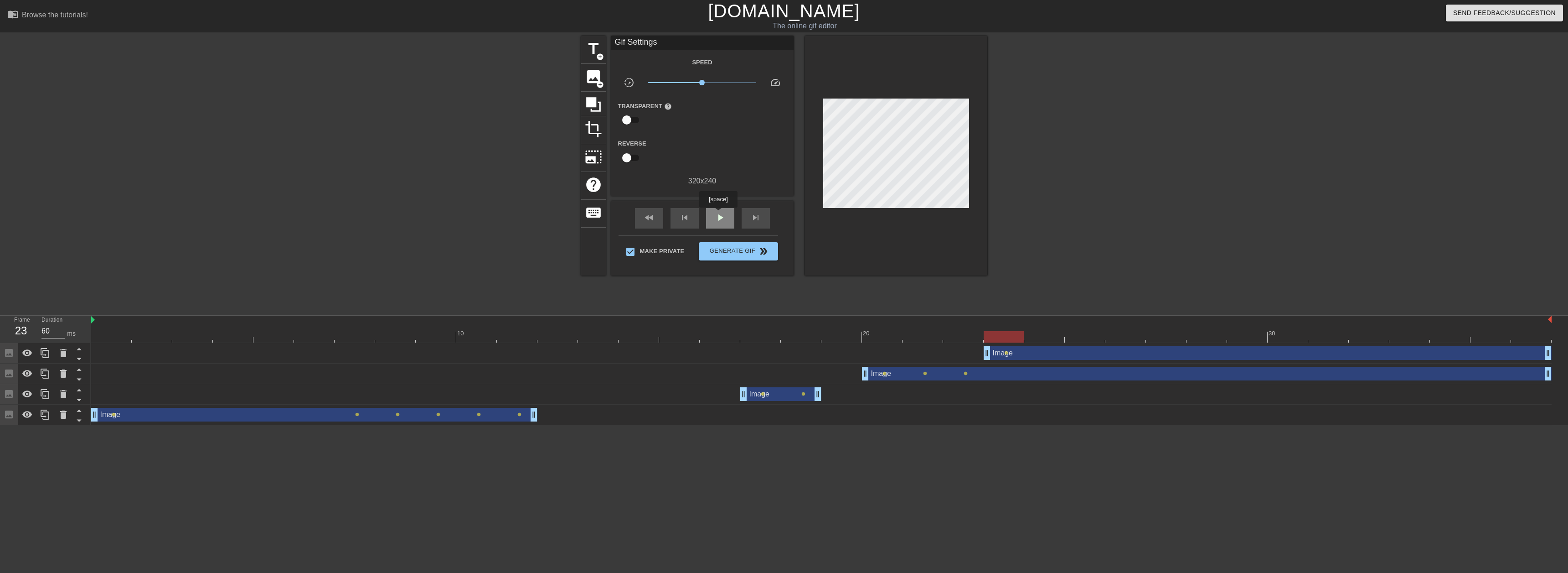
click at [720, 214] on span "play_arrow" at bounding box center [720, 217] width 11 height 11
drag, startPoint x: 985, startPoint y: 353, endPoint x: 968, endPoint y: 359, distance: 18.0
click at [968, 359] on div "Image drag_handle drag_handle lens" at bounding box center [821, 353] width 1460 height 13
drag, startPoint x: 989, startPoint y: 351, endPoint x: 968, endPoint y: 359, distance: 22.5
click at [952, 360] on div "Image drag_handle drag_handle lens" at bounding box center [821, 353] width 1460 height 21
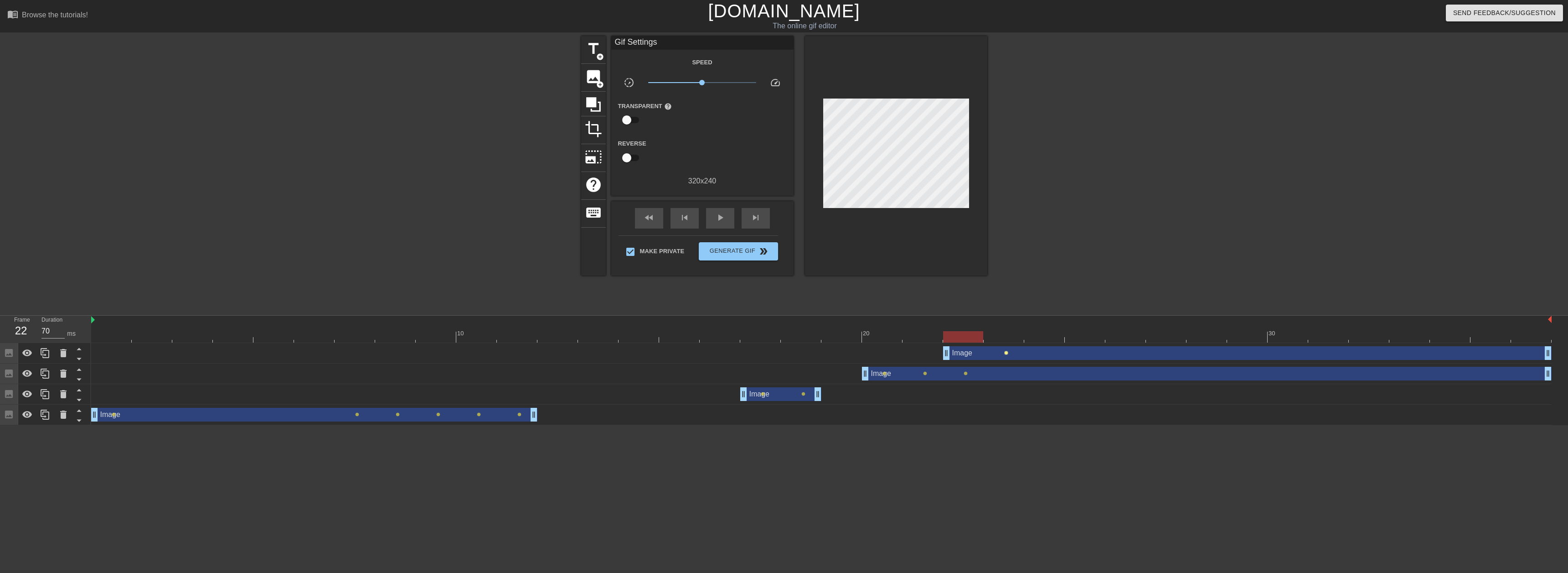
click at [1004, 354] on div "Image drag_handle drag_handle lens" at bounding box center [821, 353] width 1460 height 13
drag, startPoint x: 1006, startPoint y: 352, endPoint x: 911, endPoint y: 346, distance: 95.2
click at [911, 346] on div "Image drag_handle drag_handle lens" at bounding box center [821, 353] width 1460 height 13
click at [1009, 351] on div "Image drag_handle drag_handle" at bounding box center [1247, 353] width 609 height 13
click at [1008, 351] on span "lens" at bounding box center [1006, 353] width 4 height 4
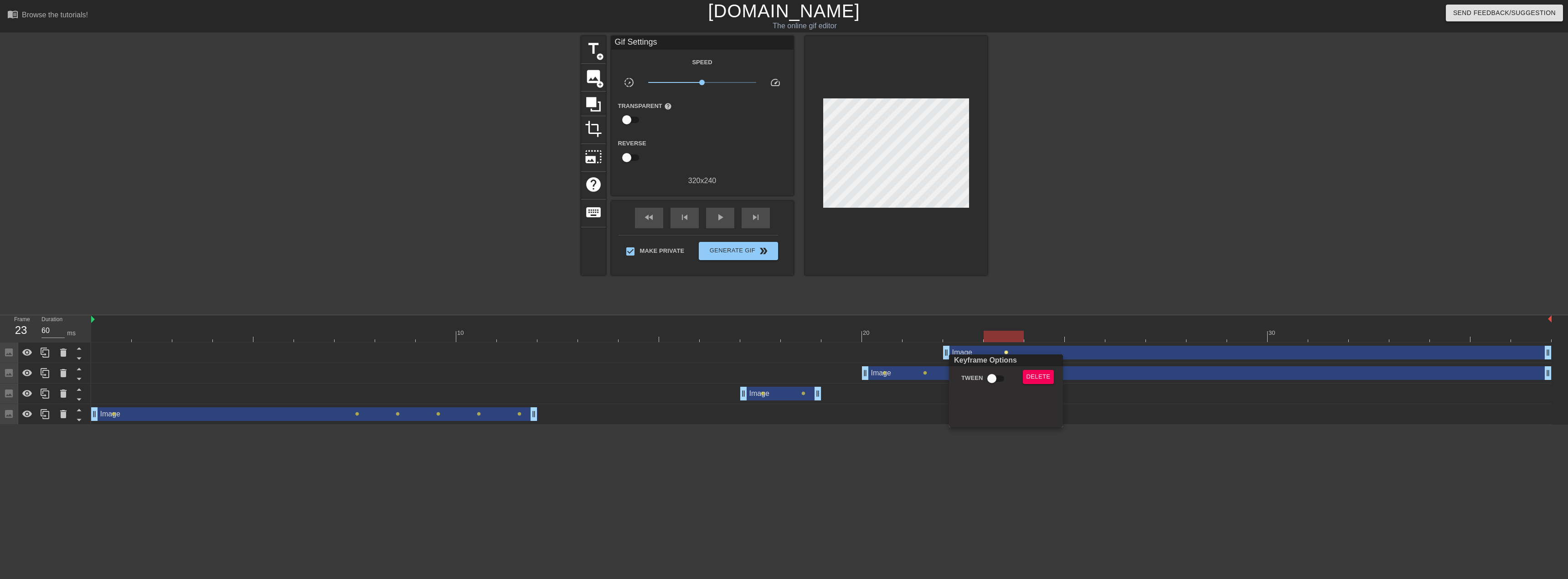
click at [1007, 351] on div at bounding box center [784, 290] width 1568 height 579
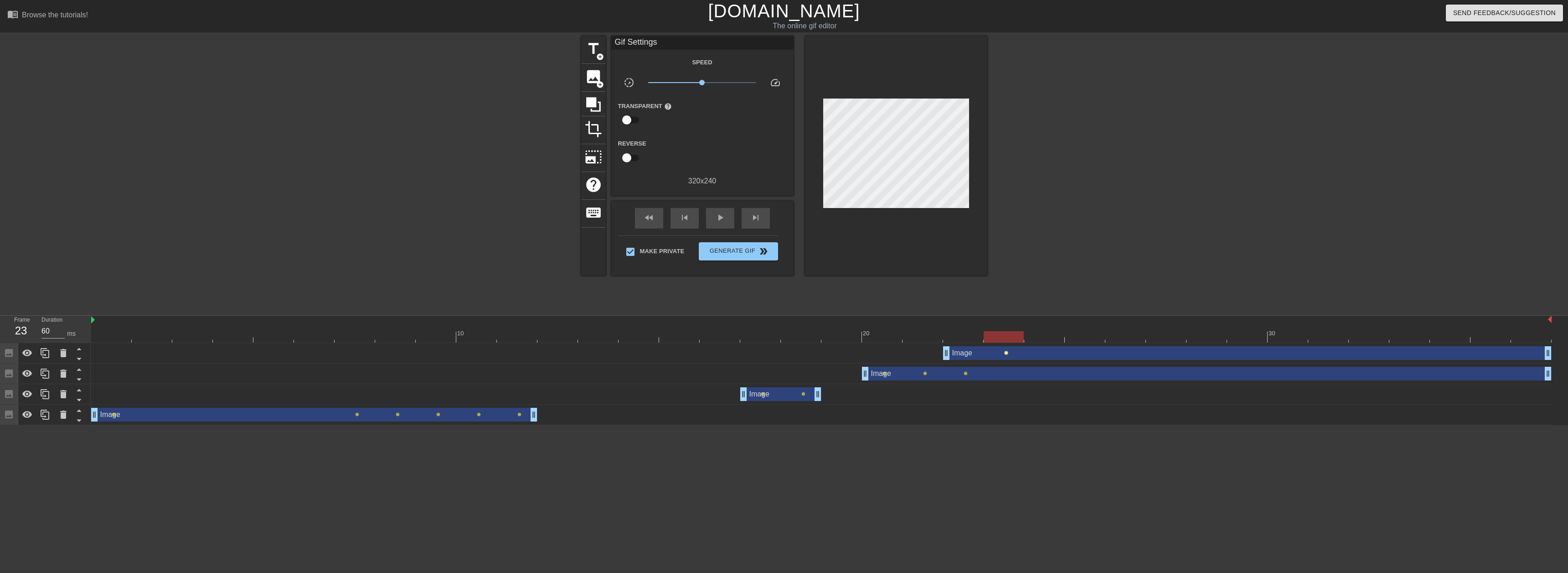
click at [1007, 353] on span "lens" at bounding box center [1006, 353] width 4 height 4
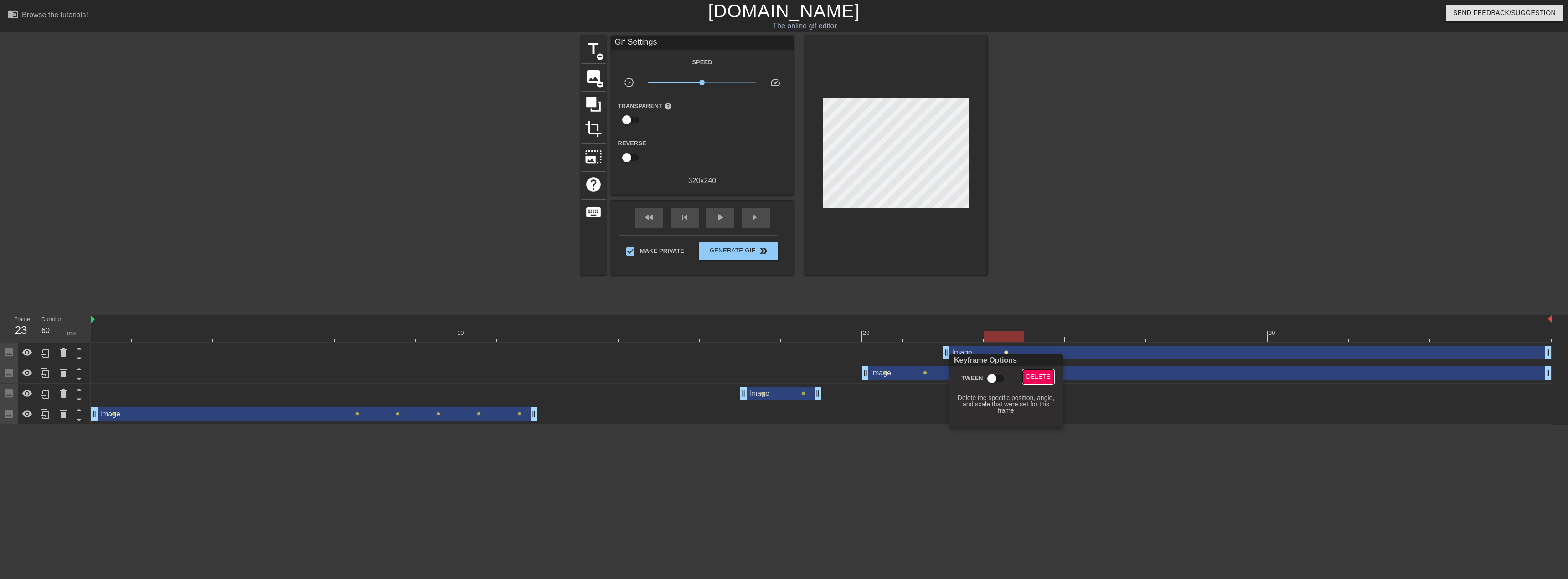
click at [1032, 376] on span "Delete" at bounding box center [1038, 376] width 24 height 10
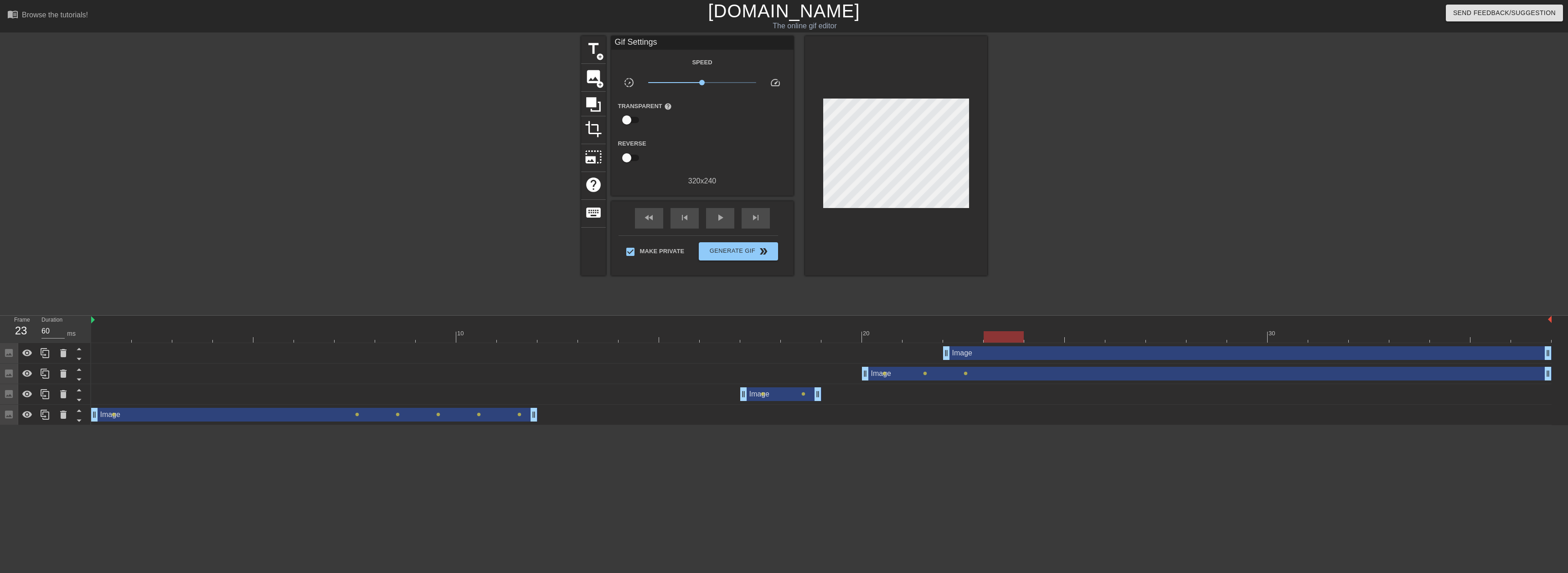
click at [353, 356] on div "Image drag_handle drag_handle" at bounding box center [821, 353] width 1460 height 13
click at [340, 342] on div at bounding box center [821, 337] width 1460 height 12
drag, startPoint x: 947, startPoint y: 351, endPoint x: 929, endPoint y: 353, distance: 18.1
click at [929, 353] on div "Image drag_handle drag_handle" at bounding box center [821, 353] width 1460 height 13
click at [1006, 360] on div "Image drag_handle drag_handle" at bounding box center [821, 353] width 1460 height 21
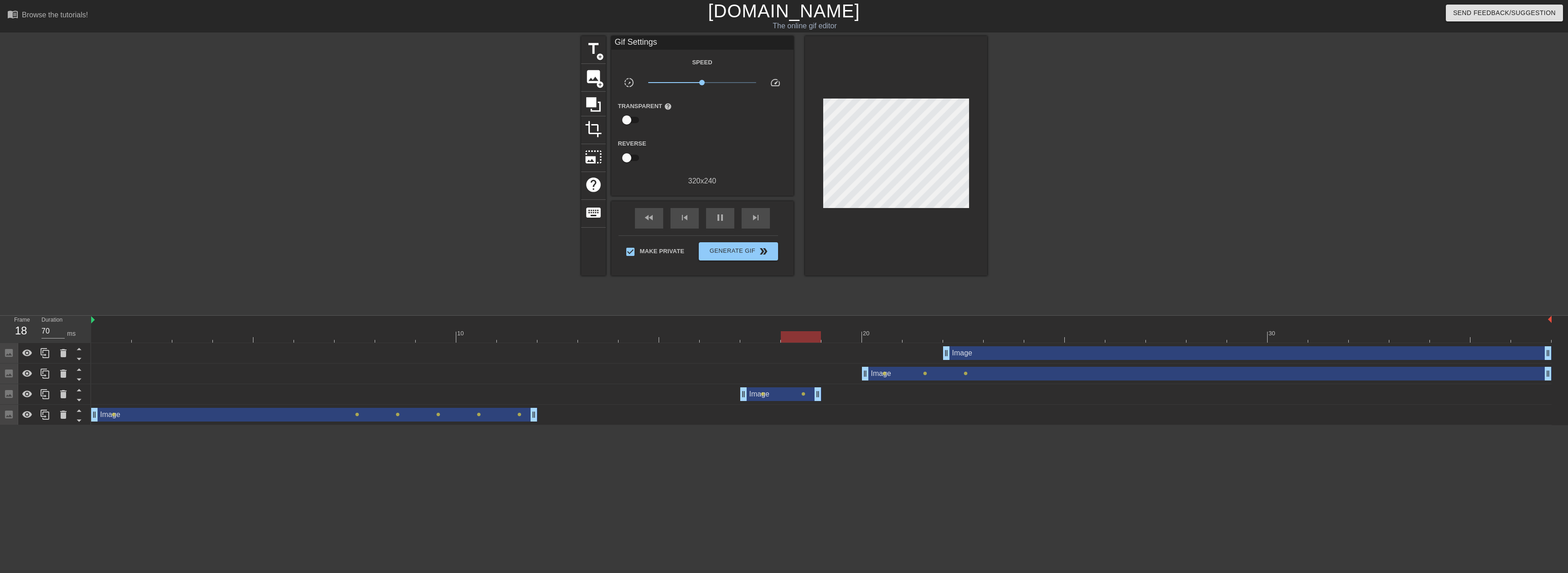
click at [1006, 354] on div "Image drag_handle drag_handle" at bounding box center [1247, 353] width 609 height 13
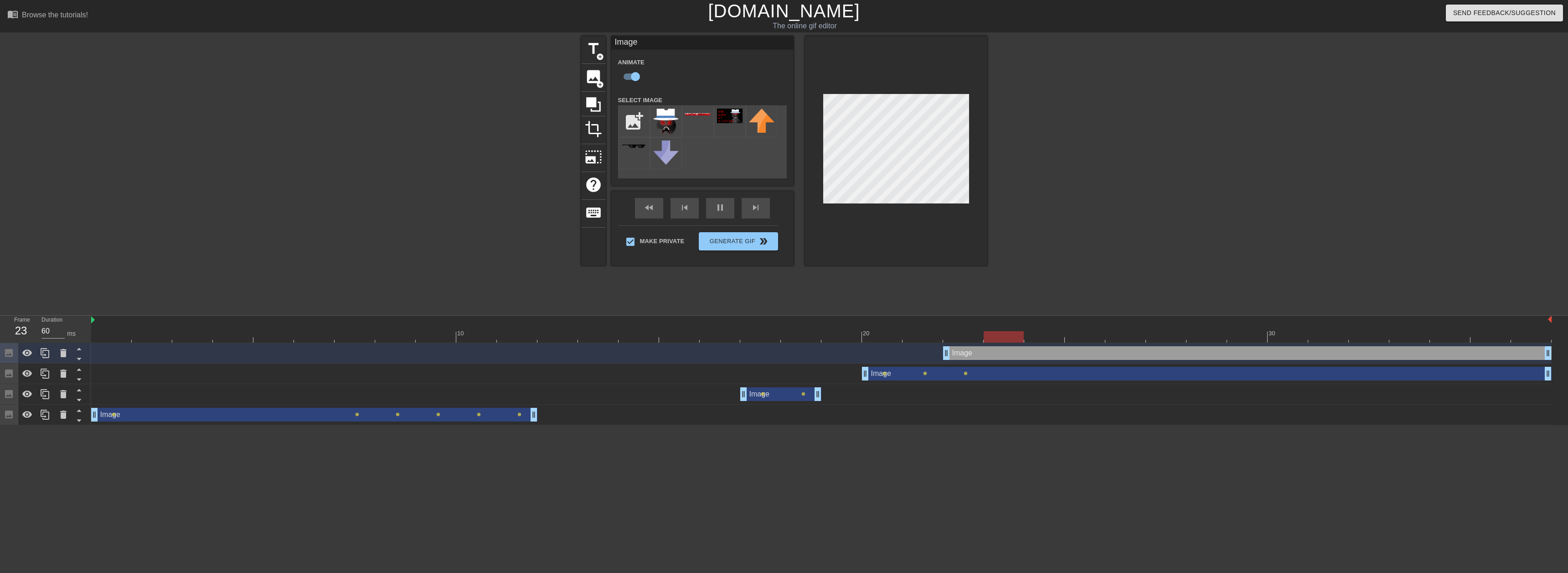
click at [602, 358] on div "Image drag_handle drag_handle" at bounding box center [821, 353] width 1460 height 13
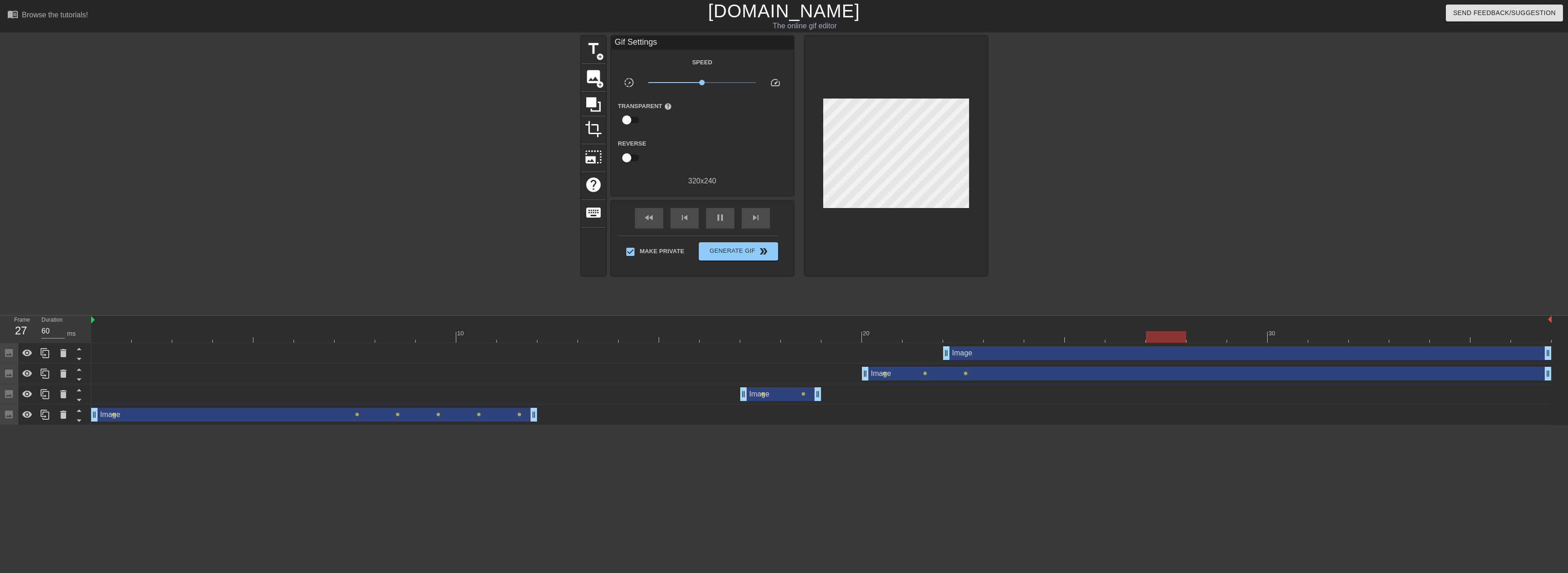
type input "70"
click at [609, 339] on div at bounding box center [821, 337] width 1460 height 12
click at [587, 83] on span "image" at bounding box center [593, 77] width 17 height 17
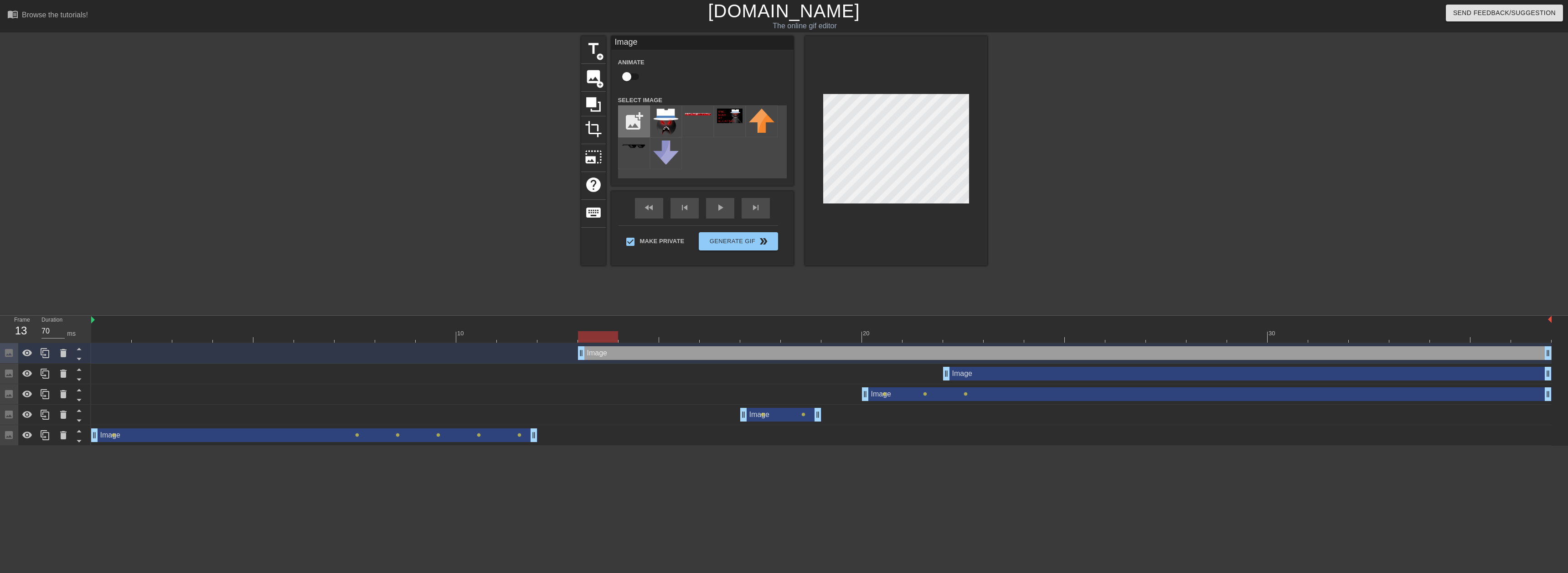
click at [636, 113] on input "file" at bounding box center [634, 121] width 31 height 31
type input "C:\fakepath\alcatrazcheckmated.png"
click at [670, 130] on img at bounding box center [666, 121] width 26 height 26
click at [556, 341] on div at bounding box center [821, 337] width 1460 height 12
drag, startPoint x: 556, startPoint y: 341, endPoint x: 760, endPoint y: 331, distance: 204.2
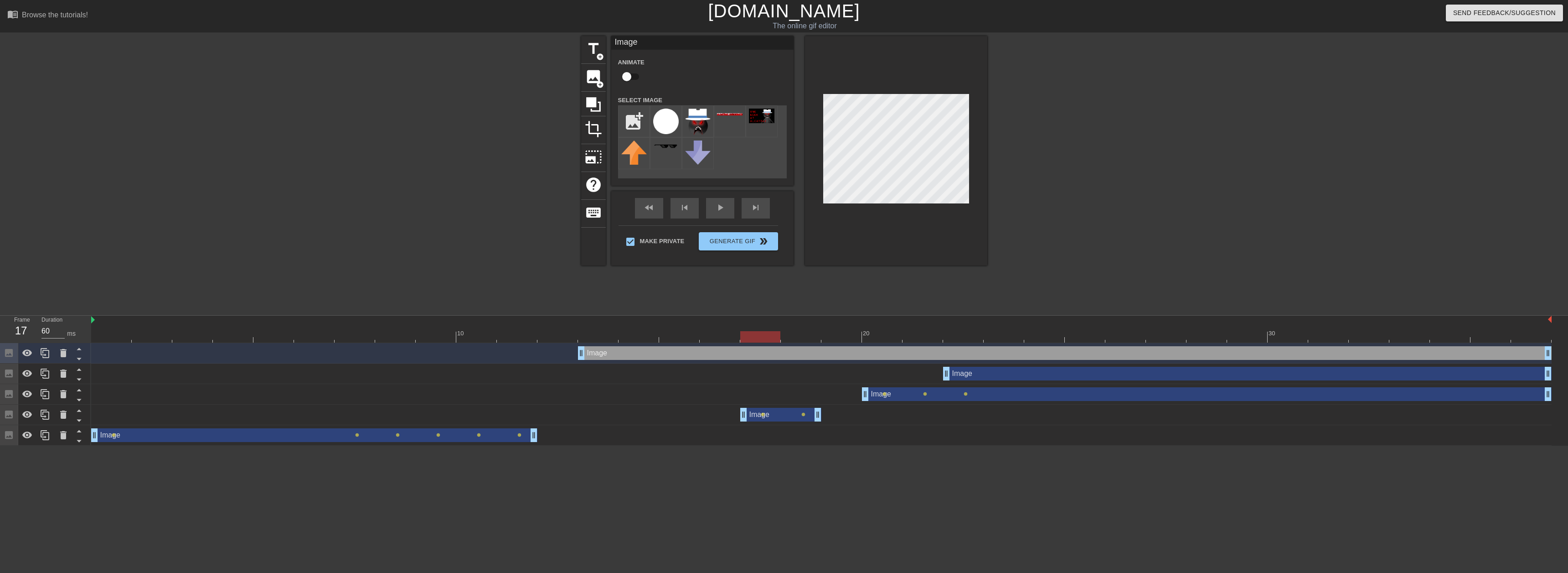
click at [760, 331] on div at bounding box center [760, 337] width 40 height 12
drag, startPoint x: 657, startPoint y: 358, endPoint x: 817, endPoint y: 352, distance: 160.1
click at [822, 354] on div "Image drag_handle drag_handle" at bounding box center [1065, 353] width 974 height 13
drag, startPoint x: 596, startPoint y: 350, endPoint x: 618, endPoint y: 344, distance: 22.8
click at [749, 346] on div "Image drag_handle drag_handle" at bounding box center [1065, 353] width 974 height 13
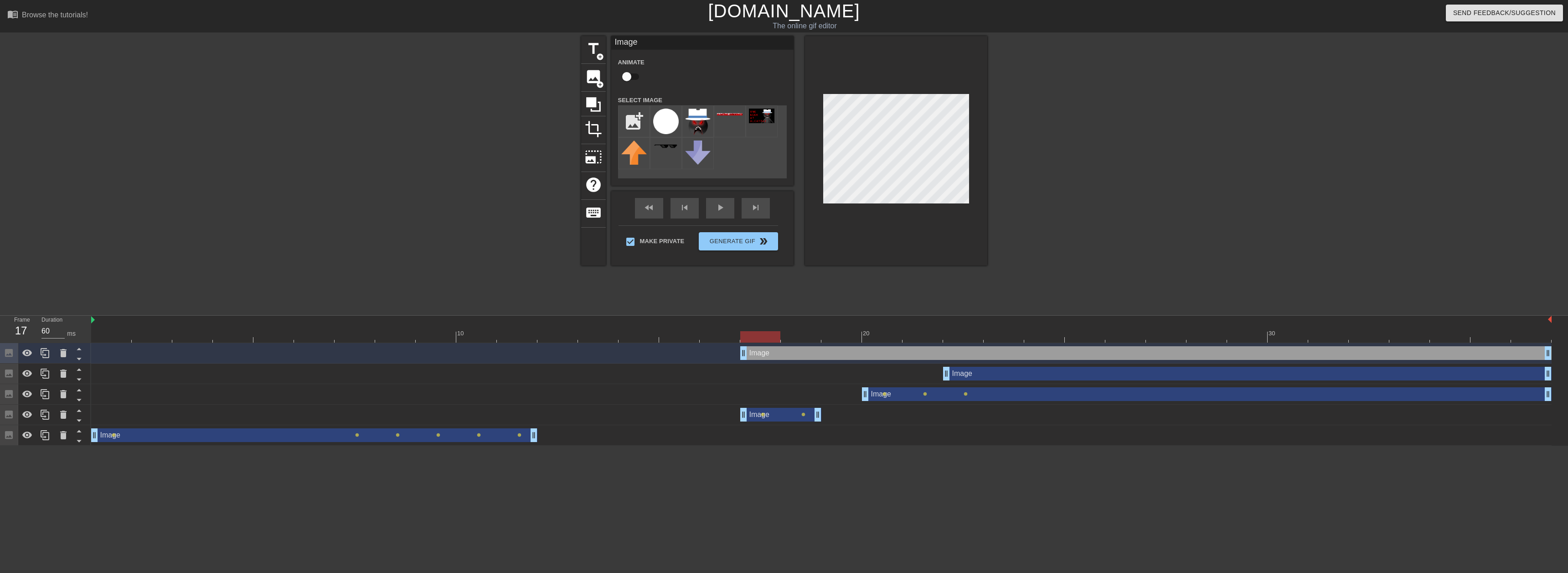
type input "70"
drag, startPoint x: 584, startPoint y: 353, endPoint x: 784, endPoint y: 350, distance: 200.0
click at [785, 337] on div at bounding box center [801, 337] width 40 height 12
click at [1024, 304] on div "title add_circle image add_circle crop photo_size_select_large help keyboard Im…" at bounding box center [784, 172] width 1568 height 273
click at [634, 76] on input "checkbox" at bounding box center [626, 77] width 52 height 17
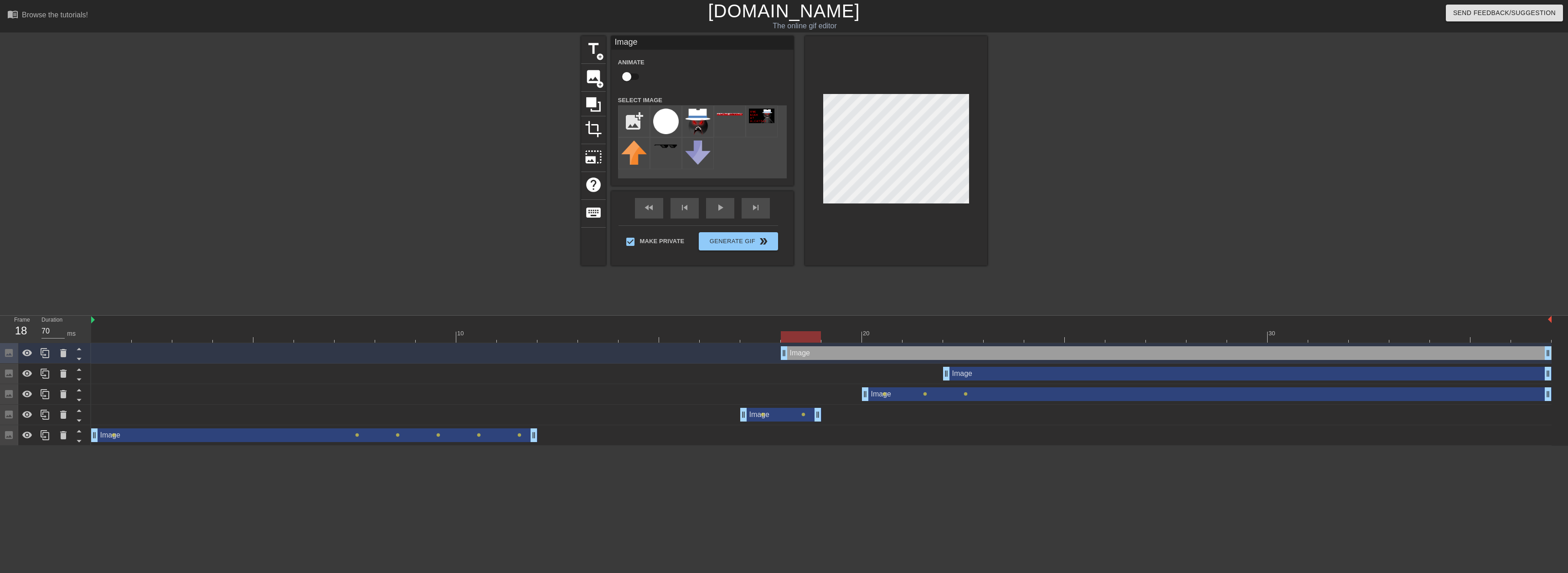
checkbox input "true"
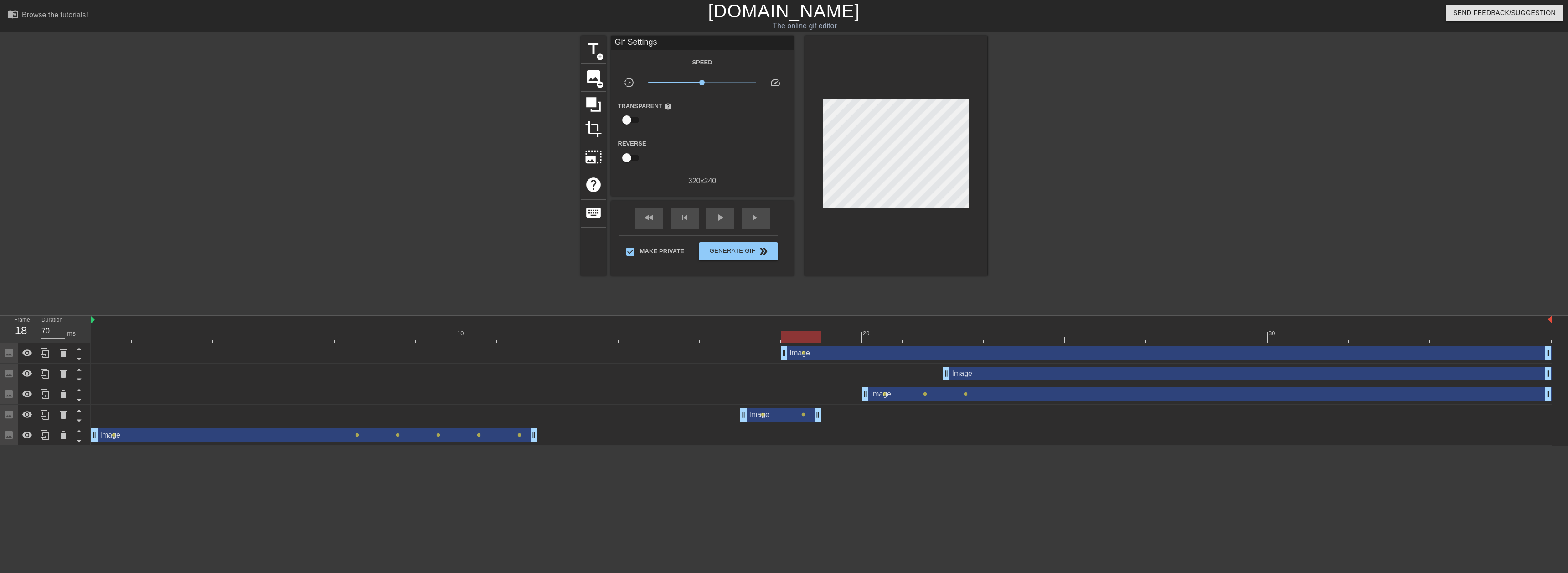
click at [816, 341] on div "10 20 30" at bounding box center [821, 329] width 1460 height 27
drag, startPoint x: 810, startPoint y: 338, endPoint x: 803, endPoint y: 340, distance: 7.3
click at [803, 340] on div at bounding box center [801, 337] width 40 height 12
drag, startPoint x: 807, startPoint y: 336, endPoint x: 710, endPoint y: 342, distance: 97.2
click at [740, 342] on div at bounding box center [760, 337] width 40 height 12
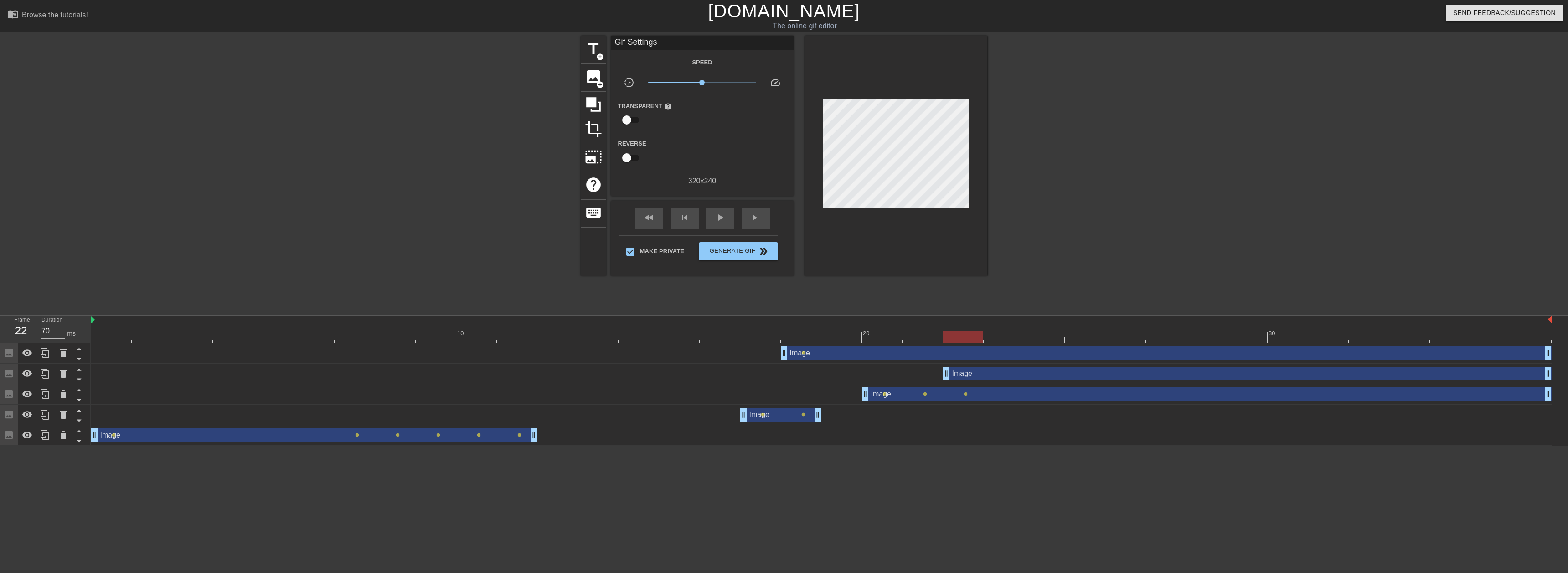
click at [830, 340] on div at bounding box center [821, 337] width 1460 height 12
drag, startPoint x: 830, startPoint y: 339, endPoint x: 833, endPoint y: 344, distance: 5.8
click at [831, 339] on div at bounding box center [841, 337] width 40 height 12
click at [836, 352] on div "Image drag_handle drag_handle" at bounding box center [1166, 353] width 771 height 13
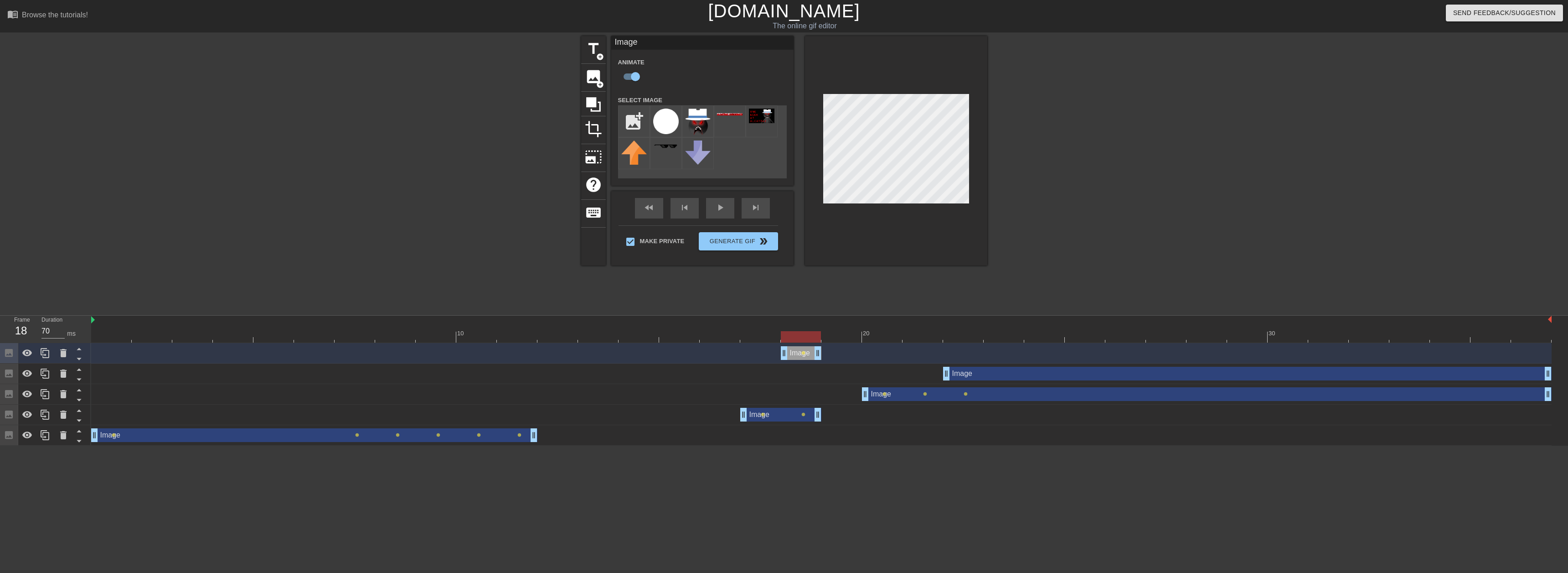
drag, startPoint x: 1547, startPoint y: 351, endPoint x: 799, endPoint y: 356, distance: 748.0
click at [758, 338] on div at bounding box center [821, 337] width 1460 height 12
click at [959, 376] on div "Image drag_handle drag_handle" at bounding box center [1247, 373] width 609 height 13
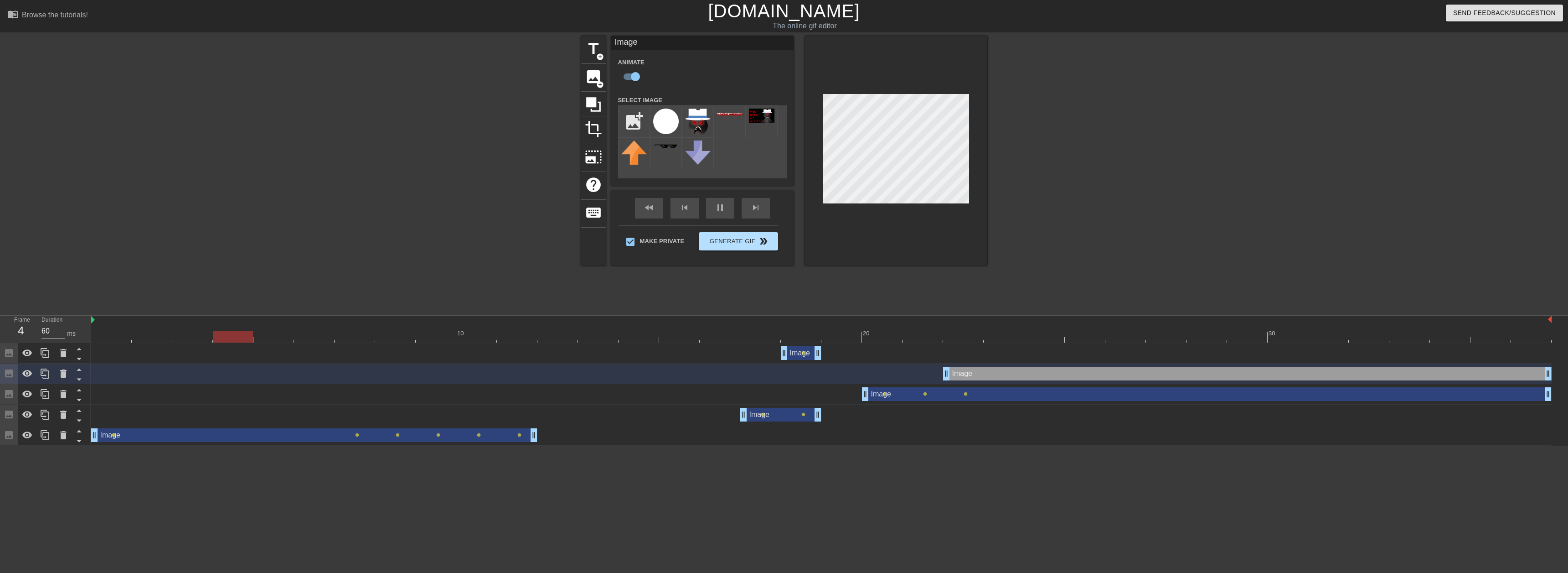
drag, startPoint x: 57, startPoint y: 371, endPoint x: 709, endPoint y: 239, distance: 665.2
click at [596, 242] on div "menu_book Browse the tutorials! [DOMAIN_NAME] The online gif editor Send Feedba…" at bounding box center [784, 223] width 1568 height 446
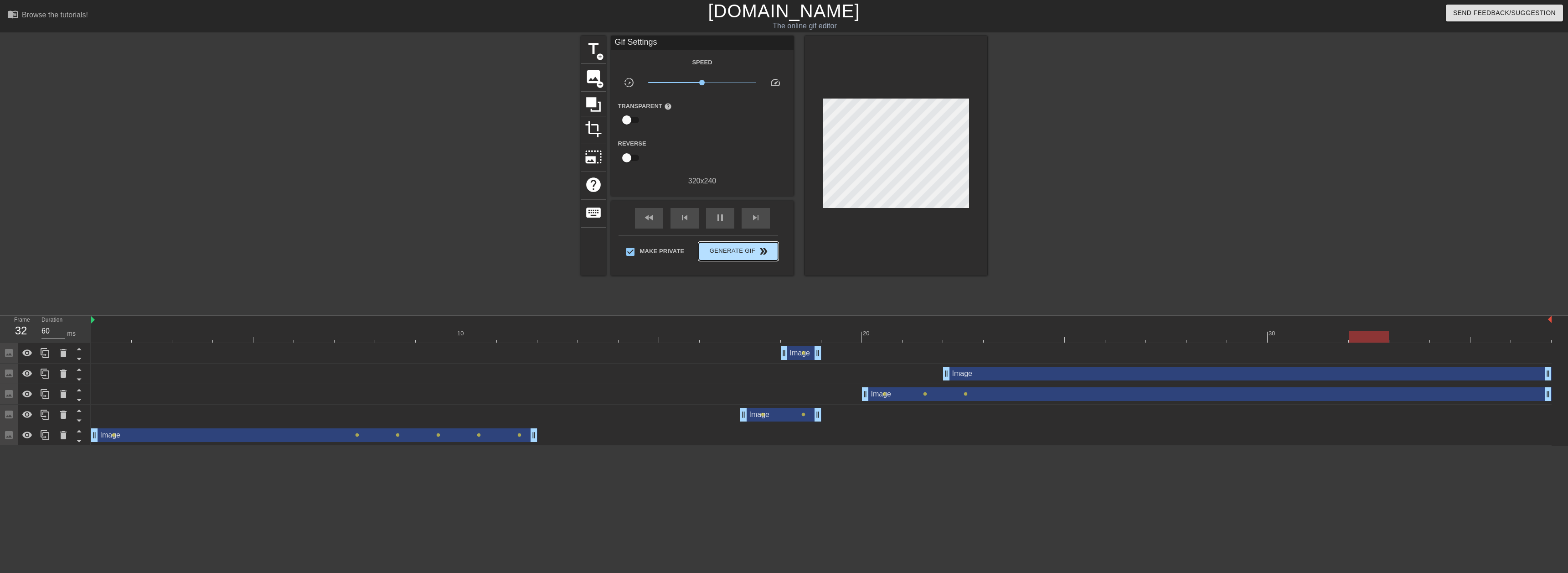
click at [732, 238] on div "Make Private Generate Gif double_arrow" at bounding box center [698, 253] width 159 height 36
click at [1024, 377] on div "Image drag_handle drag_handle" at bounding box center [1247, 373] width 609 height 13
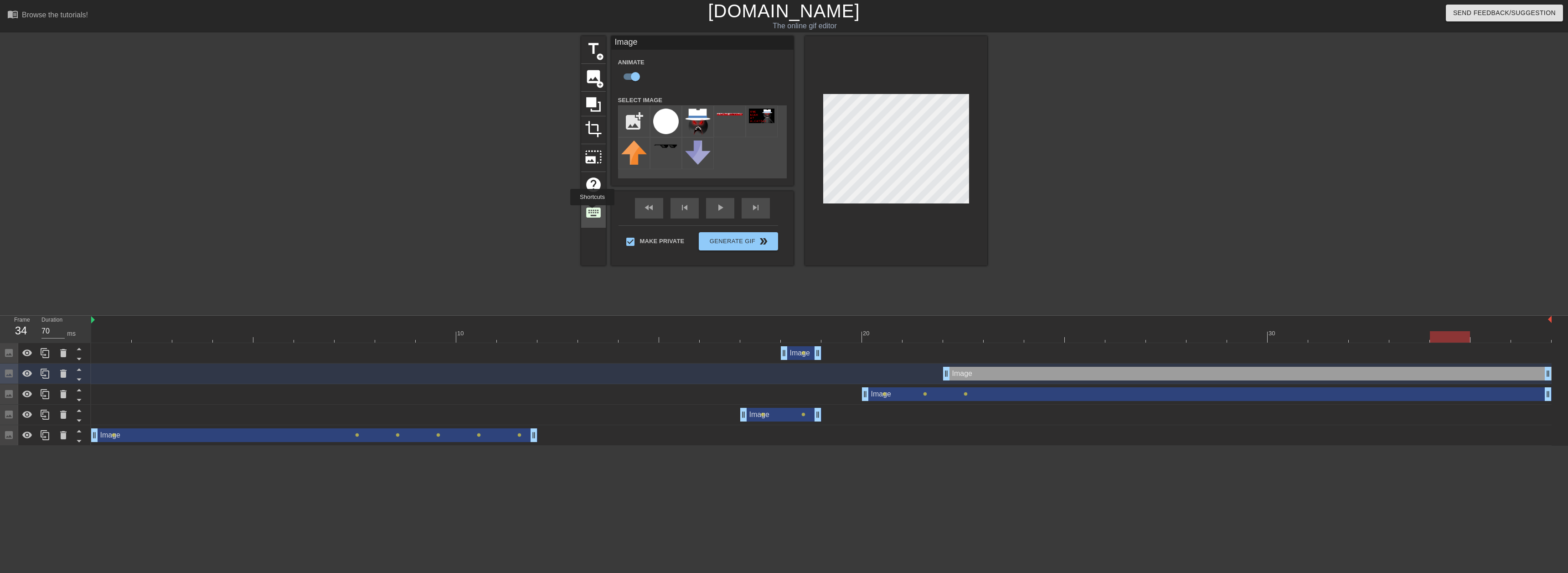
click at [592, 211] on span "keyboard" at bounding box center [593, 213] width 17 height 17
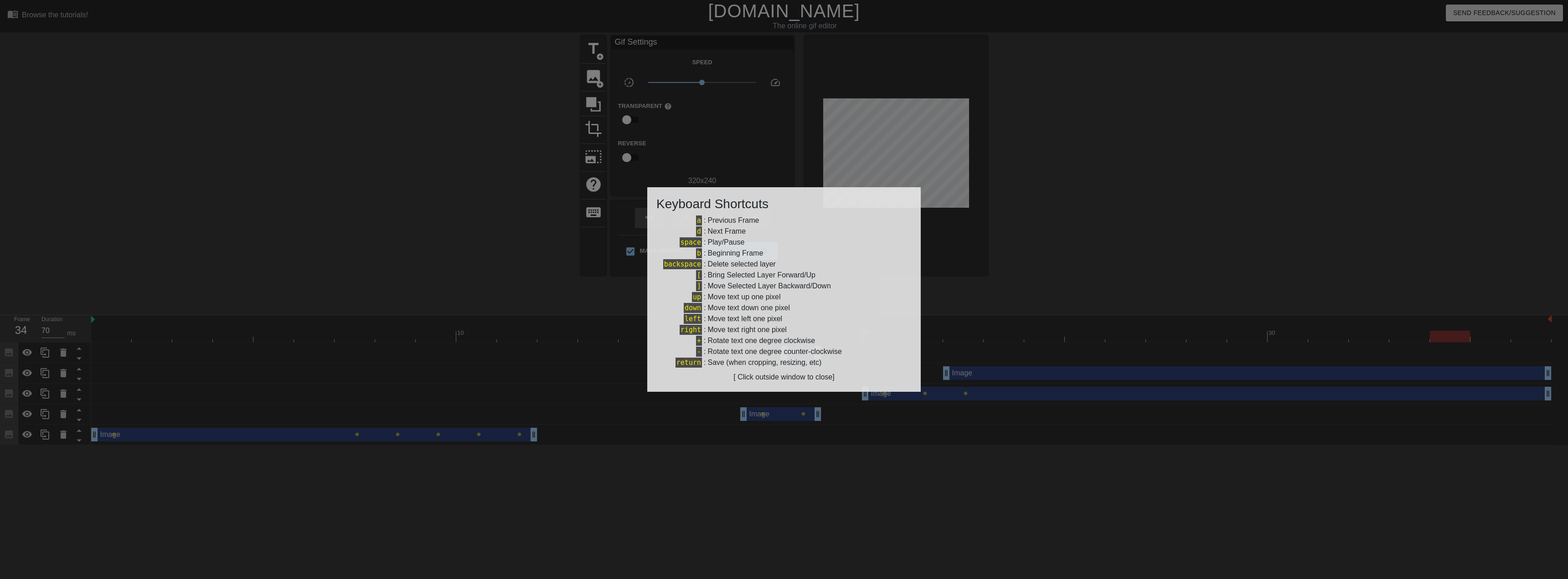
click at [590, 211] on div at bounding box center [784, 290] width 1568 height 579
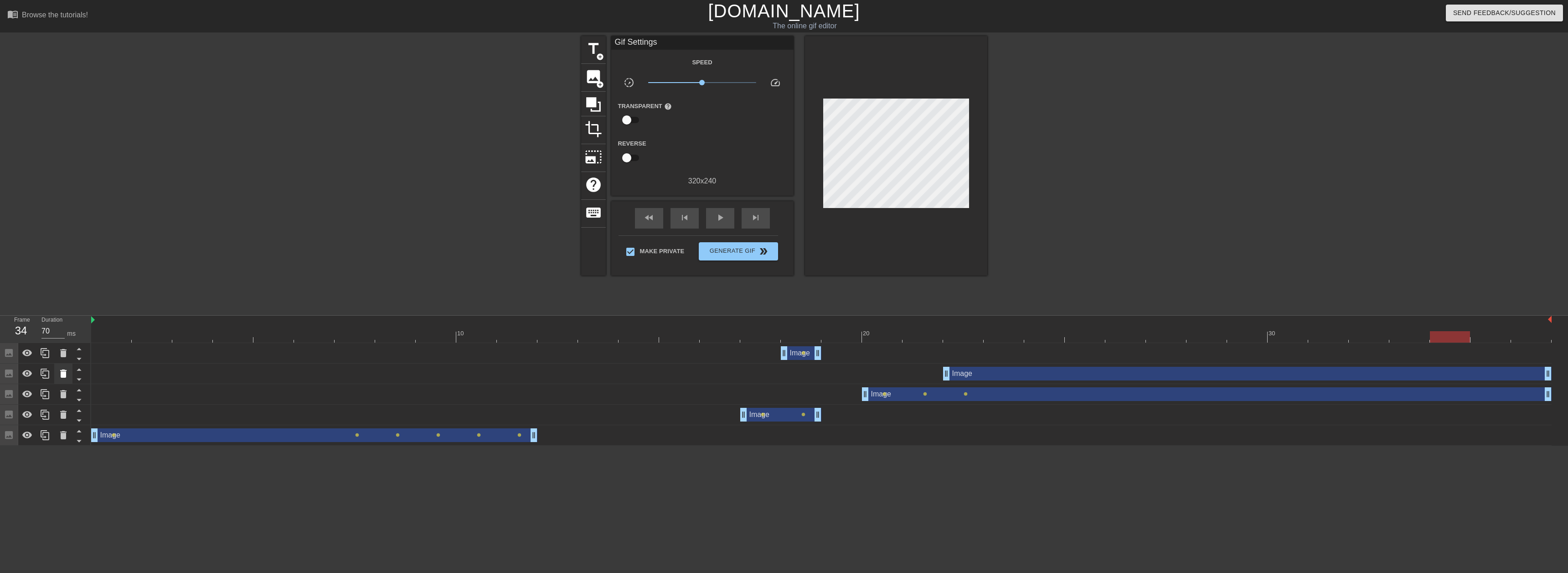
click at [63, 377] on icon at bounding box center [63, 373] width 6 height 8
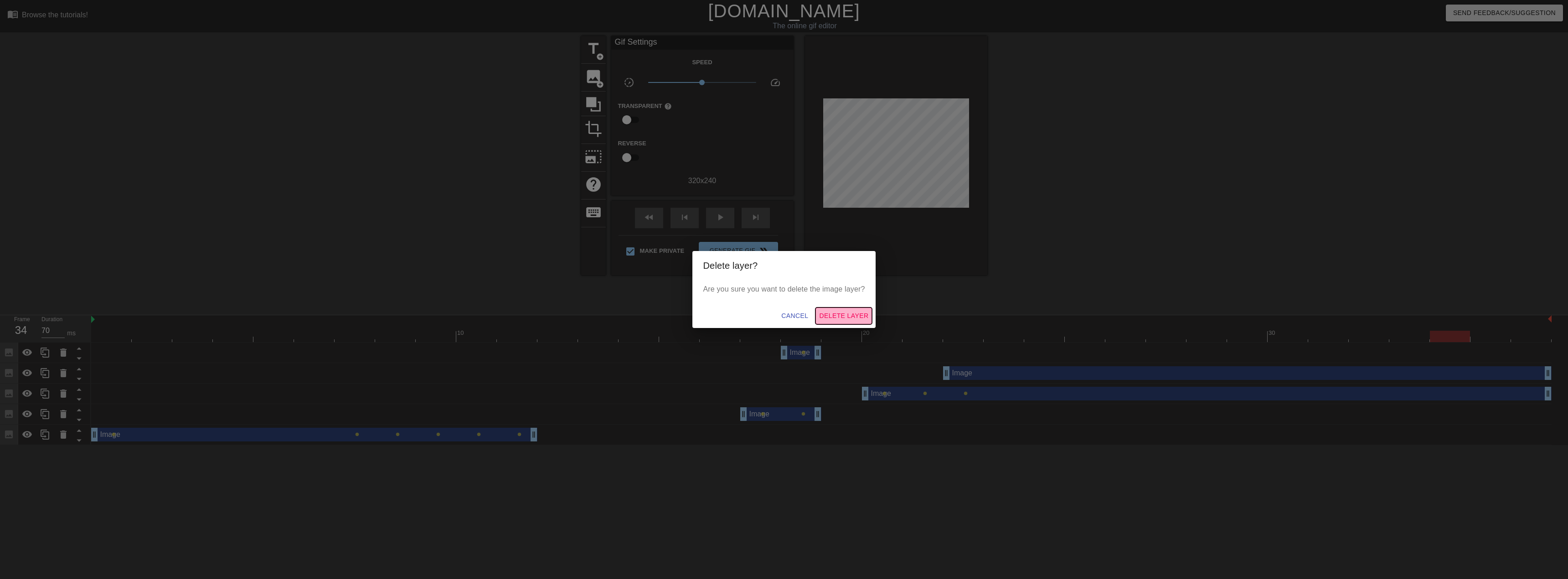
click at [833, 322] on button "Delete Layer" at bounding box center [844, 316] width 57 height 17
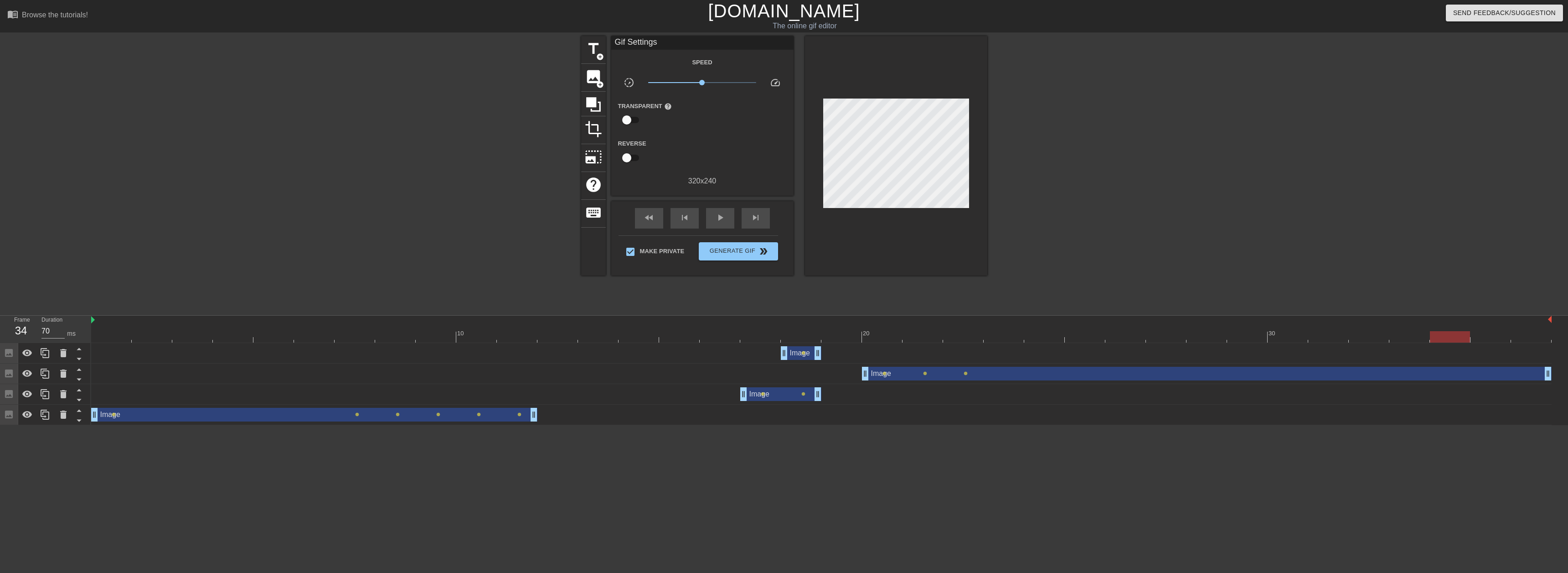
click at [799, 328] on div at bounding box center [801, 330] width 41 height 12
type input "70"
click at [765, 250] on span "double_arrow" at bounding box center [763, 251] width 11 height 11
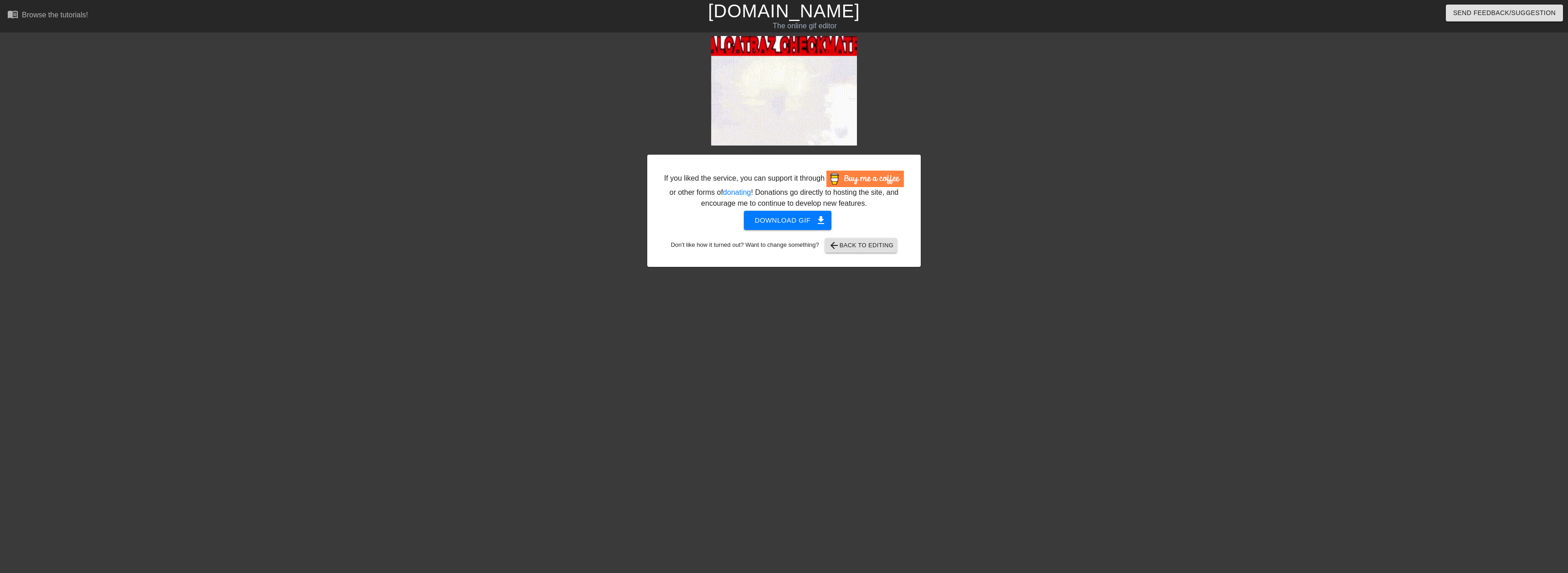
click at [801, 209] on div "If you liked the service, you can support it through or other forms of donating…" at bounding box center [783, 211] width 273 height 112
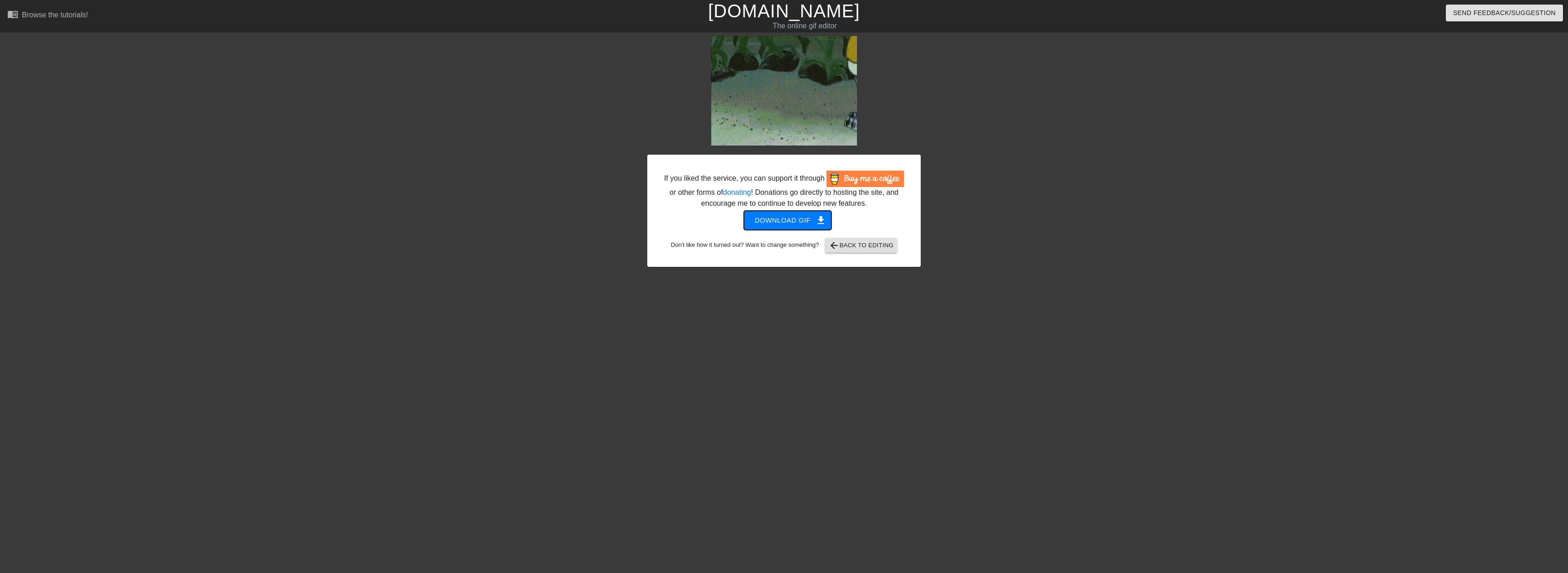
click at [800, 219] on span "Download gif get_app" at bounding box center [788, 220] width 66 height 12
